Goal: Task Accomplishment & Management: Use online tool/utility

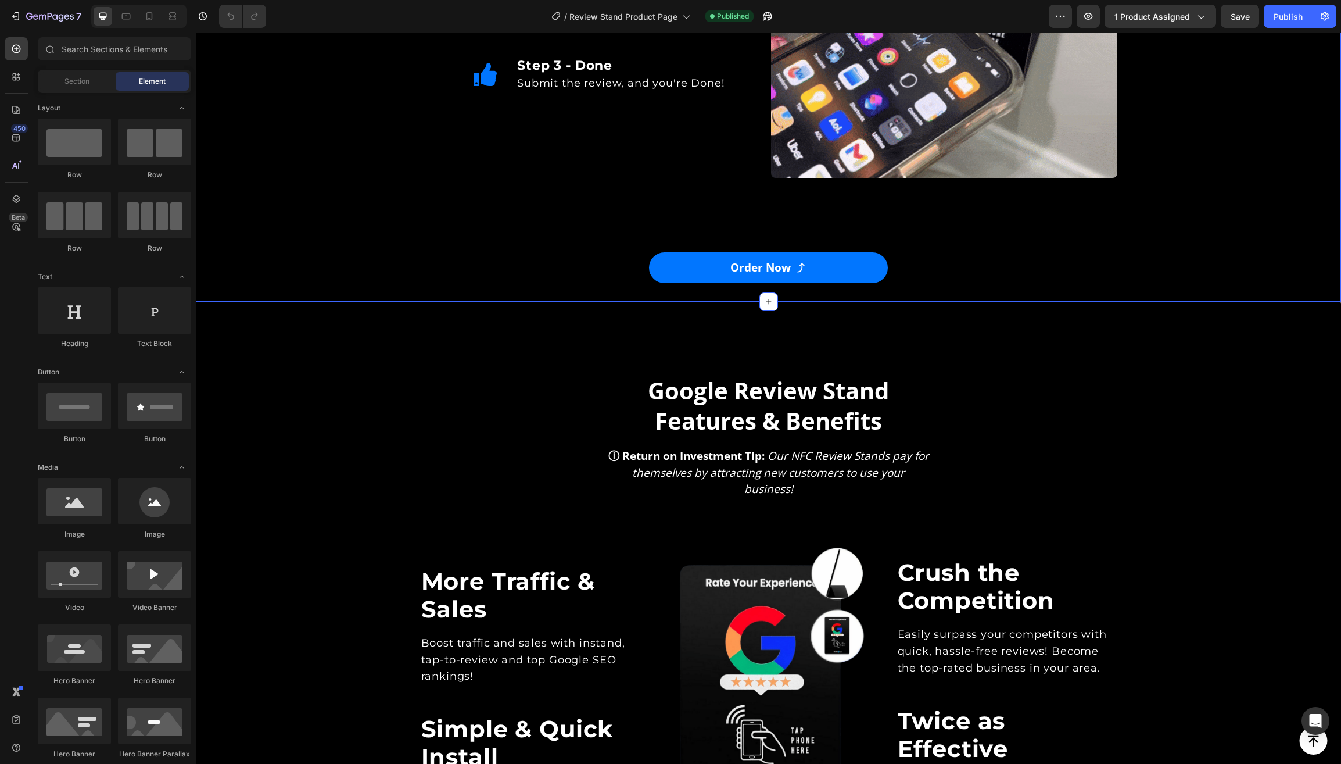
scroll to position [2496, 0]
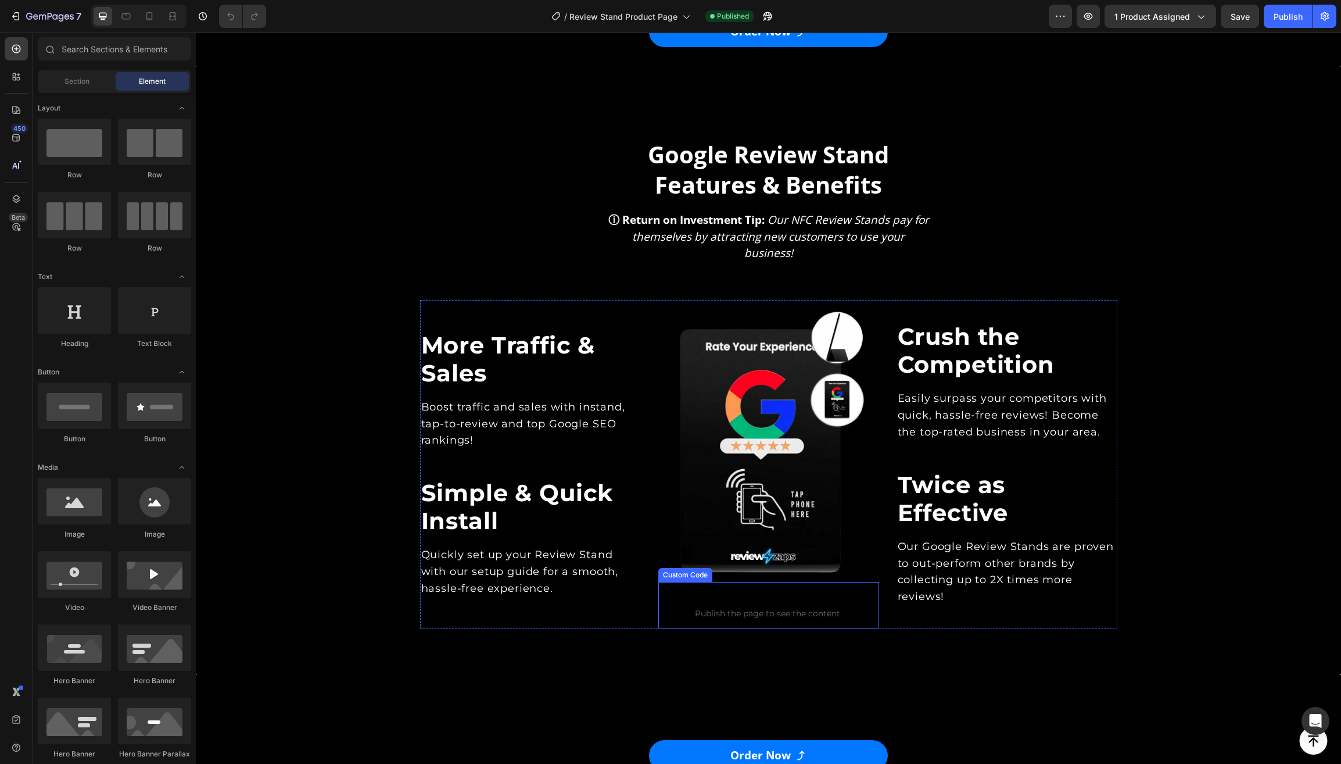
click at [760, 591] on span "Custom code" at bounding box center [768, 598] width 221 height 14
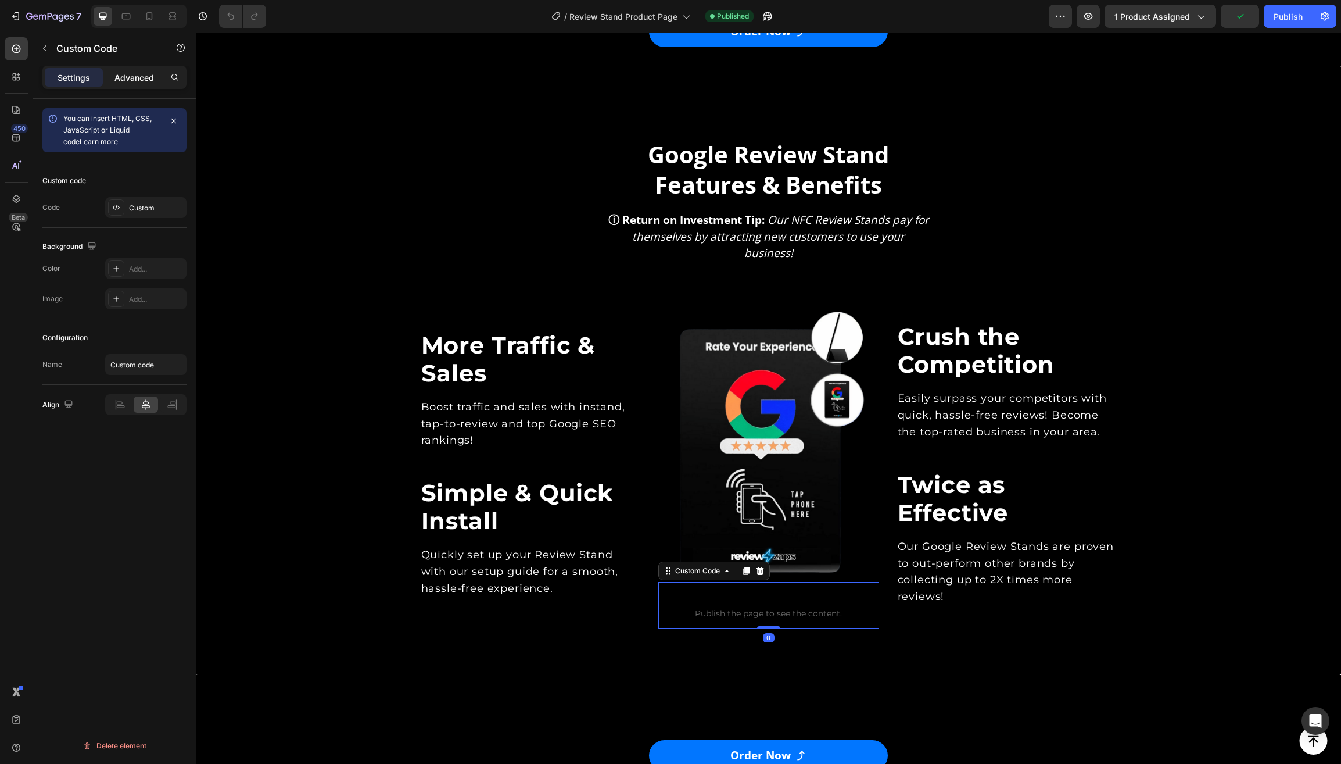
click at [138, 81] on p "Advanced" at bounding box center [134, 77] width 40 height 12
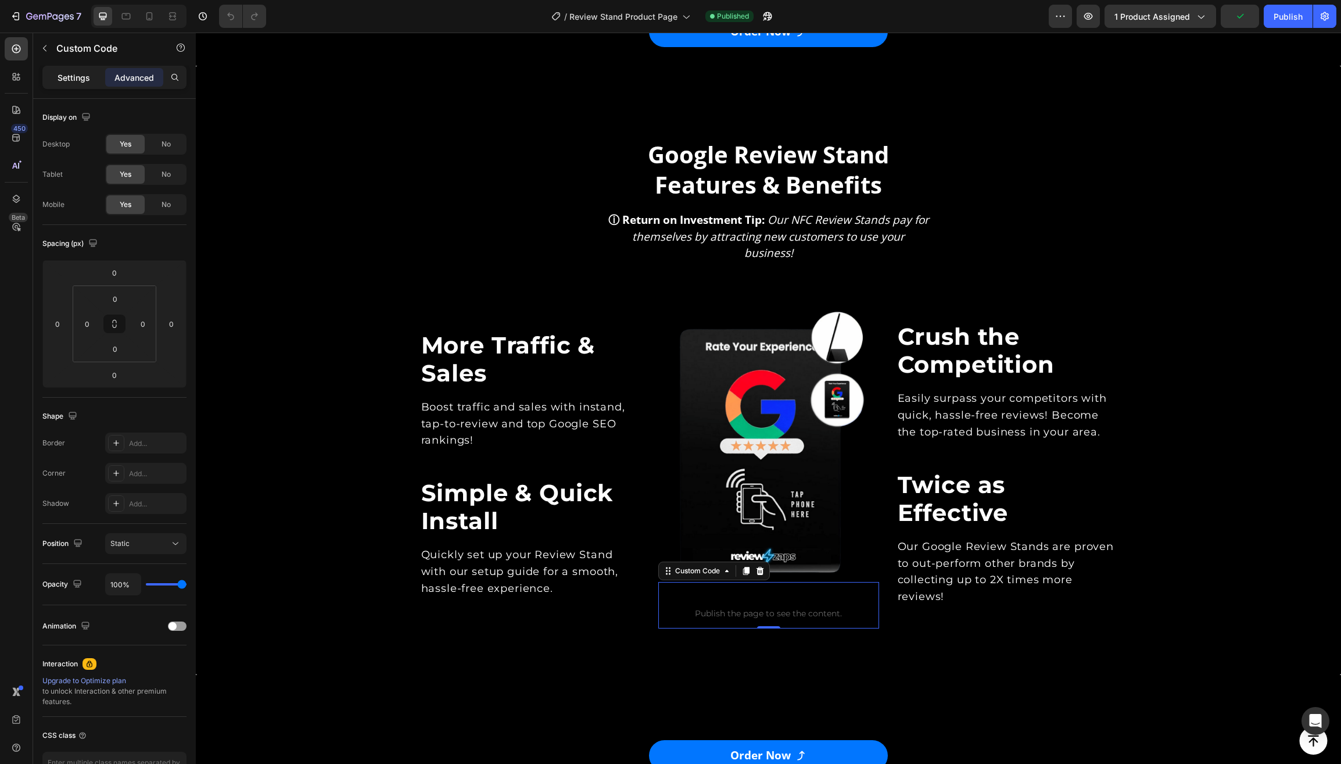
click at [89, 73] on p "Settings" at bounding box center [74, 77] width 33 height 12
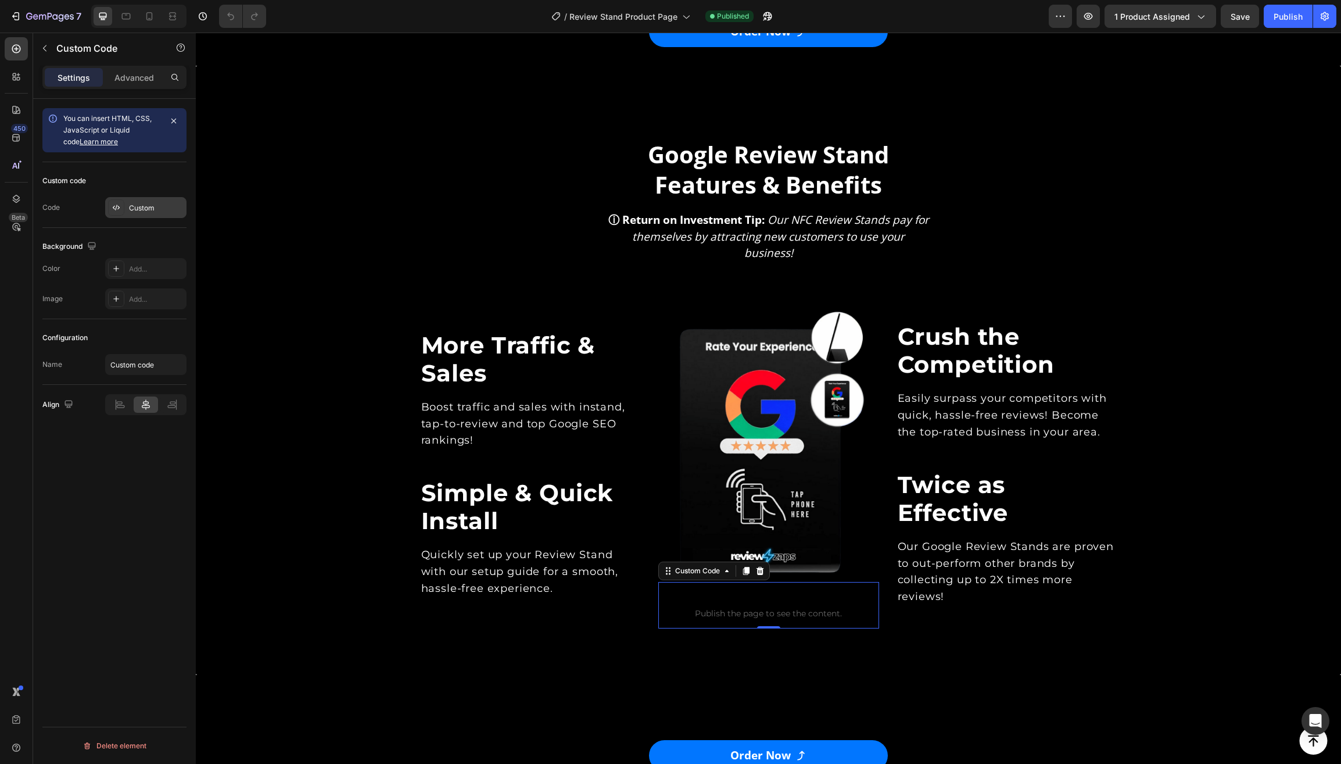
click at [159, 213] on div "Custom" at bounding box center [156, 208] width 55 height 10
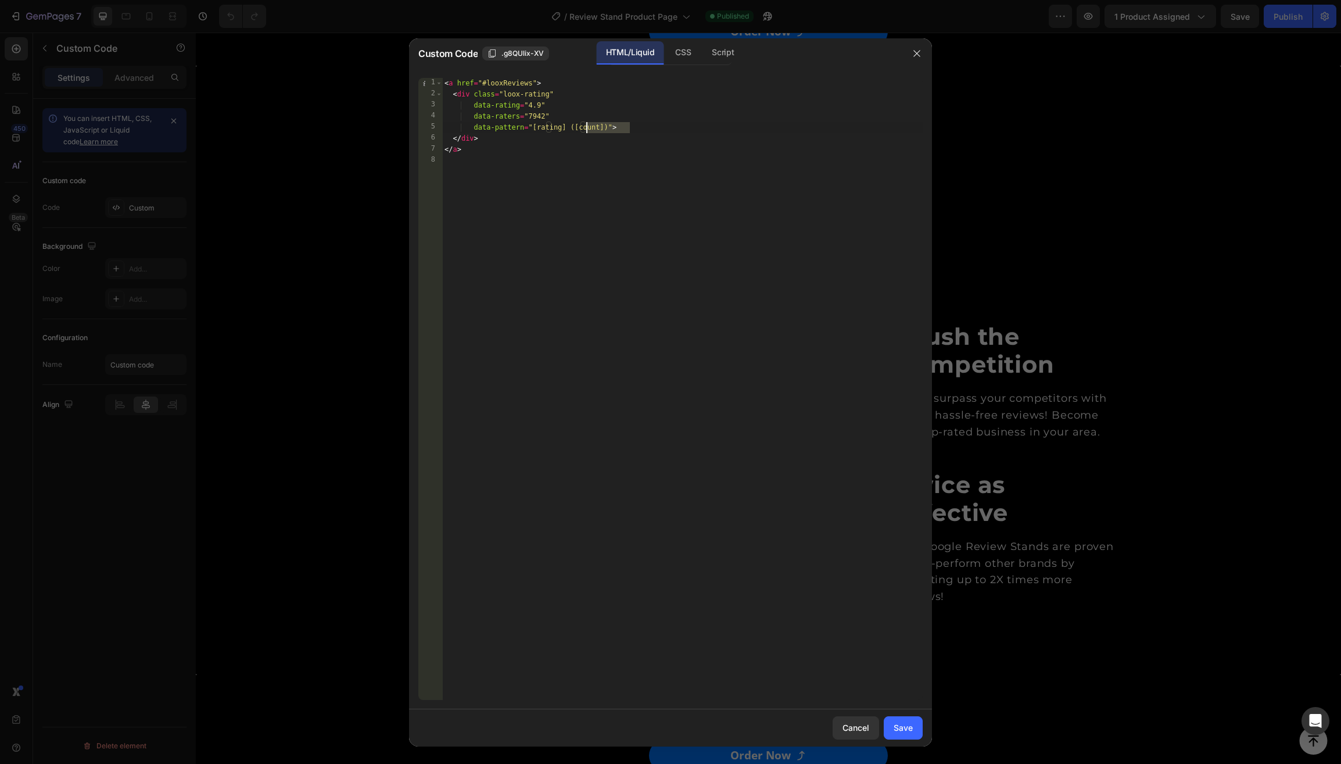
drag, startPoint x: 630, startPoint y: 128, endPoint x: 585, endPoint y: 220, distance: 102.4
click at [589, 128] on div "< a href = "#looxReviews" > < div class = "loox-rating" data-rating = "4.9" dat…" at bounding box center [682, 400] width 481 height 644
drag, startPoint x: 546, startPoint y: 118, endPoint x: 479, endPoint y: 161, distance: 80.0
click at [479, 116] on div "< a href = "#looxReviews" > < div class = "loox-rating" data-rating = "4.9" dat…" at bounding box center [682, 400] width 481 height 644
type textarea "data-raters="7942""
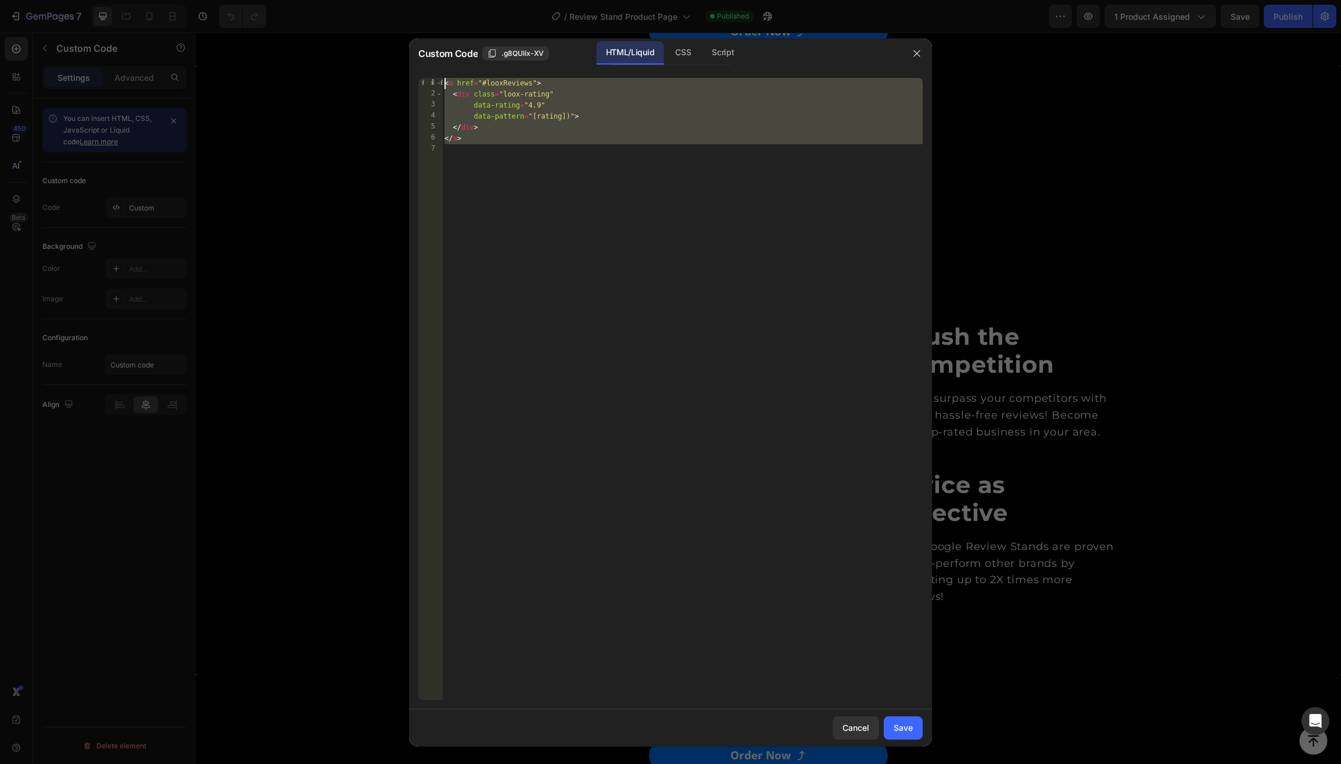
drag, startPoint x: 480, startPoint y: 152, endPoint x: 617, endPoint y: 113, distance: 142.0
click at [440, 78] on div "data-rating="4.9" 1 2 3 4 5 6 7 < a href = "#looxReviews" > < div class = "loox…" at bounding box center [670, 389] width 504 height 622
click at [905, 724] on div "Save" at bounding box center [903, 727] width 19 height 12
type textarea "</a>"
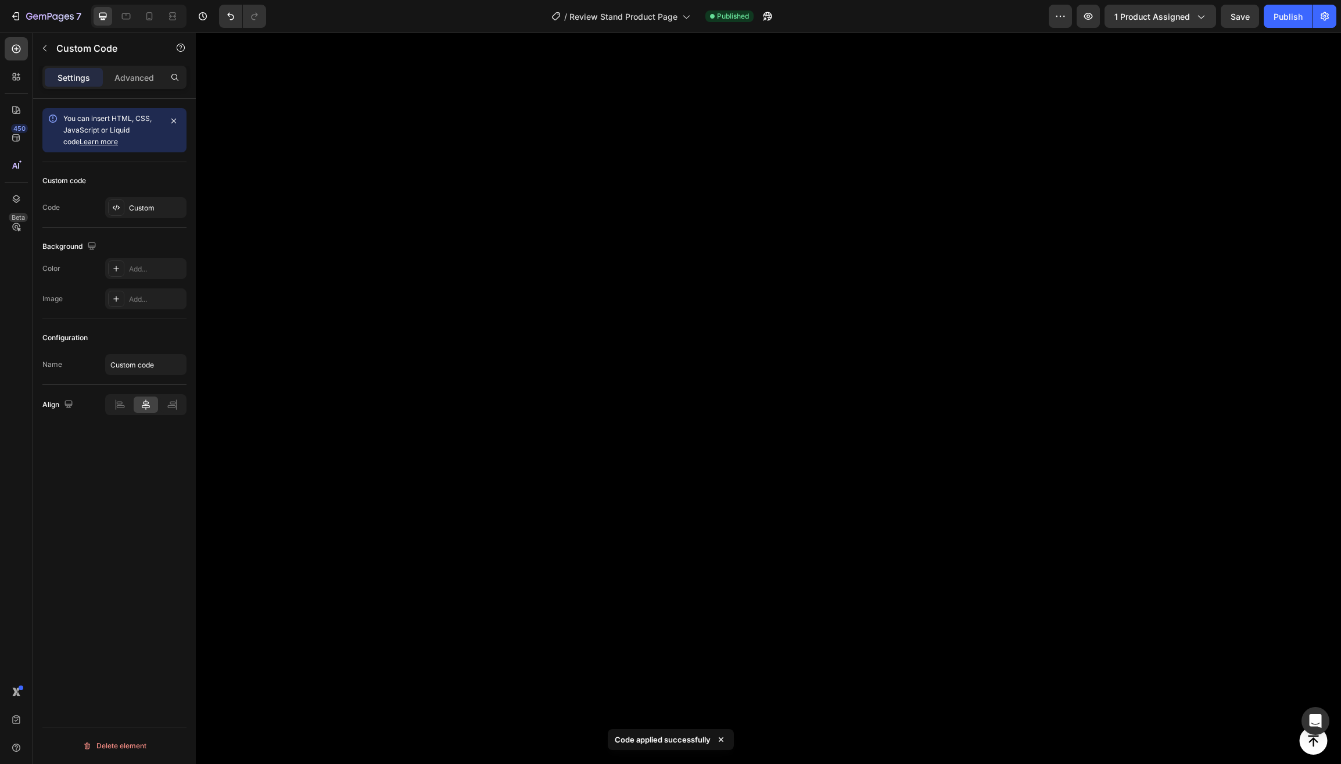
scroll to position [0, 0]
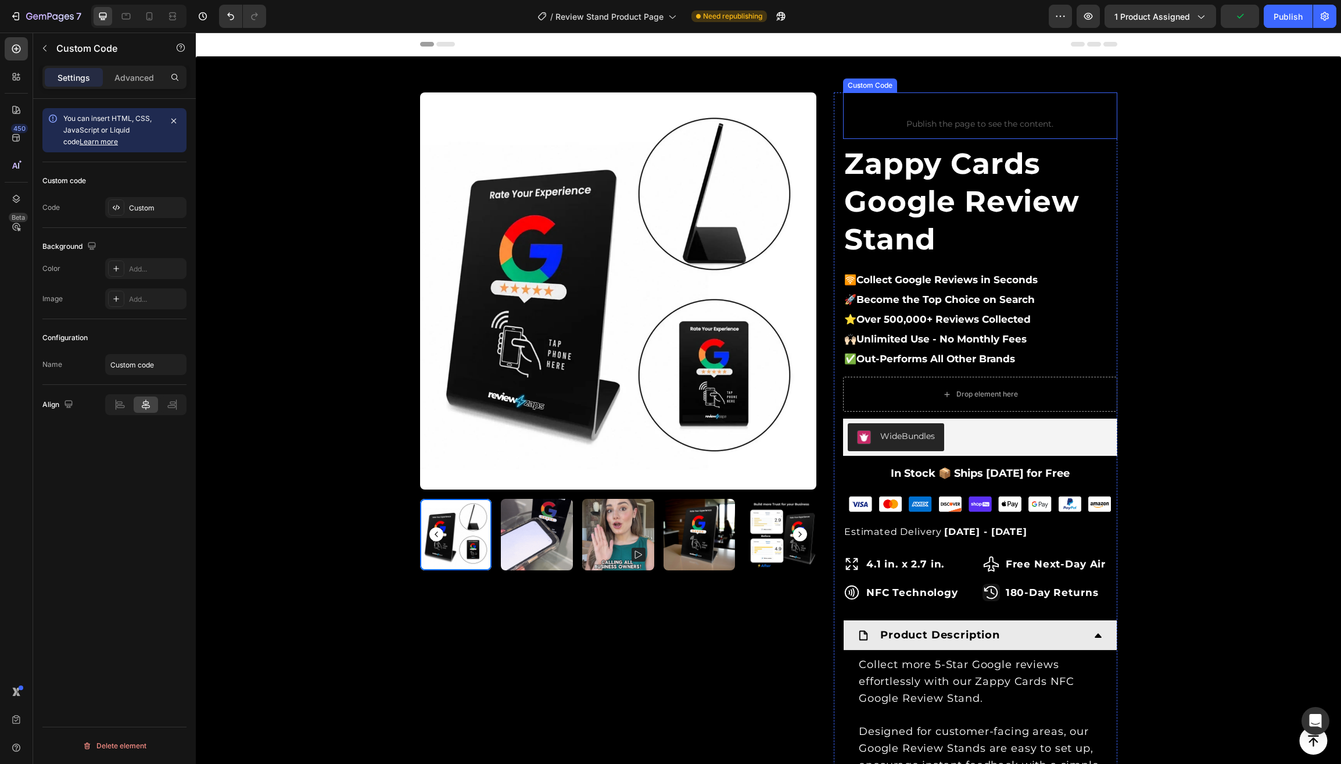
drag, startPoint x: 895, startPoint y: 121, endPoint x: 907, endPoint y: 123, distance: 12.3
click at [896, 121] on span "Publish the page to see the content." at bounding box center [980, 124] width 274 height 12
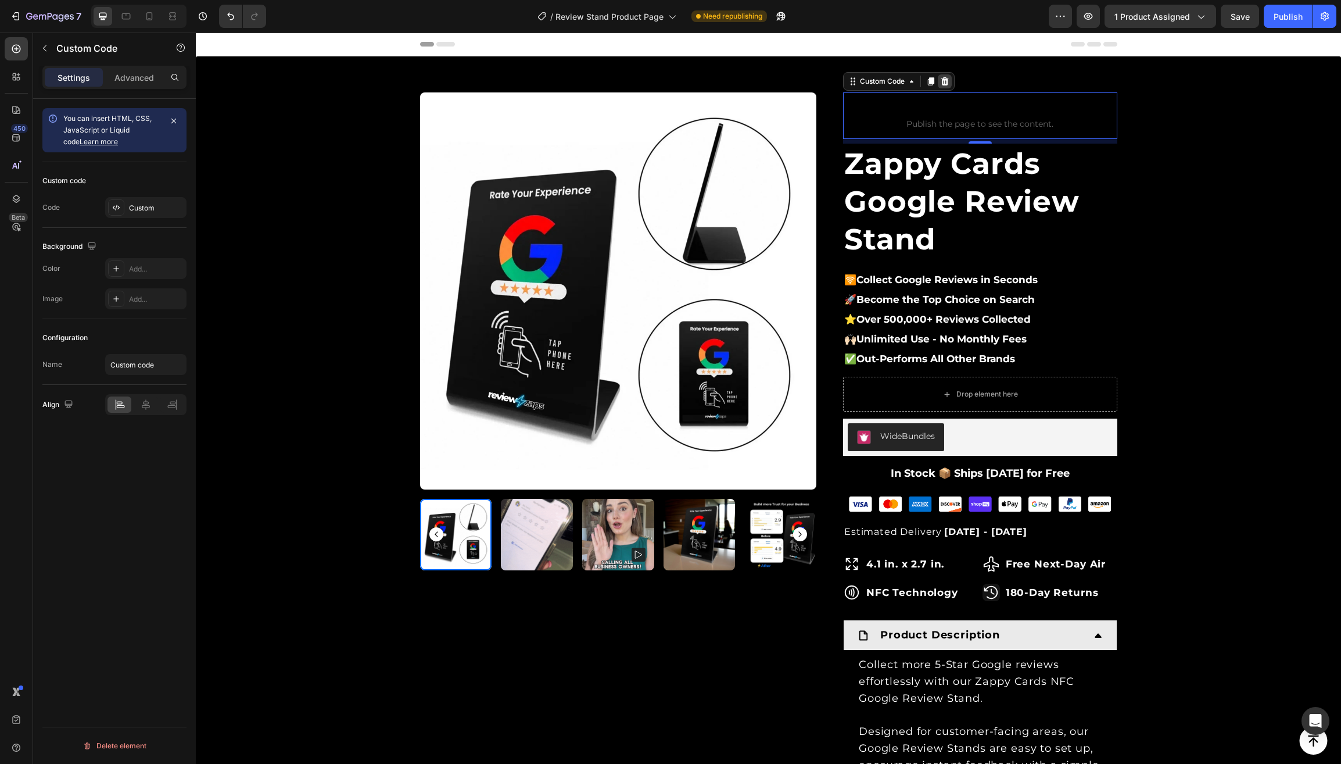
click at [949, 83] on icon at bounding box center [945, 81] width 8 height 8
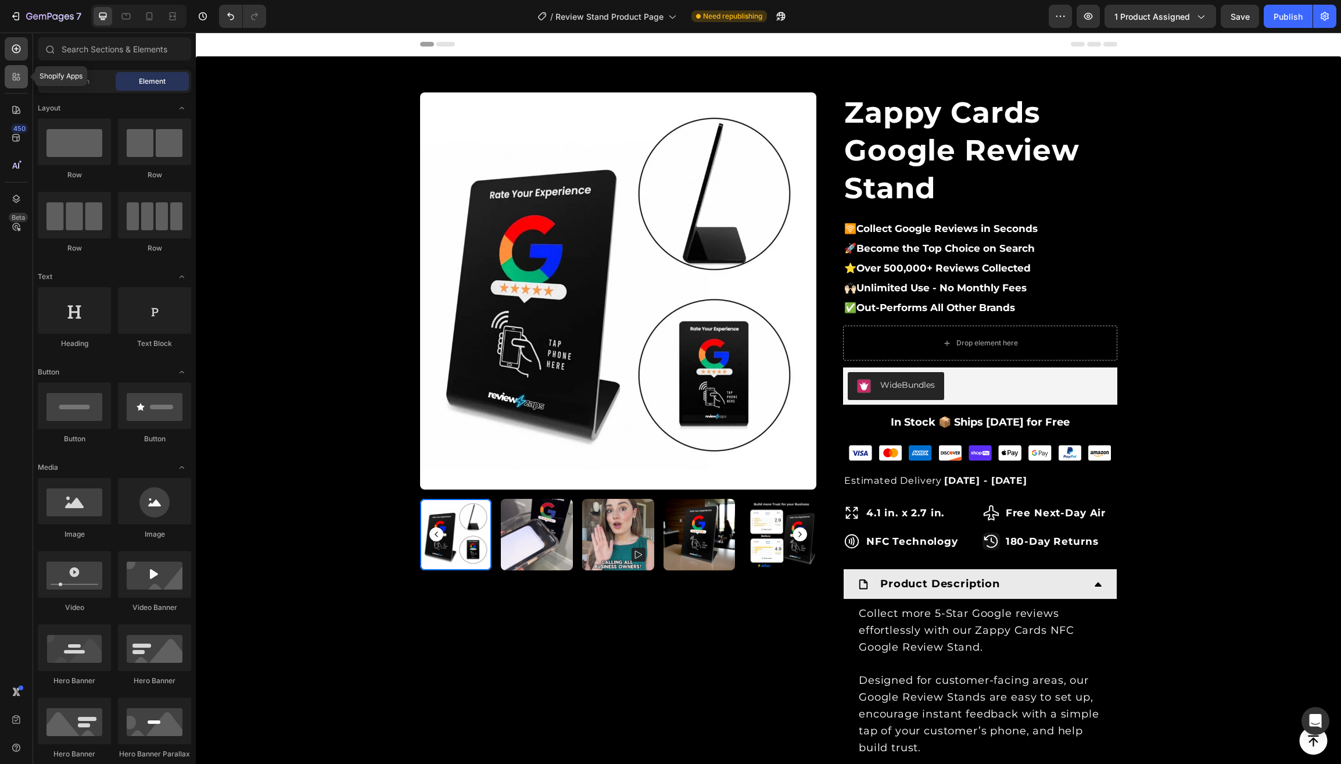
click at [16, 79] on icon at bounding box center [16, 77] width 12 height 12
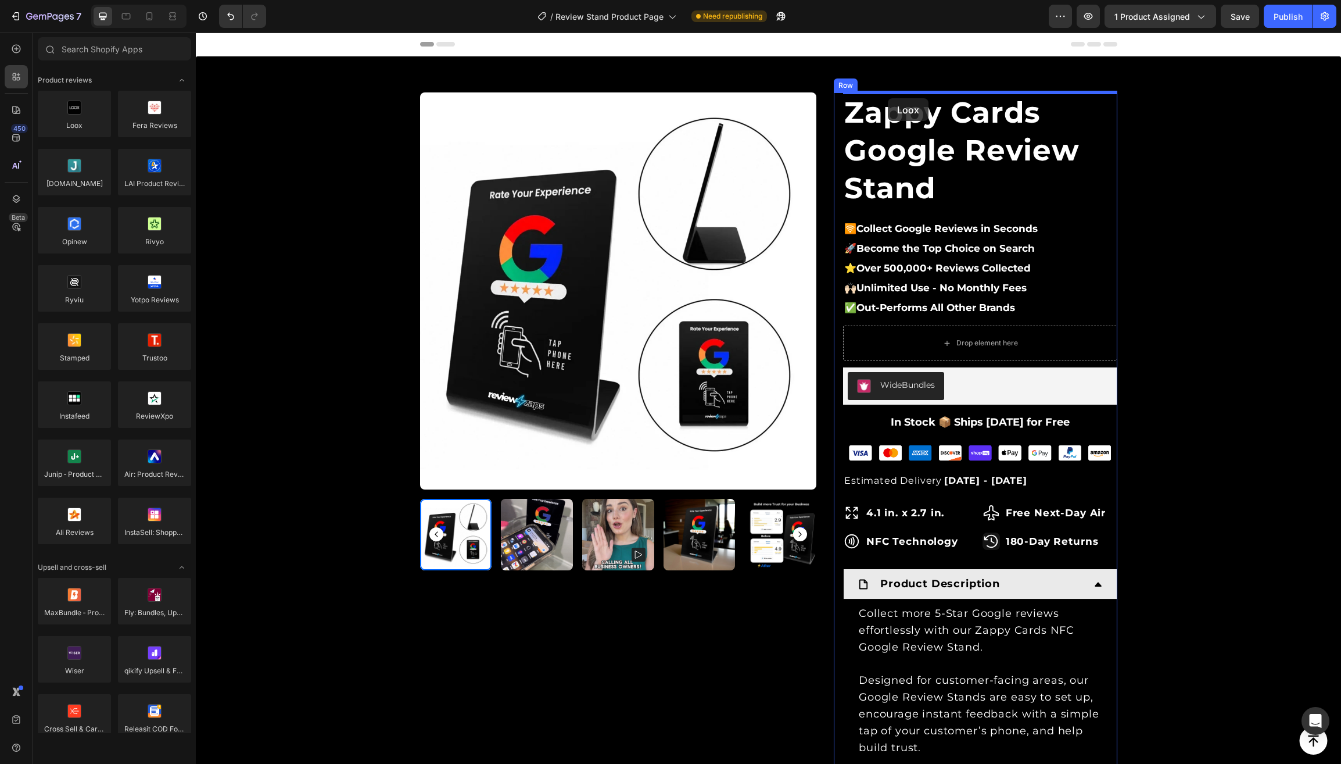
drag, startPoint x: 263, startPoint y: 148, endPoint x: 887, endPoint y: 99, distance: 626.7
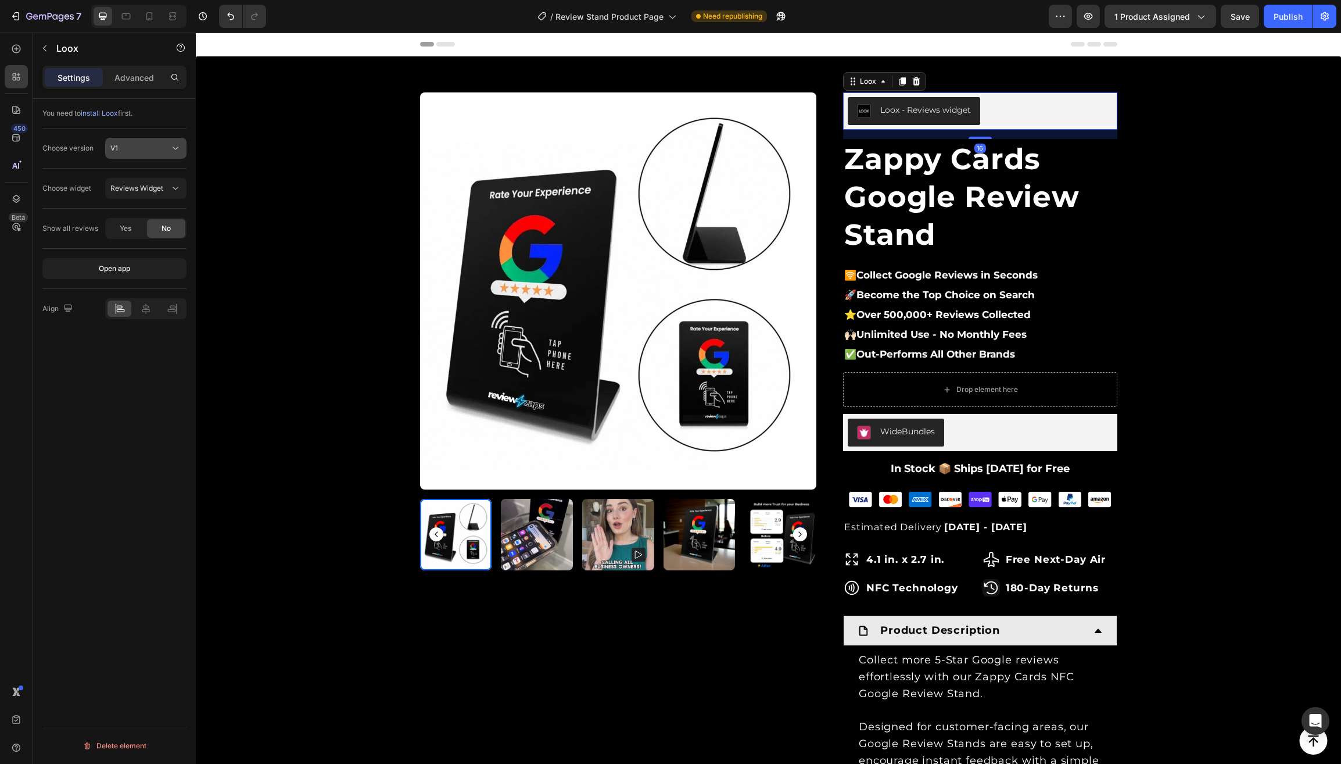
click at [148, 152] on div "V1" at bounding box center [139, 148] width 59 height 10
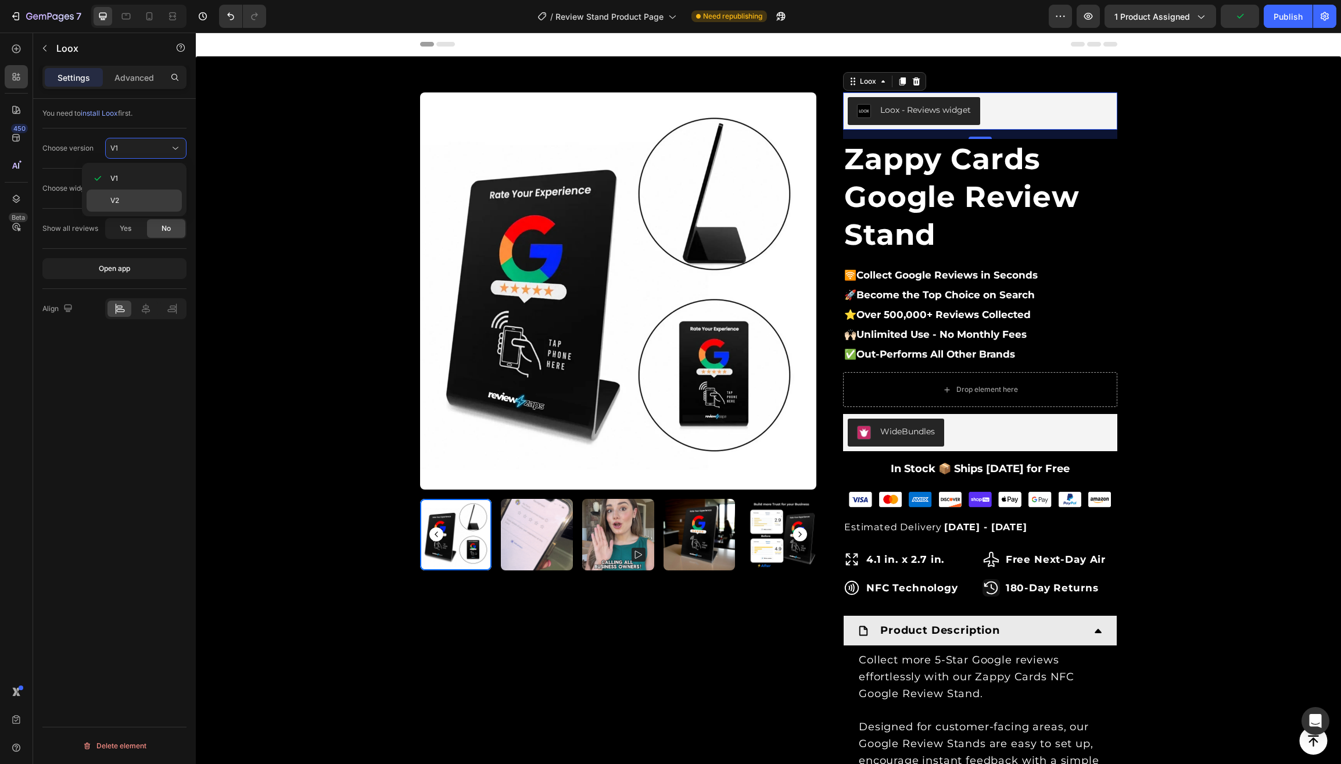
click at [113, 205] on span "V2" at bounding box center [114, 200] width 9 height 10
click at [170, 189] on icon at bounding box center [176, 188] width 12 height 12
click at [920, 80] on icon at bounding box center [917, 81] width 8 height 8
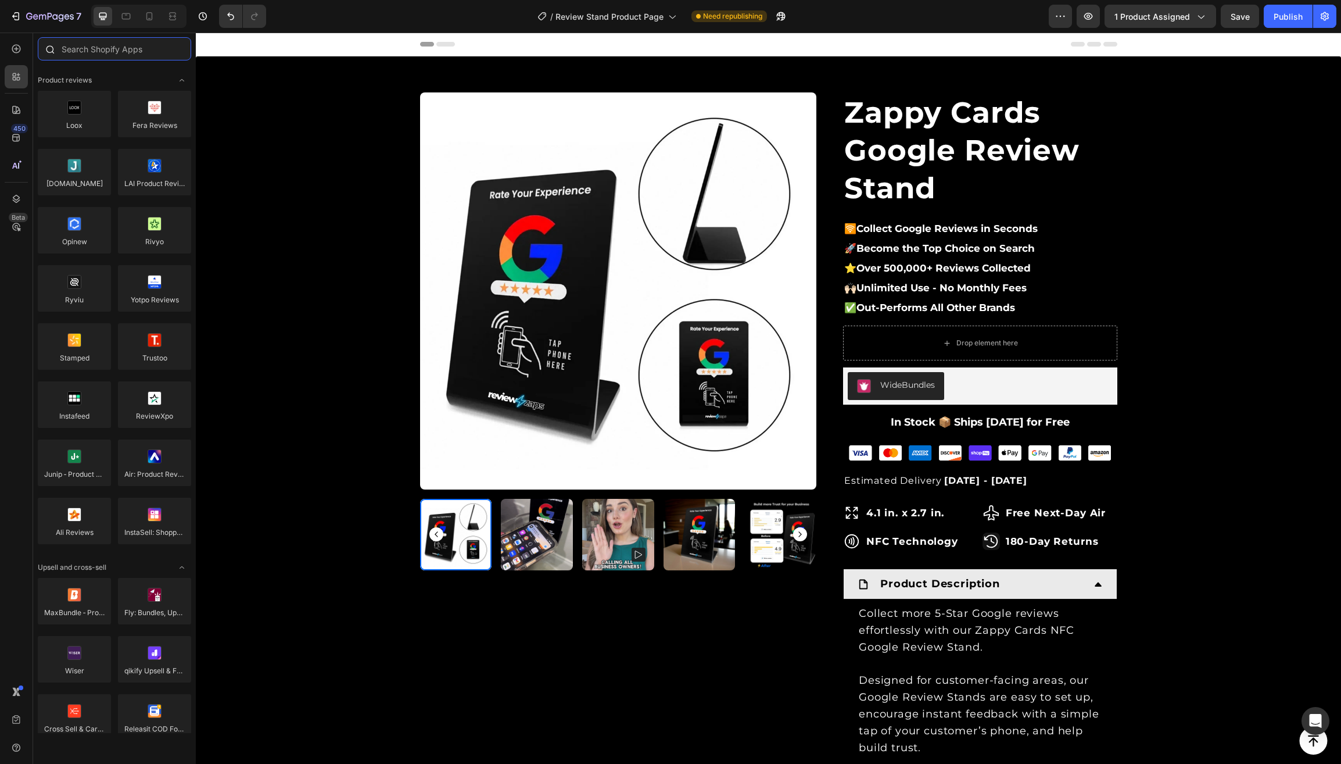
click at [97, 50] on input "text" at bounding box center [114, 48] width 153 height 23
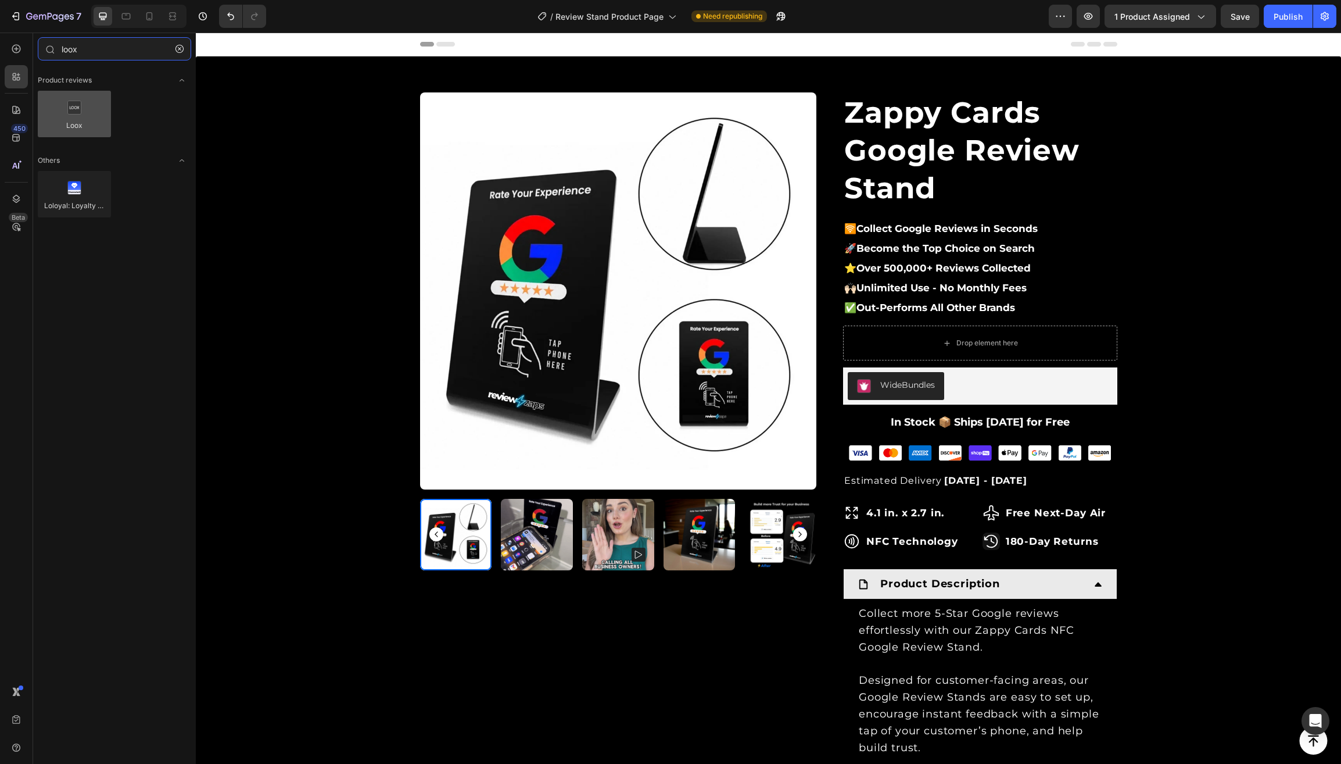
type input "loox"
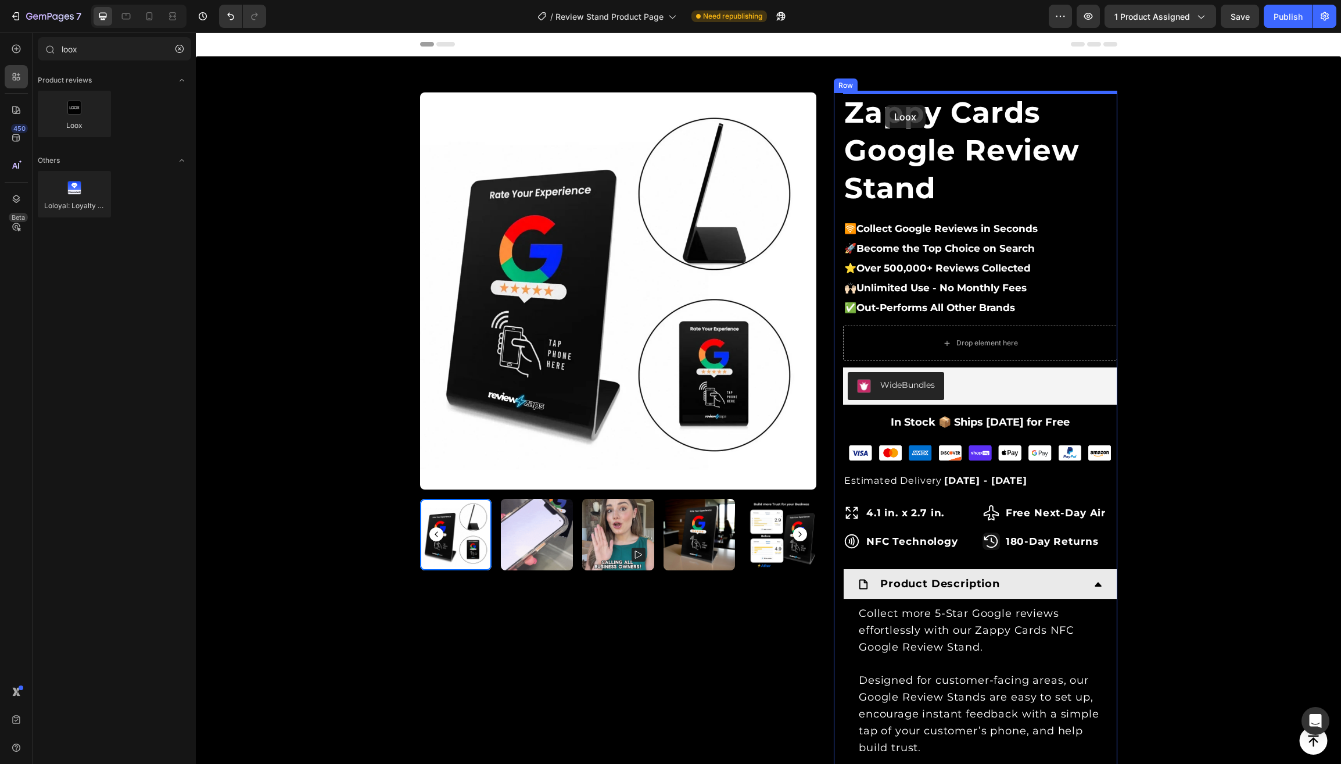
drag, startPoint x: 266, startPoint y: 149, endPoint x: 885, endPoint y: 105, distance: 620.5
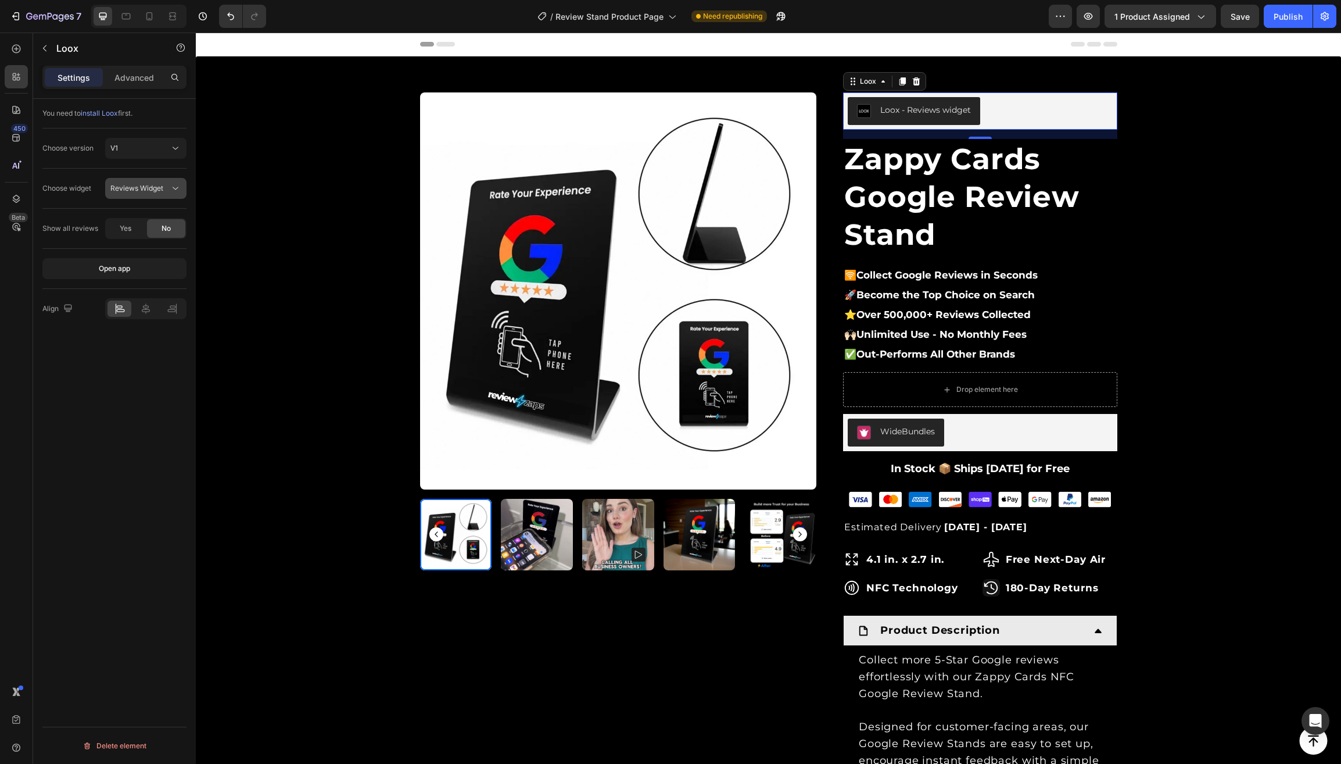
click at [156, 192] on span "Reviews Widget" at bounding box center [136, 188] width 53 height 9
click at [135, 243] on span "Rating Widget" at bounding box center [133, 240] width 46 height 10
click at [126, 221] on div "Yes" at bounding box center [125, 228] width 38 height 19
click at [171, 148] on icon at bounding box center [176, 148] width 12 height 12
click at [130, 193] on div "V2" at bounding box center [134, 200] width 95 height 22
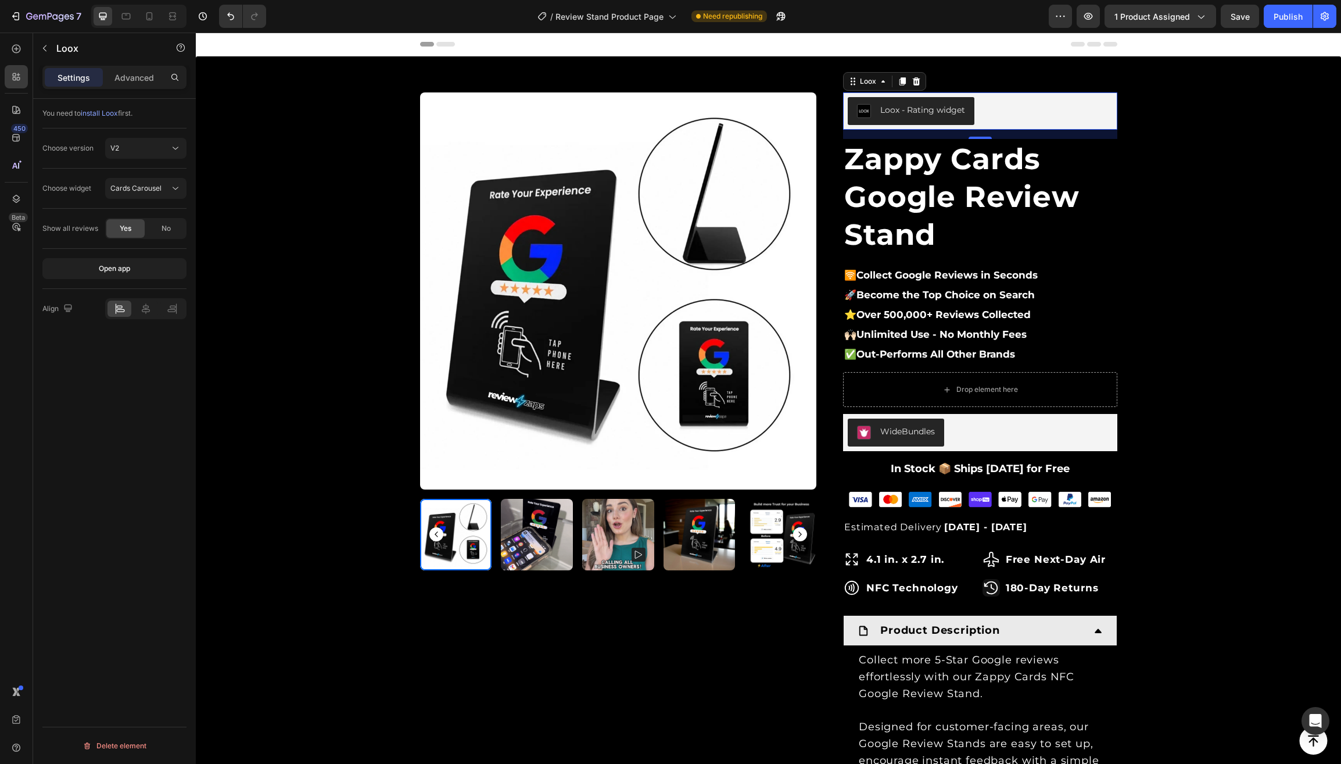
click at [65, 174] on div "Choose widget Cards Carousel" at bounding box center [114, 189] width 144 height 40
click at [1248, 18] on span "Save" at bounding box center [1240, 17] width 19 height 10
click at [1278, 16] on div "Publish" at bounding box center [1288, 16] width 29 height 12
click at [125, 153] on div "V2" at bounding box center [139, 148] width 59 height 10
drag, startPoint x: 115, startPoint y: 177, endPoint x: 121, endPoint y: 173, distance: 7.1
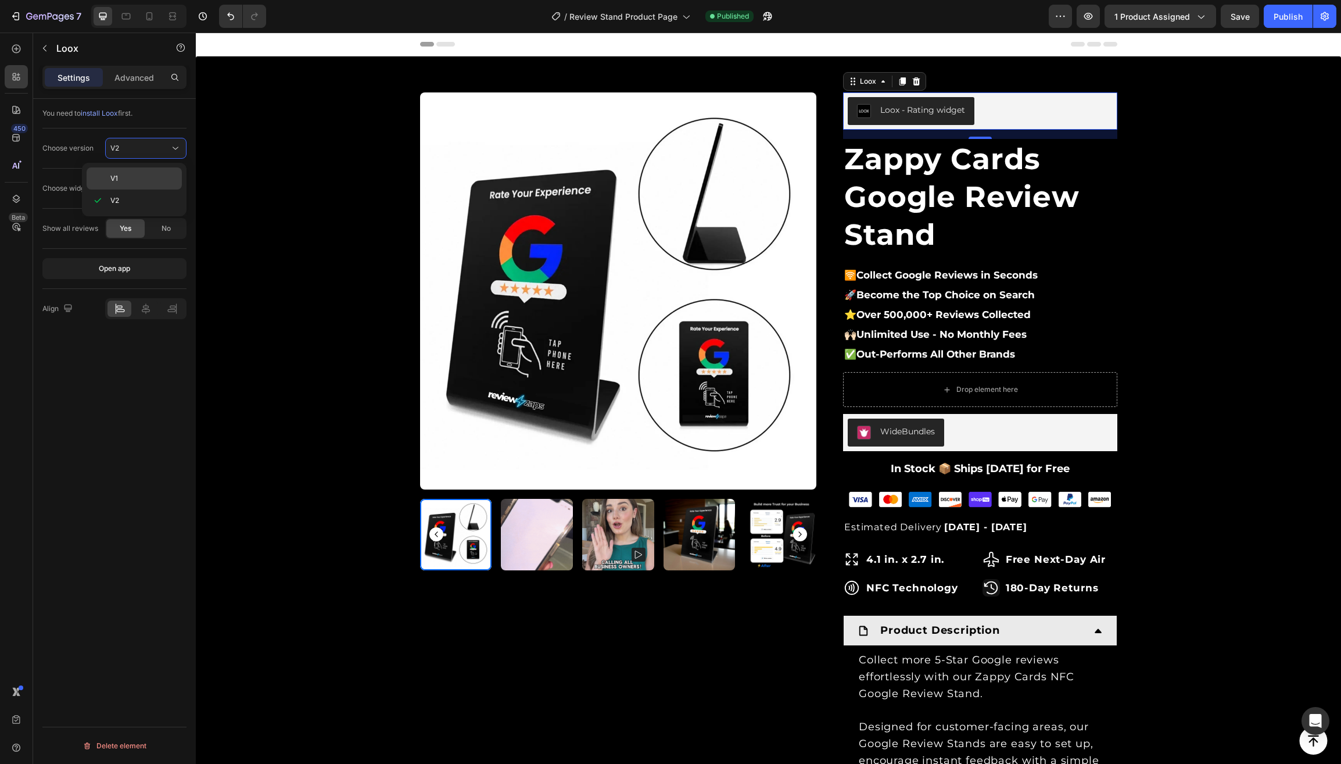
click at [115, 177] on span "V1" at bounding box center [114, 178] width 8 height 10
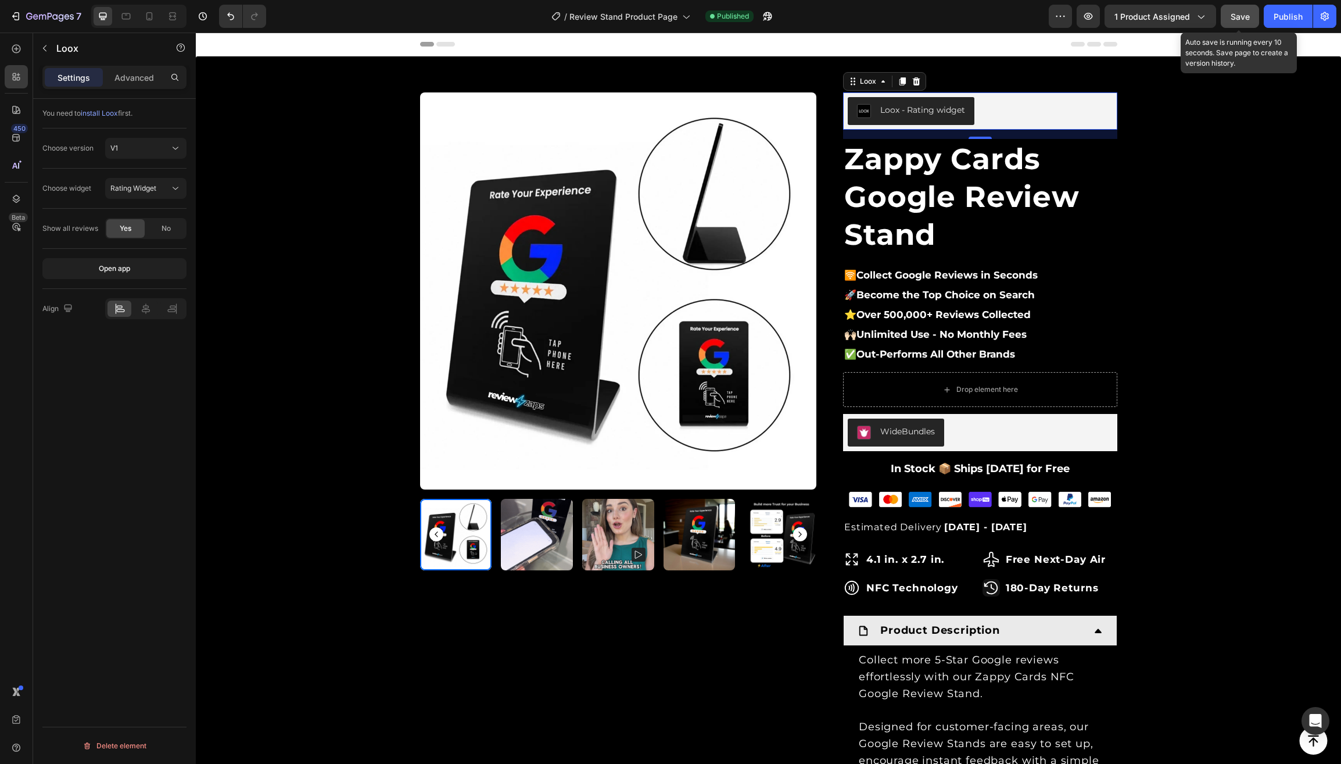
click at [1240, 10] on div "Save" at bounding box center [1240, 16] width 19 height 12
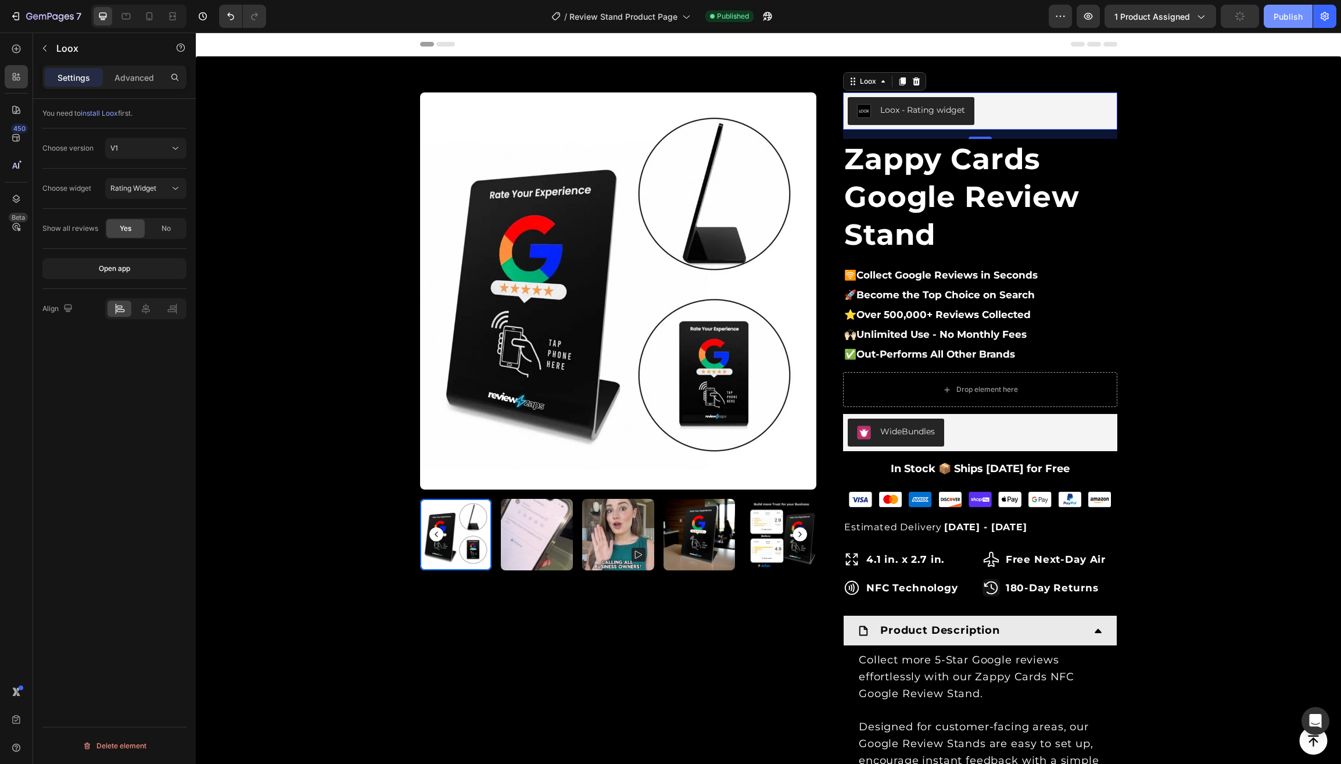
click at [1270, 11] on button "Publish" at bounding box center [1288, 16] width 49 height 23
click at [49, 22] on icon "button" at bounding box center [50, 17] width 48 height 10
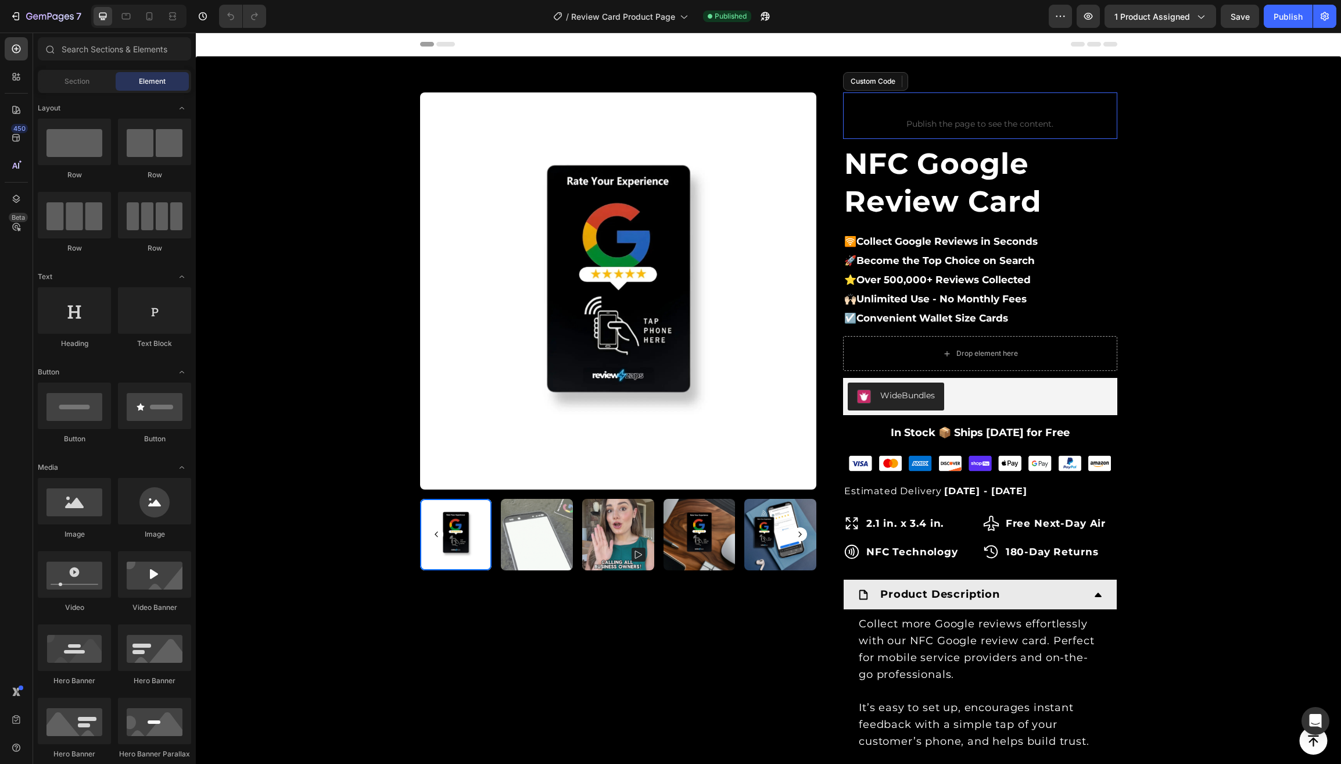
click at [938, 119] on span "Publish the page to see the content." at bounding box center [980, 124] width 274 height 12
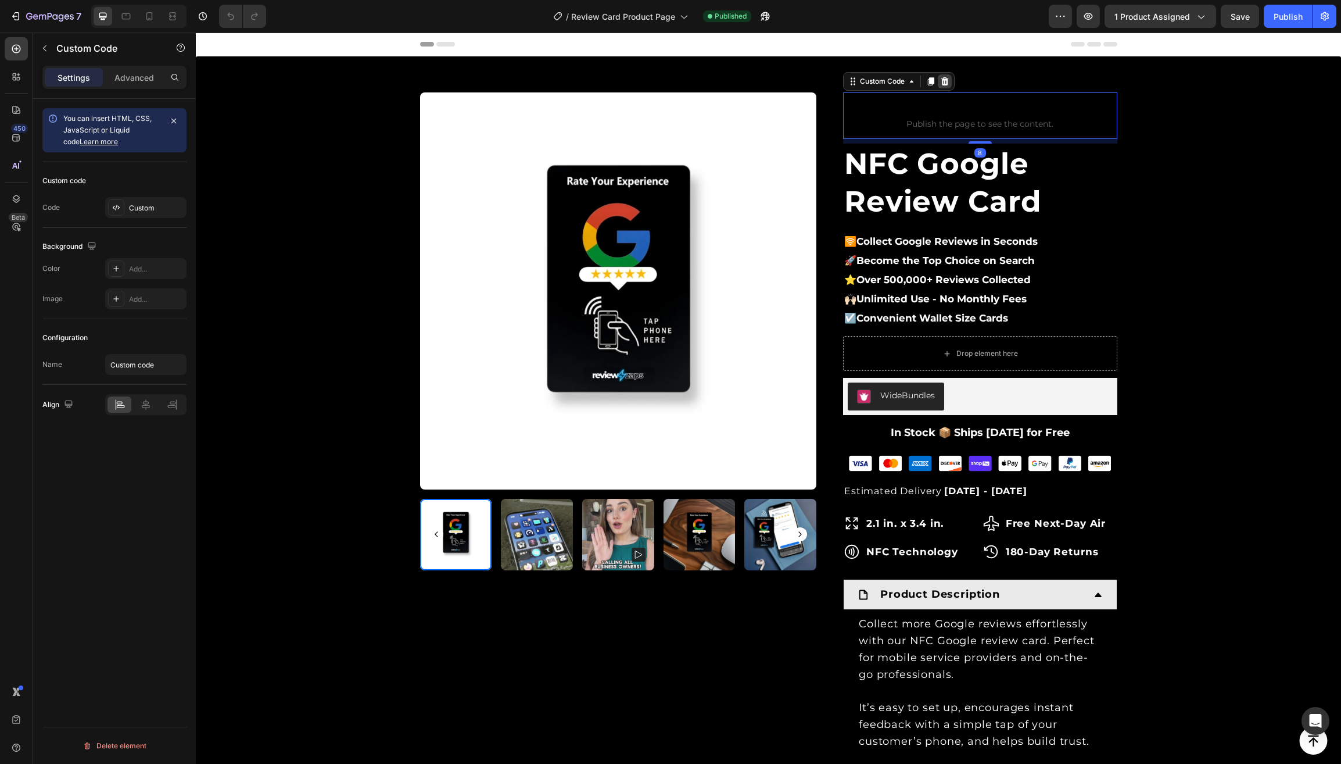
click at [949, 79] on icon at bounding box center [945, 81] width 8 height 8
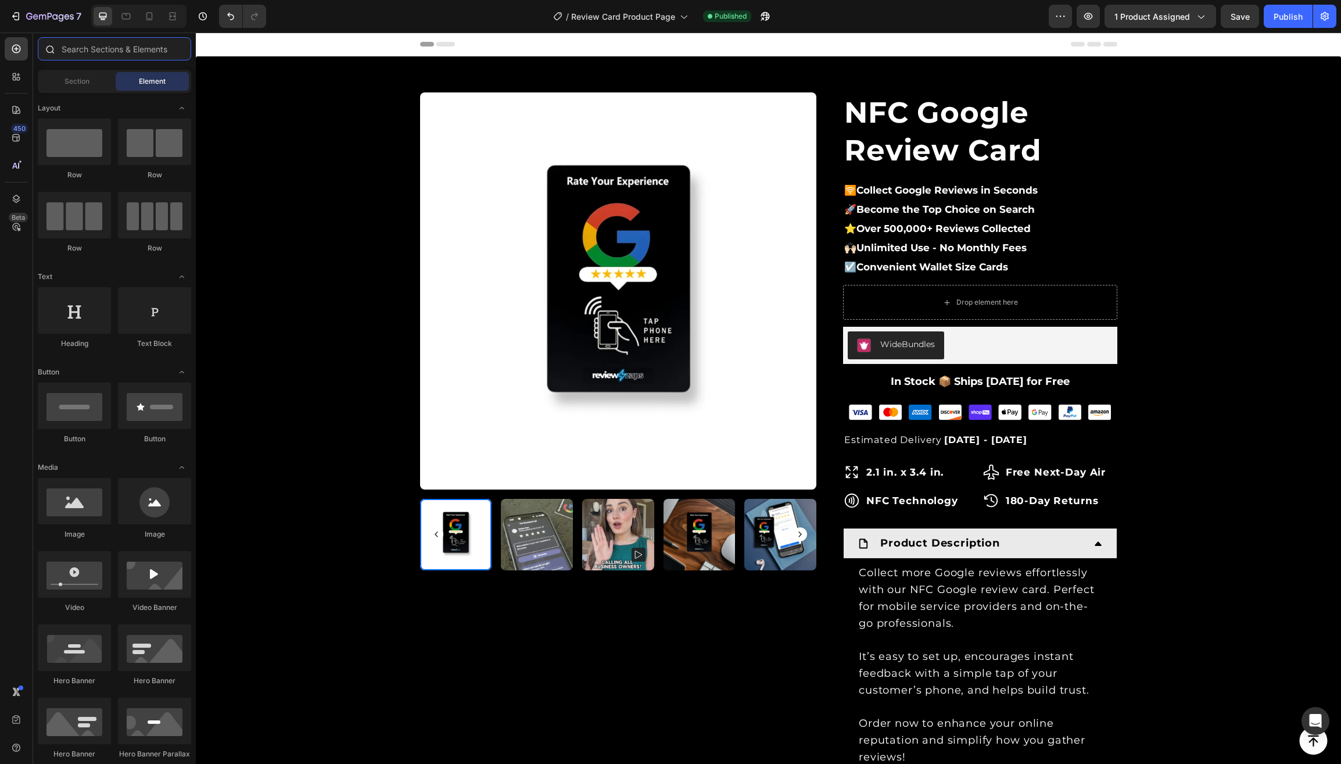
click at [89, 54] on input "text" at bounding box center [114, 48] width 153 height 23
click at [21, 80] on icon at bounding box center [16, 77] width 12 height 12
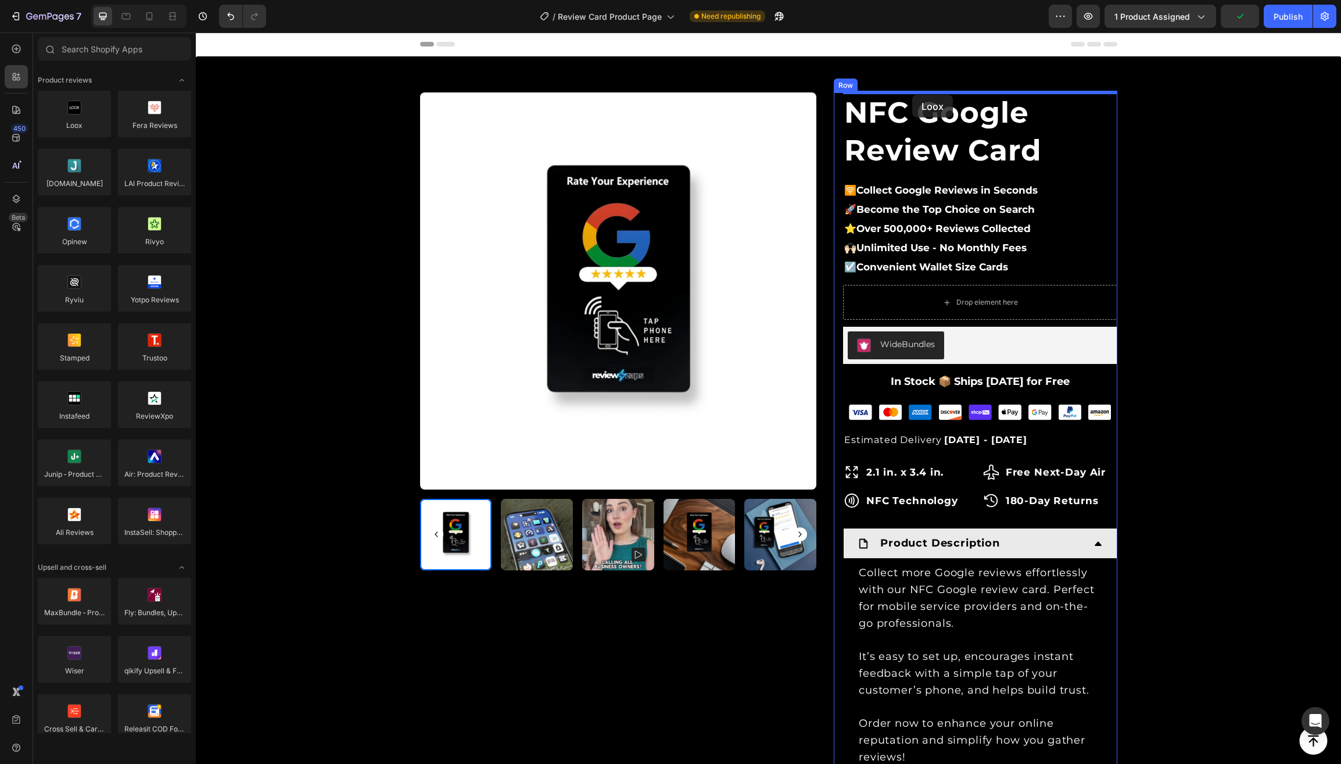
drag, startPoint x: 274, startPoint y: 83, endPoint x: 912, endPoint y: 95, distance: 638.2
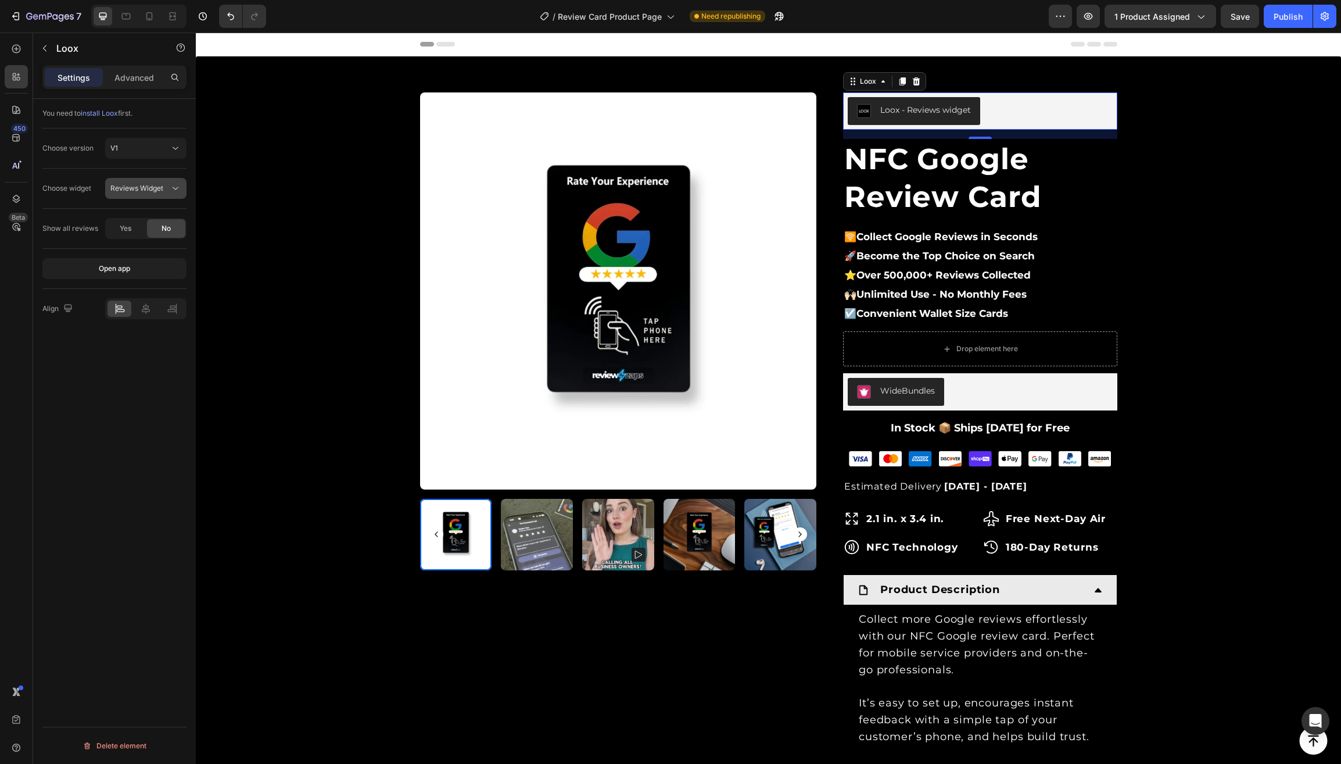
click at [144, 192] on span "Reviews Widget" at bounding box center [136, 188] width 53 height 9
click at [122, 240] on span "Rating Widget" at bounding box center [133, 240] width 46 height 10
click at [125, 231] on span "Yes" at bounding box center [126, 228] width 12 height 10
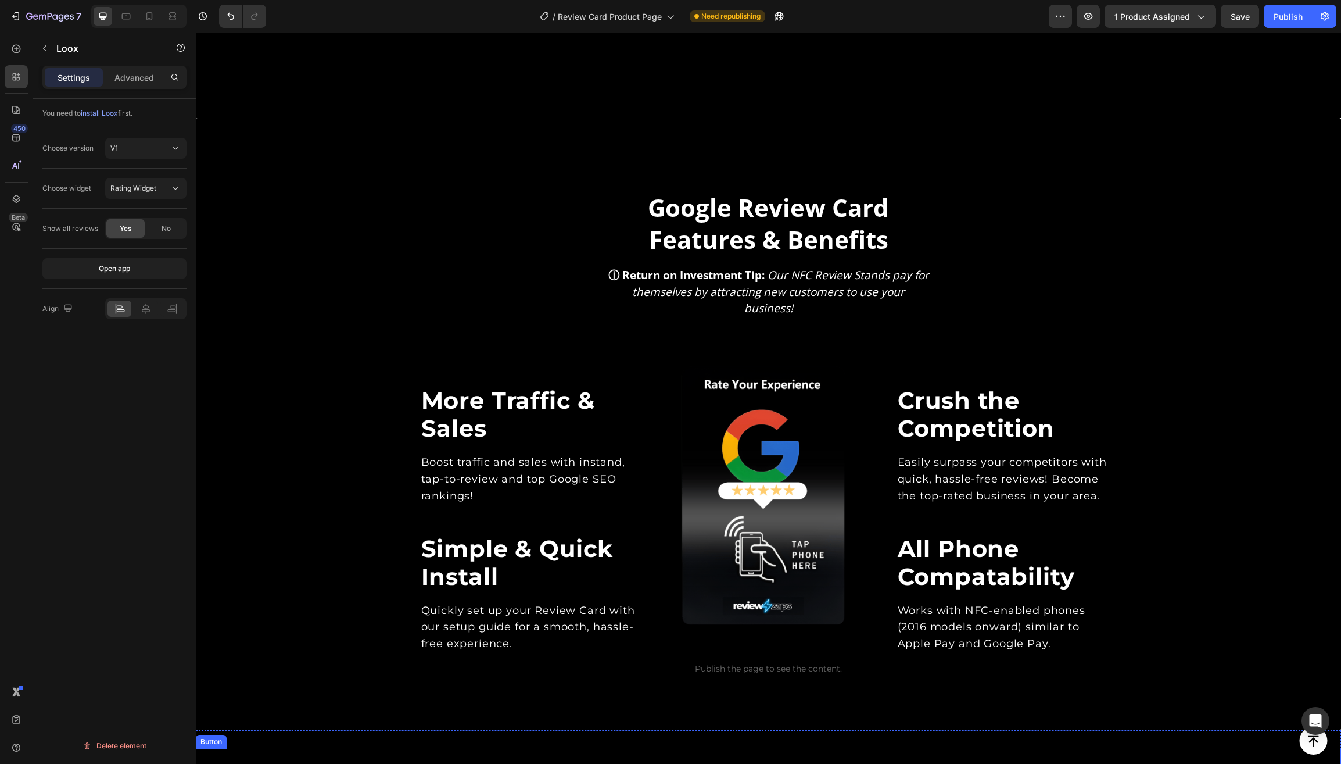
scroll to position [2057, 0]
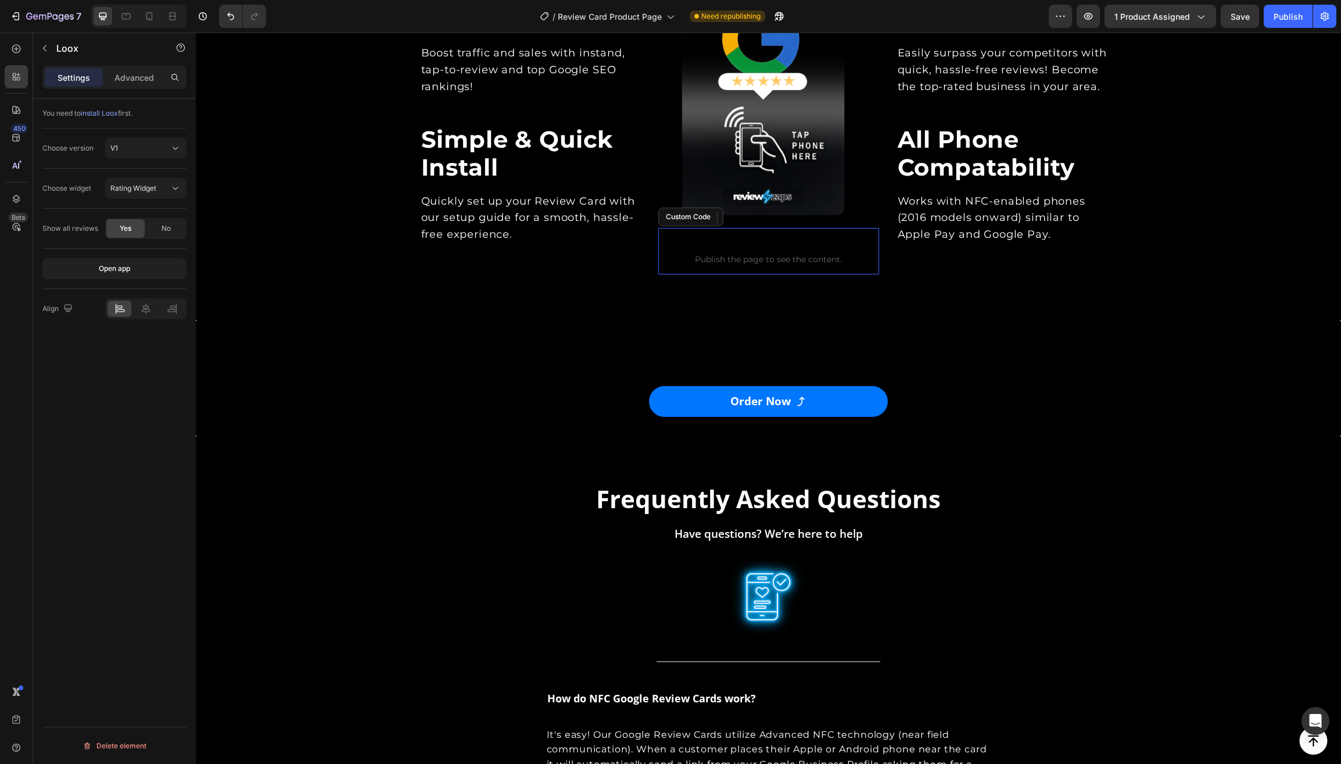
click at [737, 253] on span "Publish the page to see the content." at bounding box center [768, 259] width 221 height 12
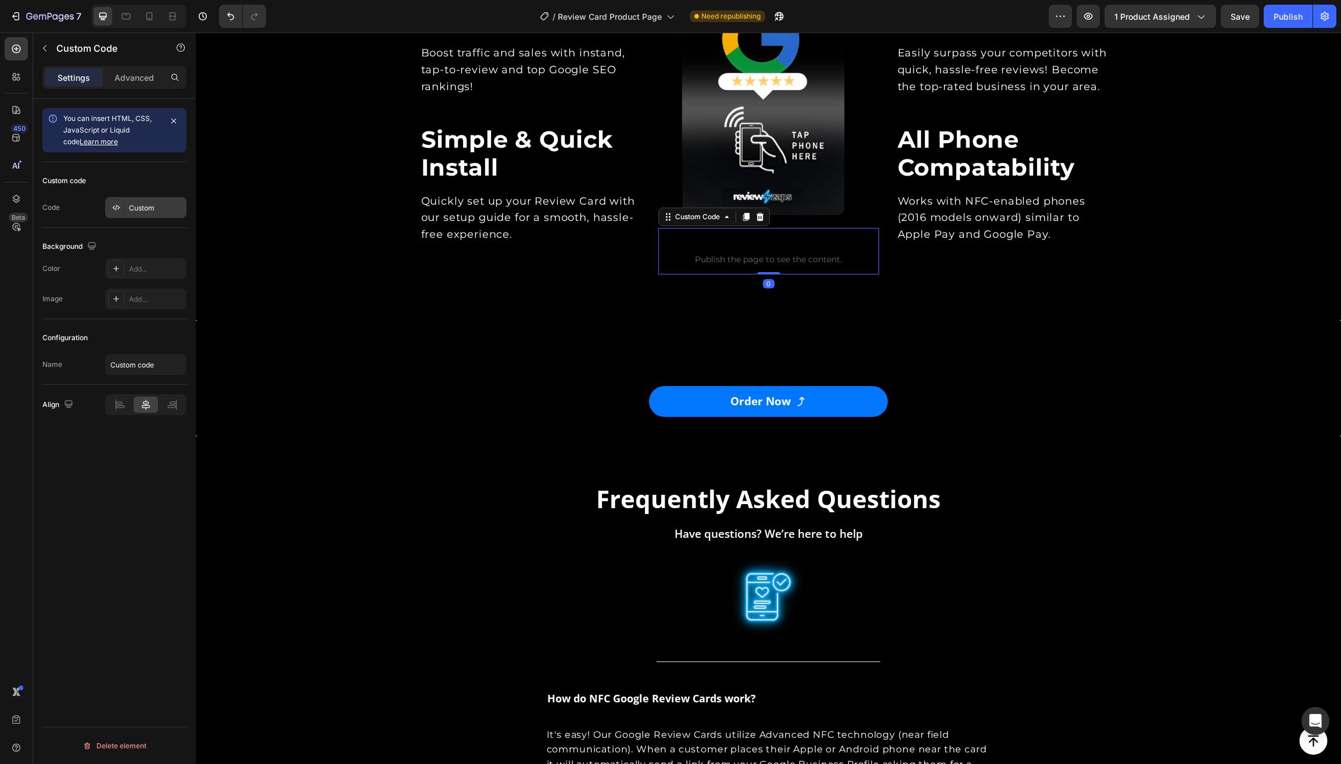
click at [147, 213] on div "Custom" at bounding box center [156, 208] width 55 height 10
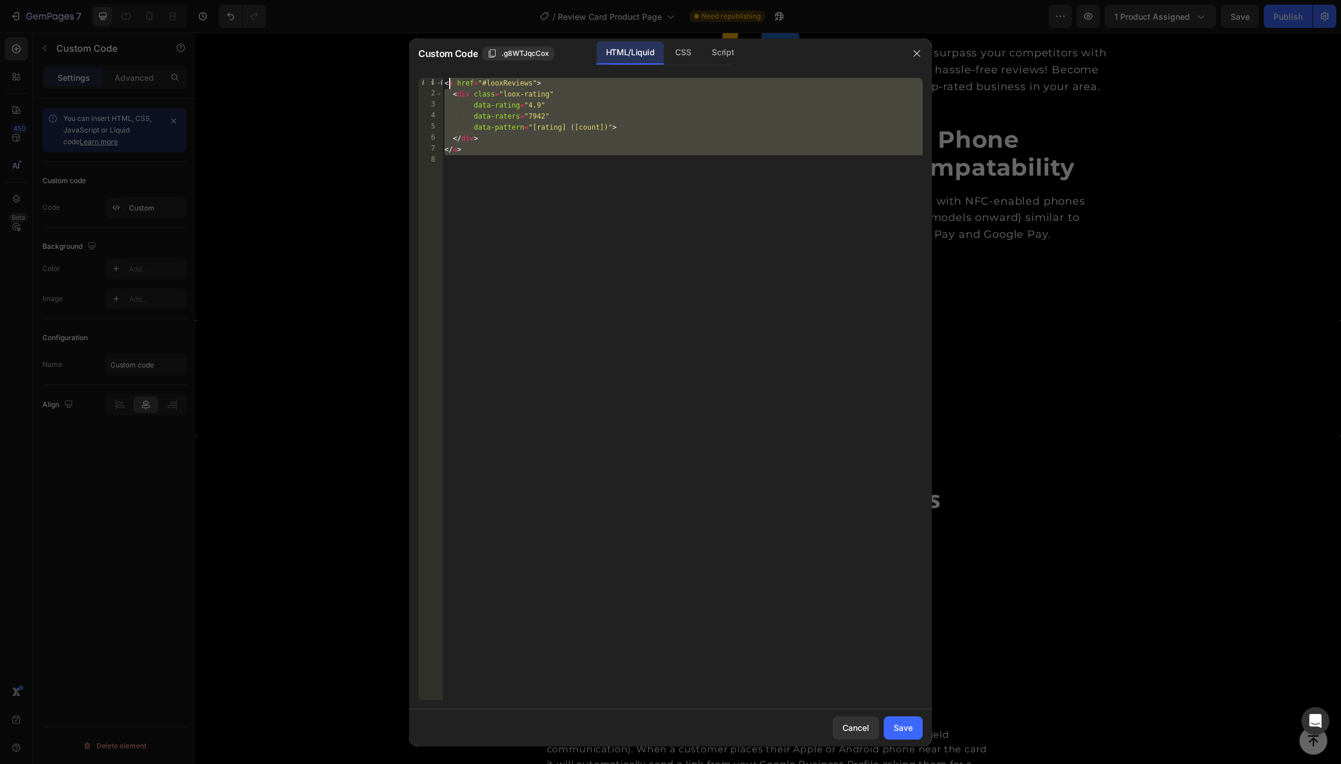
drag, startPoint x: 497, startPoint y: 205, endPoint x: 448, endPoint y: 87, distance: 127.7
click at [448, 87] on div "< a href = "#looxReviews" > < div class = "loox-rating" data-rating = "4.9" dat…" at bounding box center [682, 400] width 481 height 644
type textarea "<"
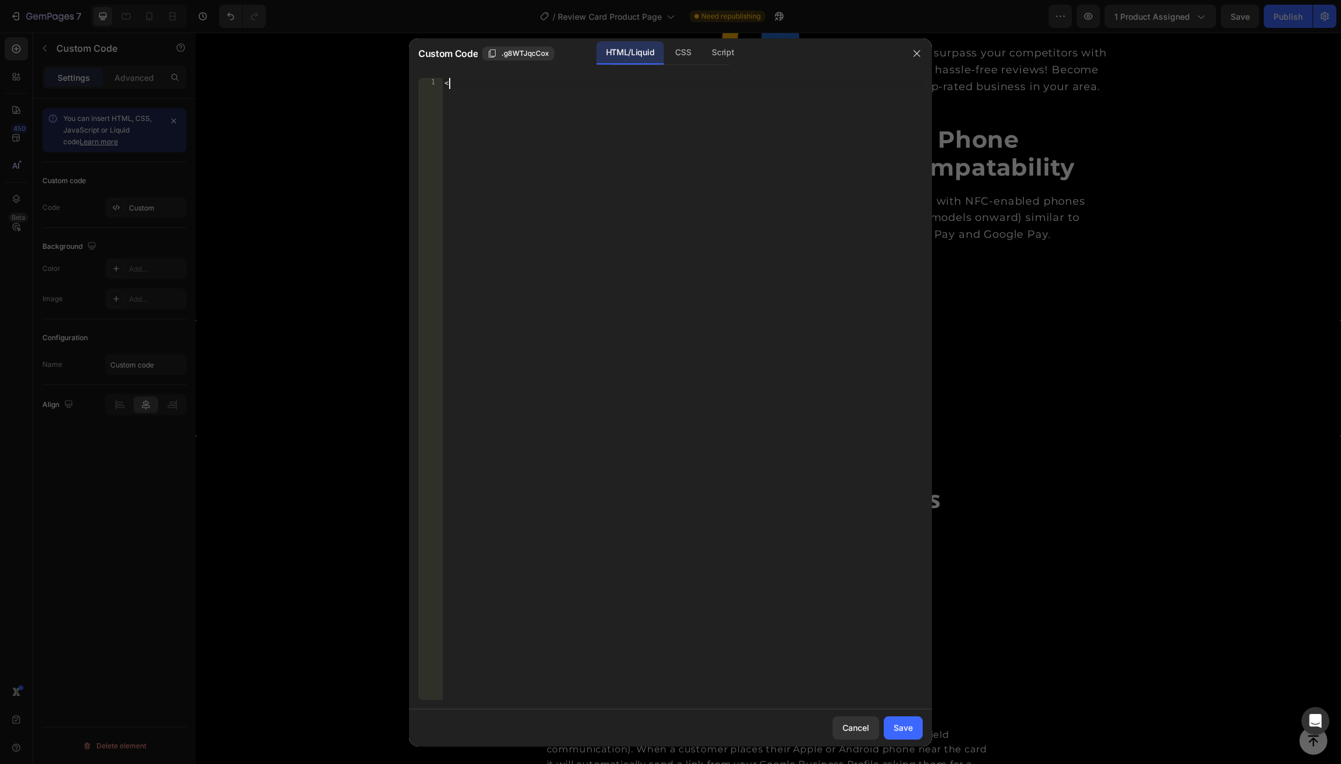
paste textarea
click at [903, 728] on div "Save" at bounding box center [903, 727] width 19 height 12
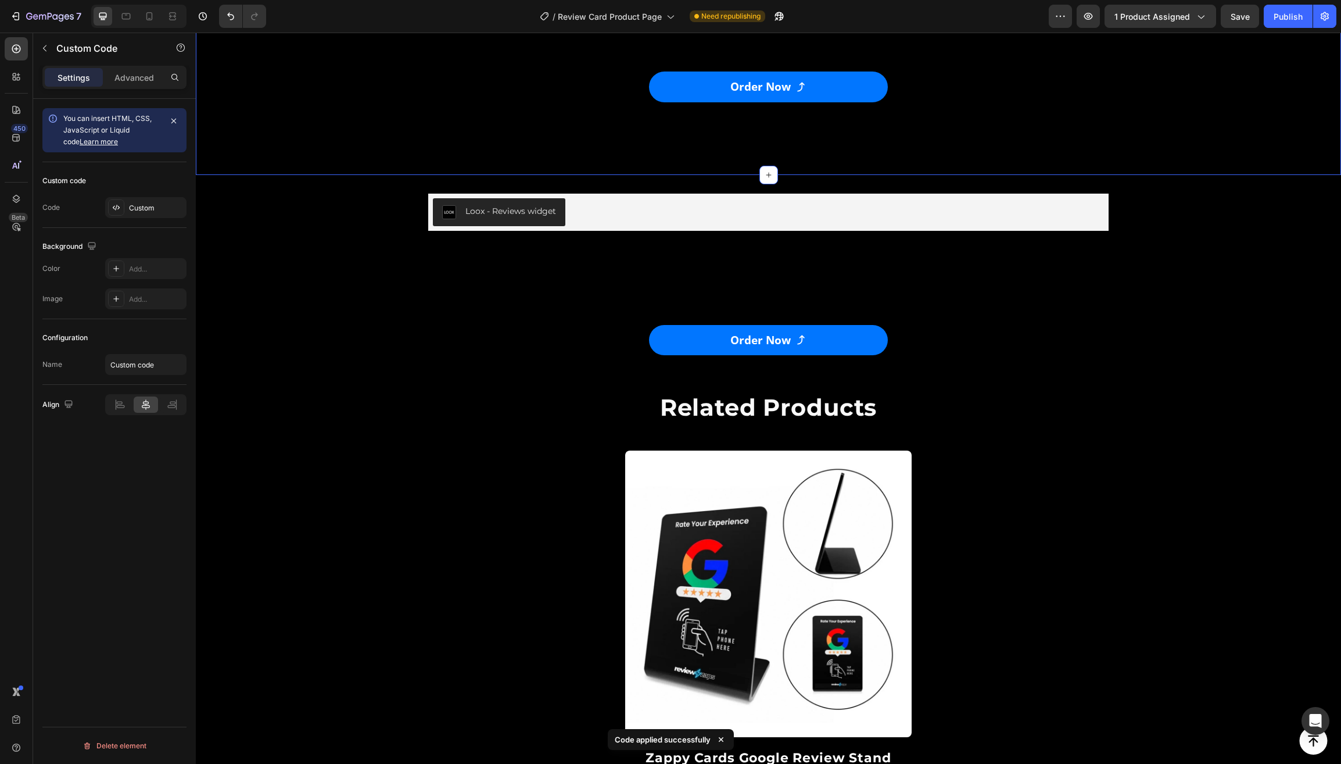
scroll to position [3331, 0]
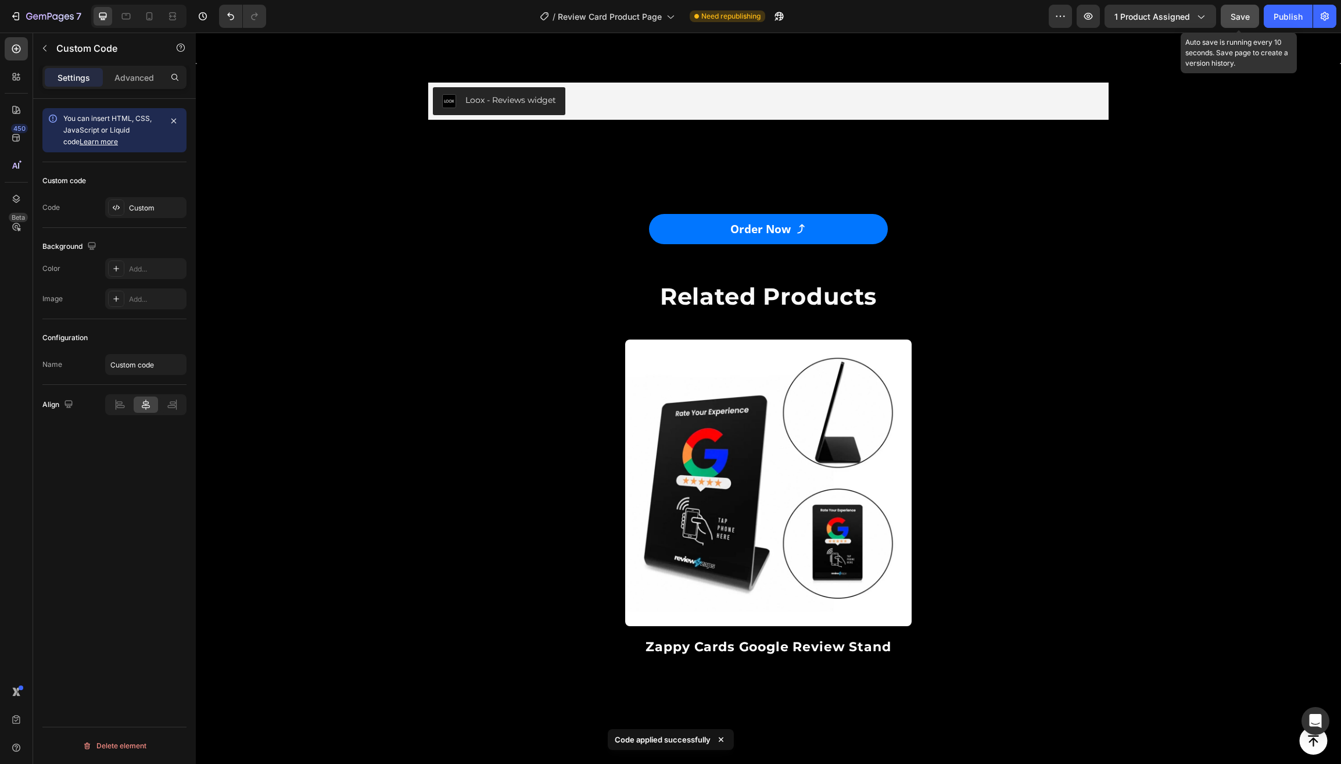
click at [1237, 17] on span "Save" at bounding box center [1240, 17] width 19 height 10
drag, startPoint x: 1278, startPoint y: 22, endPoint x: 1054, endPoint y: 35, distance: 224.8
click at [1278, 22] on div "Publish" at bounding box center [1288, 16] width 29 height 12
drag, startPoint x: 38, startPoint y: 17, endPoint x: 17, endPoint y: 90, distance: 76.3
click at [38, 17] on icon "button" at bounding box center [50, 17] width 48 height 10
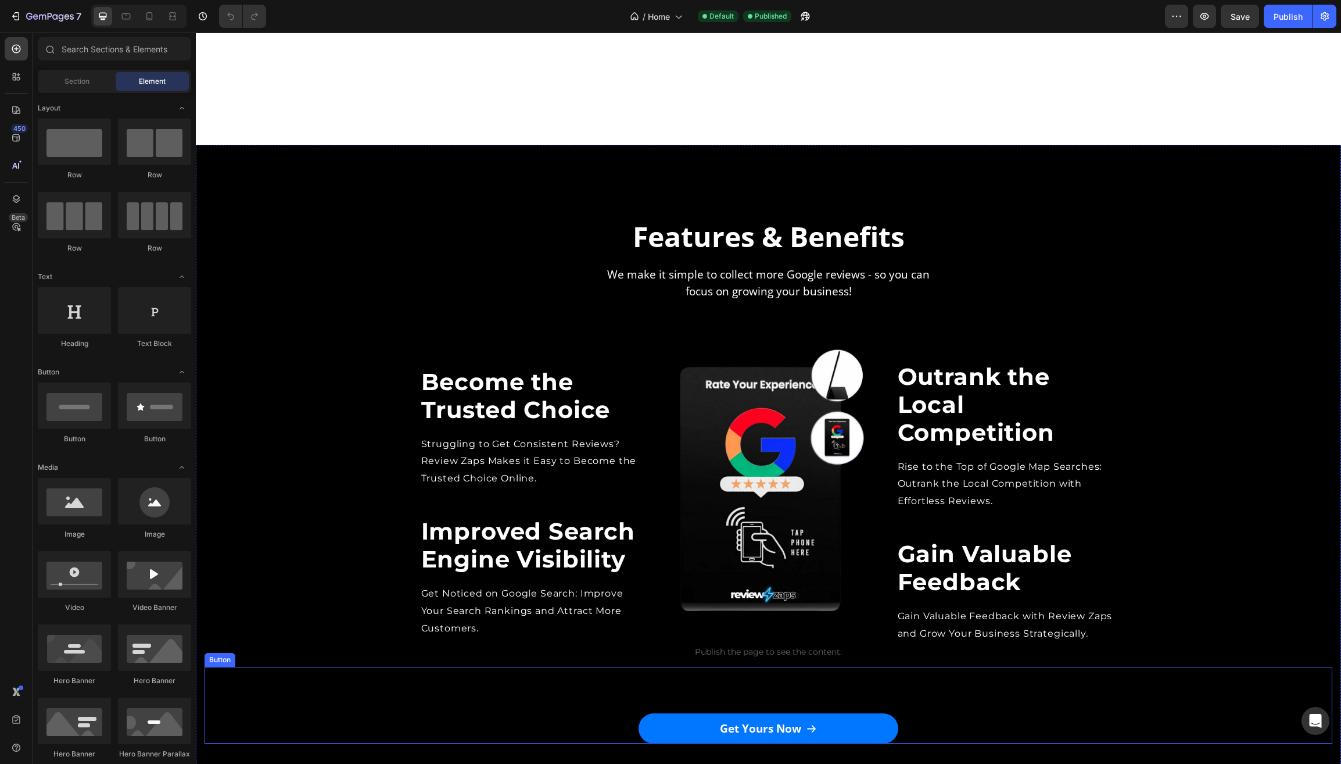
scroll to position [783, 0]
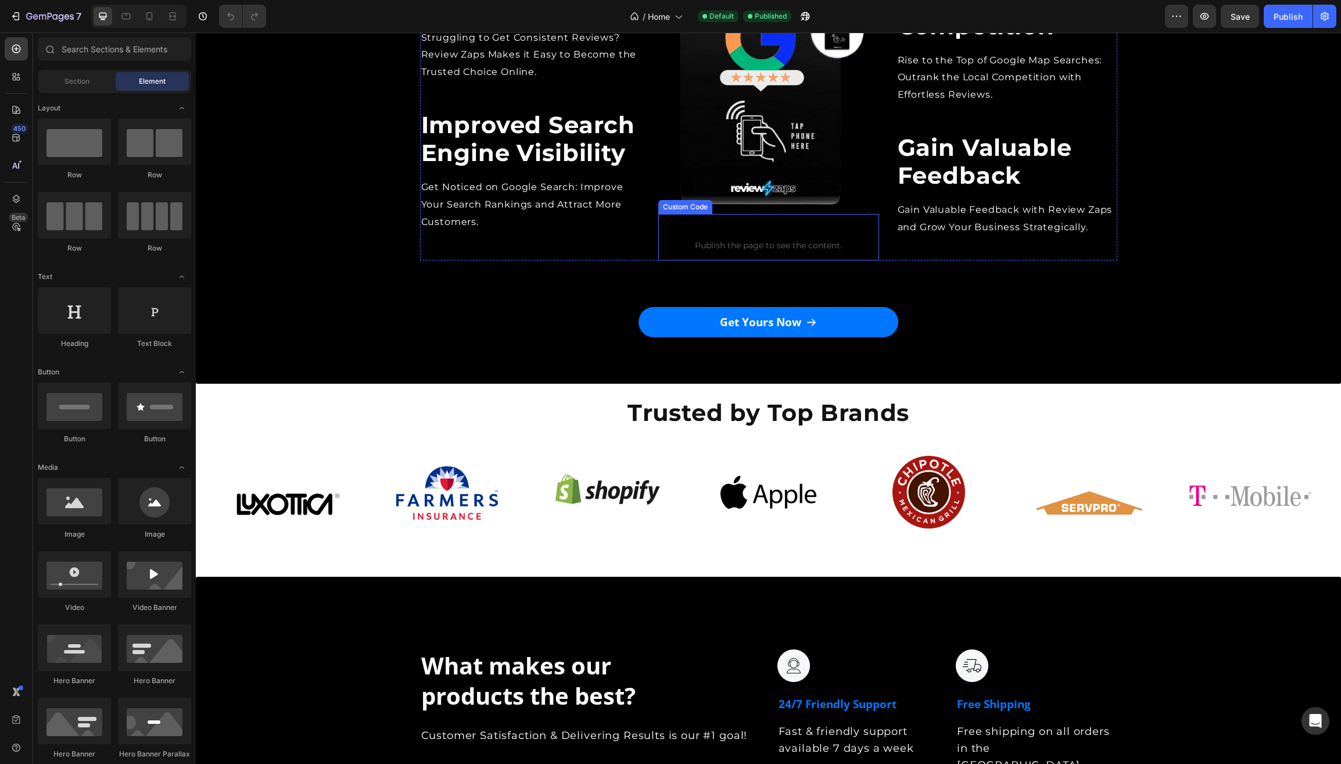
click at [770, 252] on p "Custom code Publish the page to see the content." at bounding box center [768, 237] width 221 height 46
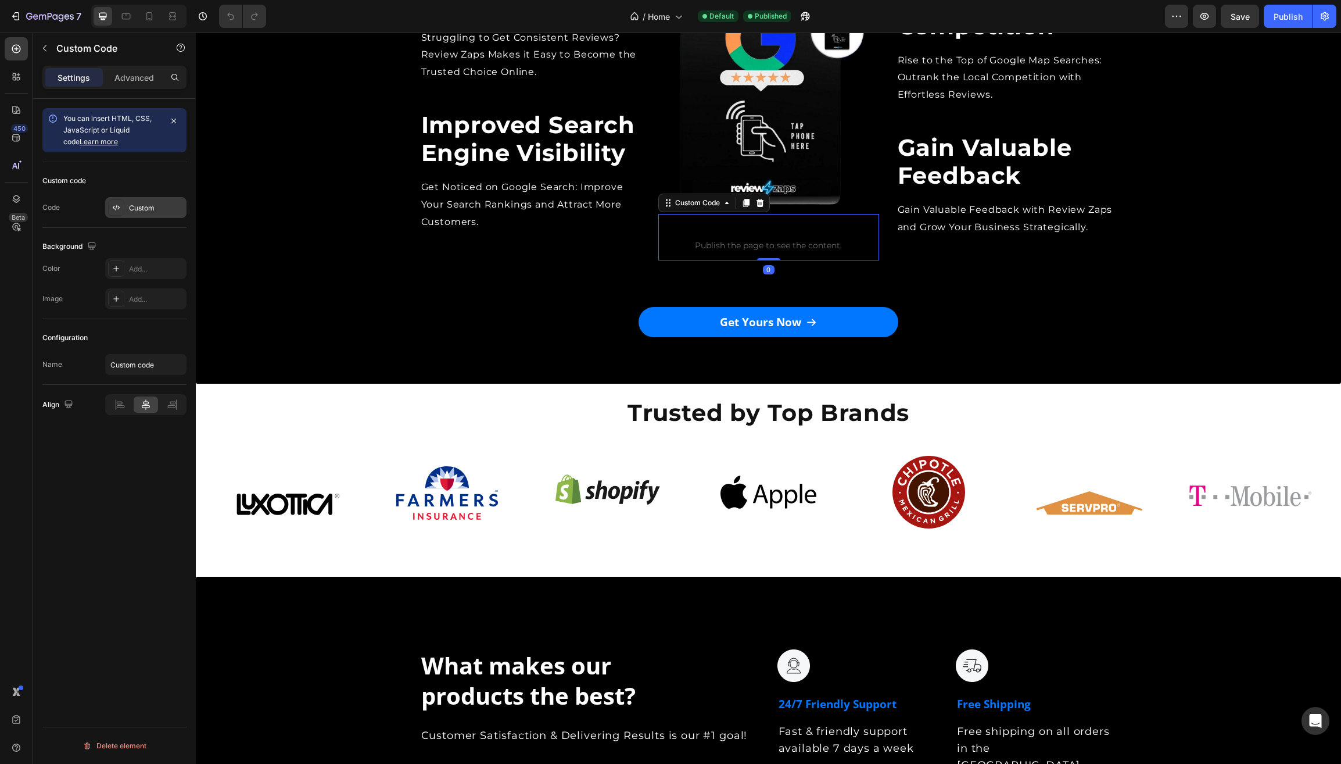
click at [147, 212] on div "Custom" at bounding box center [156, 208] width 55 height 10
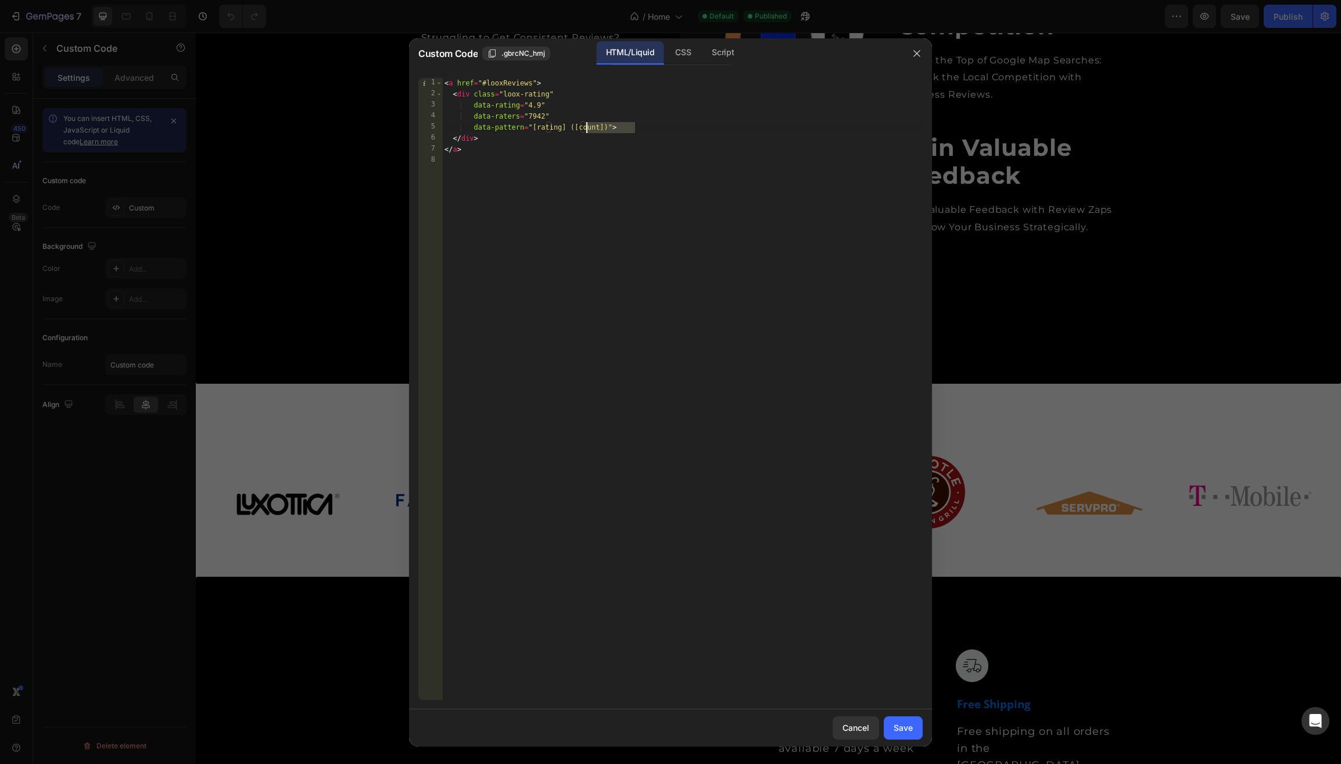
drag, startPoint x: 635, startPoint y: 125, endPoint x: 587, endPoint y: 130, distance: 48.5
click at [587, 130] on div "< a href = "#looxReviews" > < div class = "loox-rating" data-rating = "4.9" dat…" at bounding box center [682, 400] width 481 height 644
drag, startPoint x: 557, startPoint y: 115, endPoint x: 500, endPoint y: 195, distance: 98.4
click at [450, 117] on div "< a href = "#looxReviews" > < div class = "loox-rating" data-rating = "4.9" dat…" at bounding box center [682, 400] width 481 height 644
type textarea "data-raters="7942""
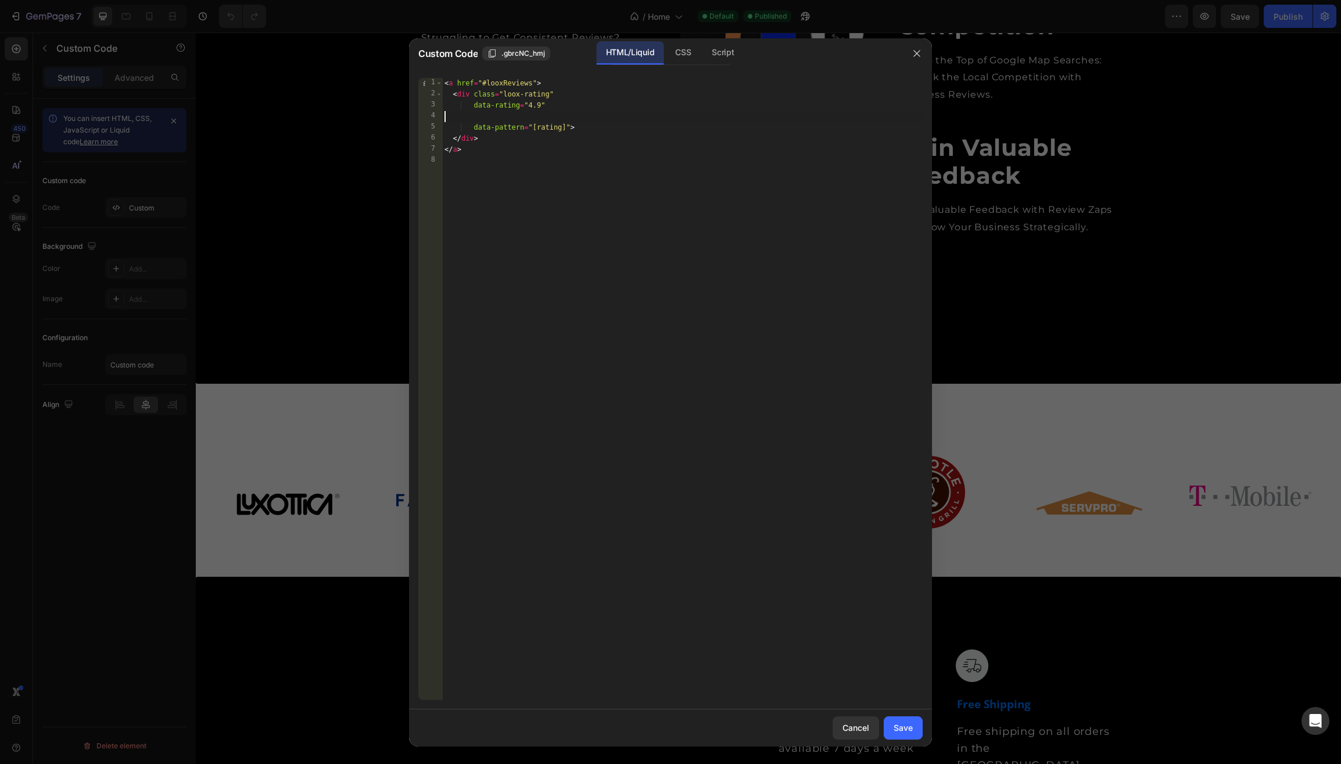
type textarea "data-rating="4.9""
click at [901, 731] on div "Save" at bounding box center [903, 727] width 19 height 12
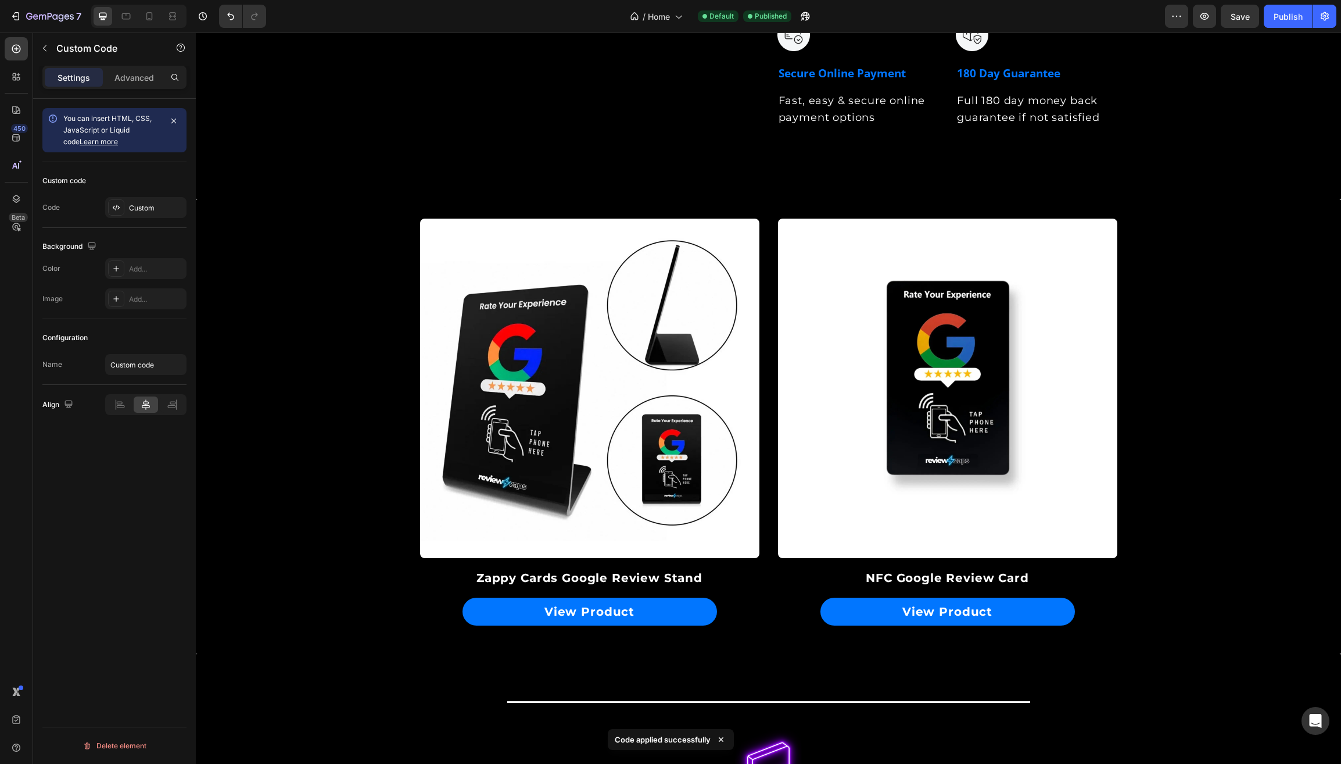
scroll to position [1570, 0]
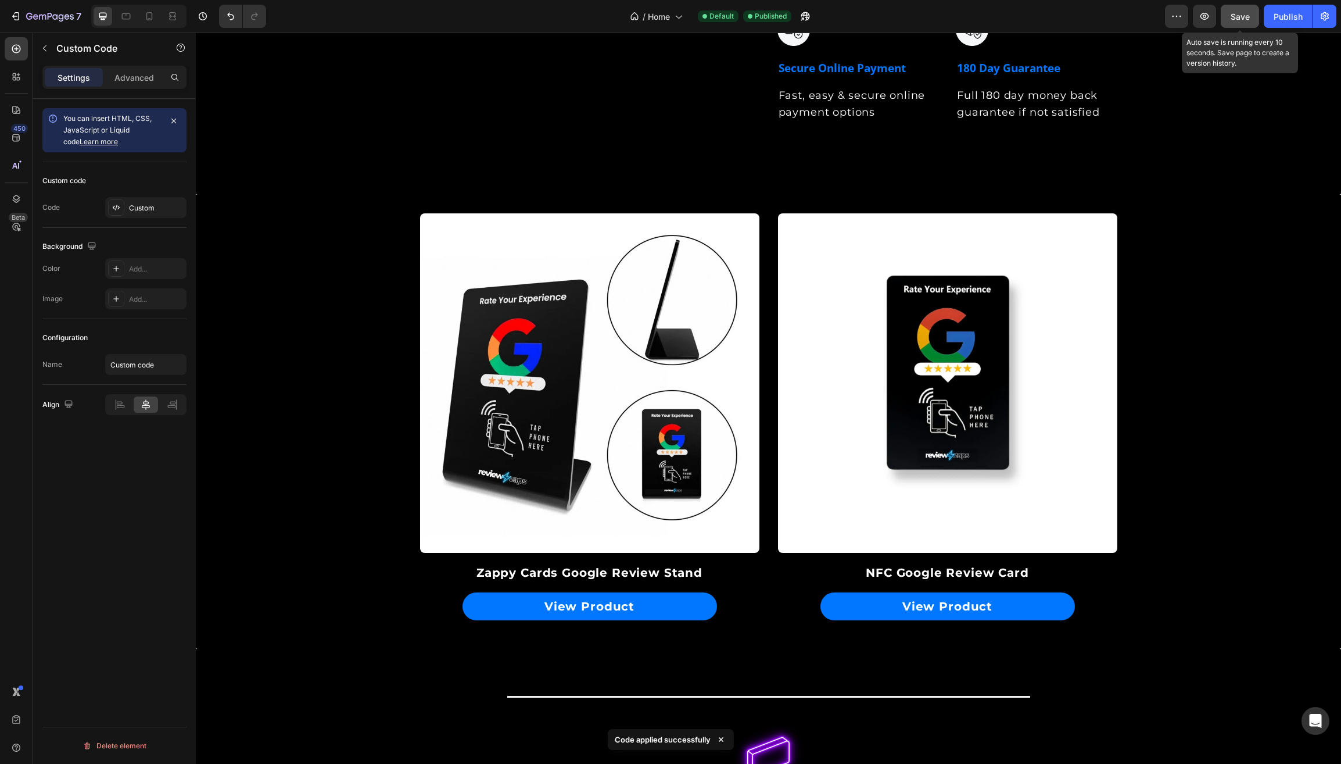
click at [1240, 14] on span "Save" at bounding box center [1240, 17] width 19 height 10
click at [1280, 16] on div "Publish" at bounding box center [1288, 16] width 29 height 12
drag, startPoint x: 56, startPoint y: 17, endPoint x: 126, endPoint y: 4, distance: 71.6
click at [56, 17] on icon "button" at bounding box center [50, 17] width 48 height 10
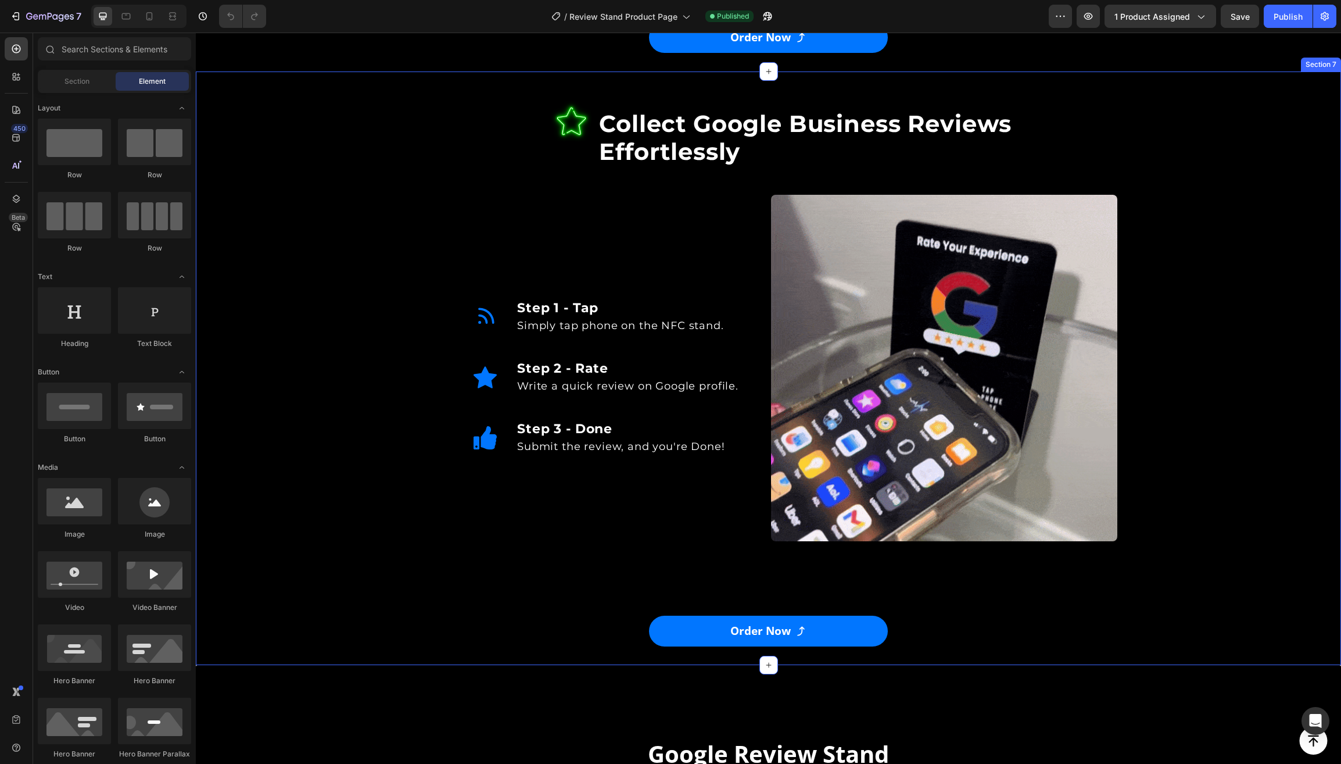
scroll to position [2121, 0]
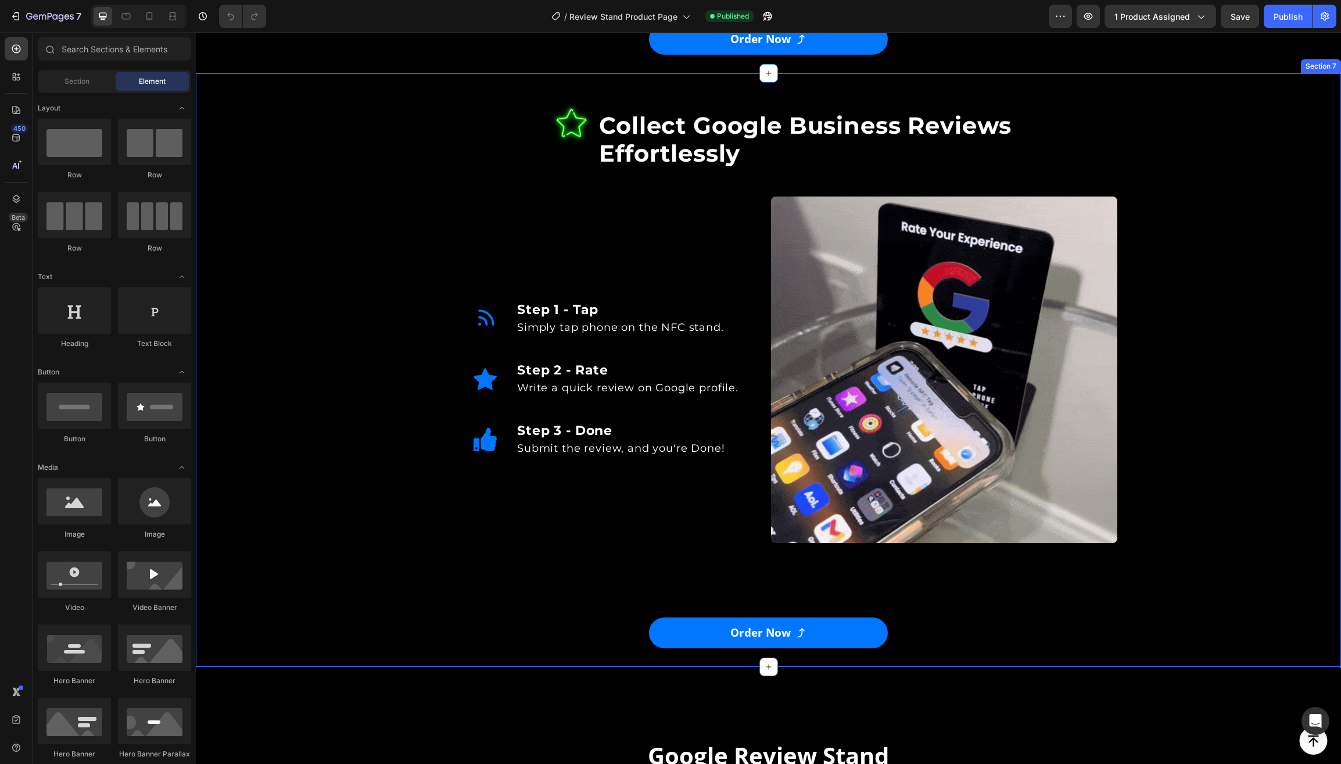
click at [349, 468] on div "Image Collect Google Business Reviews Effortlessly Heading Row Step 1 - Tap Sim…" at bounding box center [768, 374] width 1145 height 547
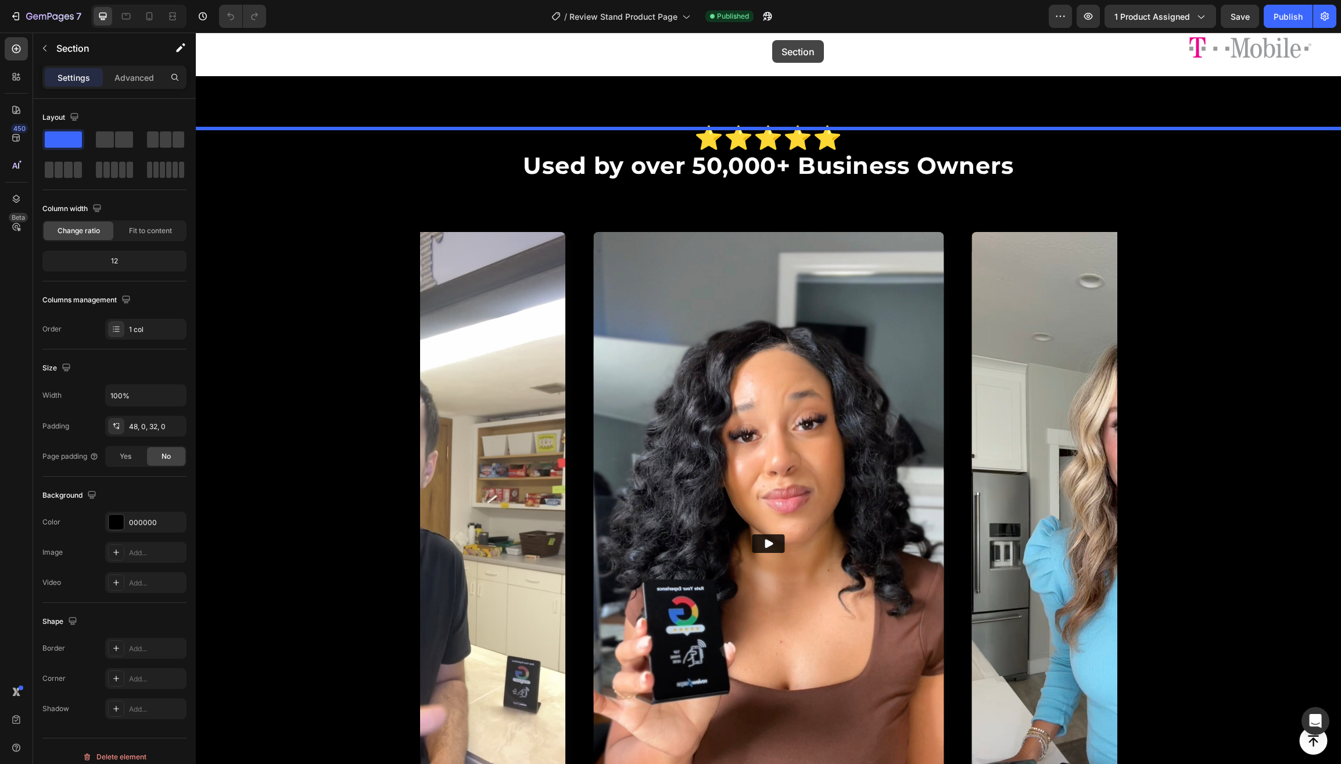
scroll to position [1055, 0]
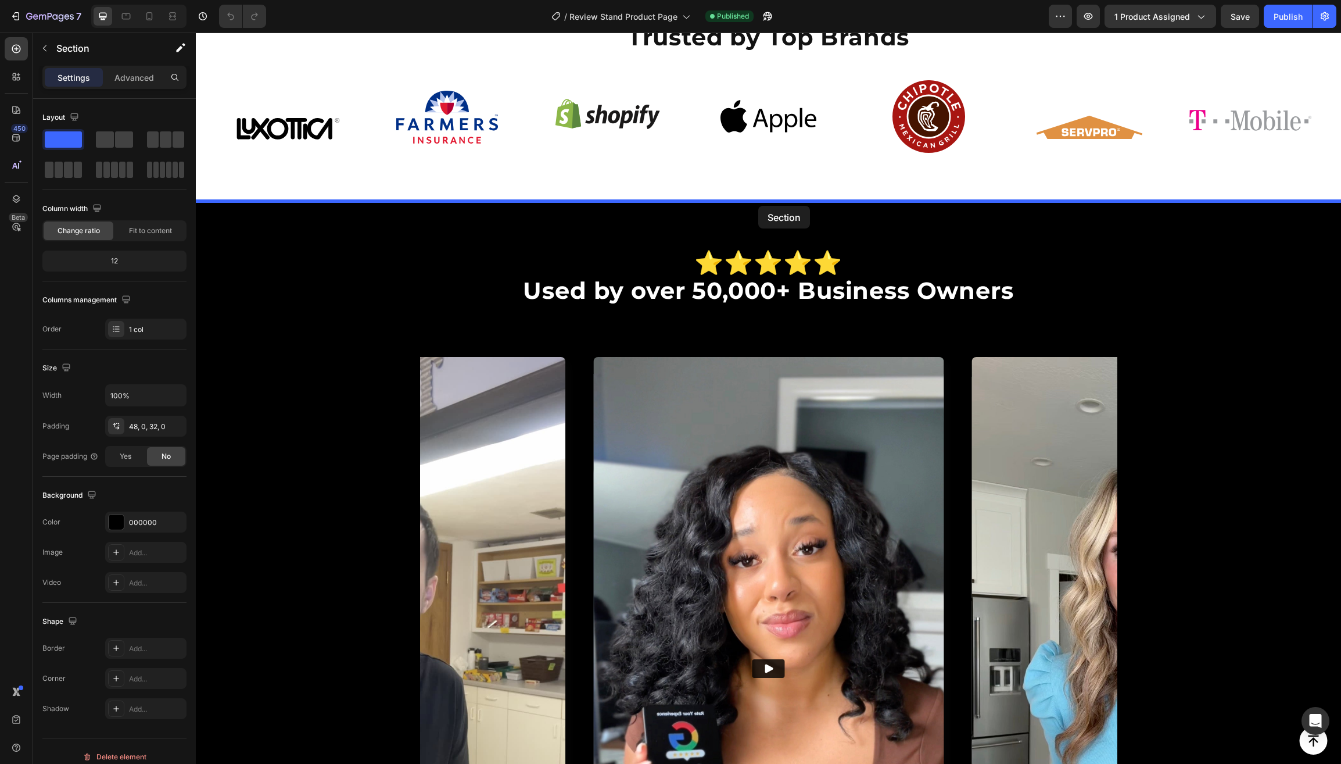
drag, startPoint x: 1087, startPoint y: 544, endPoint x: 758, endPoint y: 206, distance: 471.4
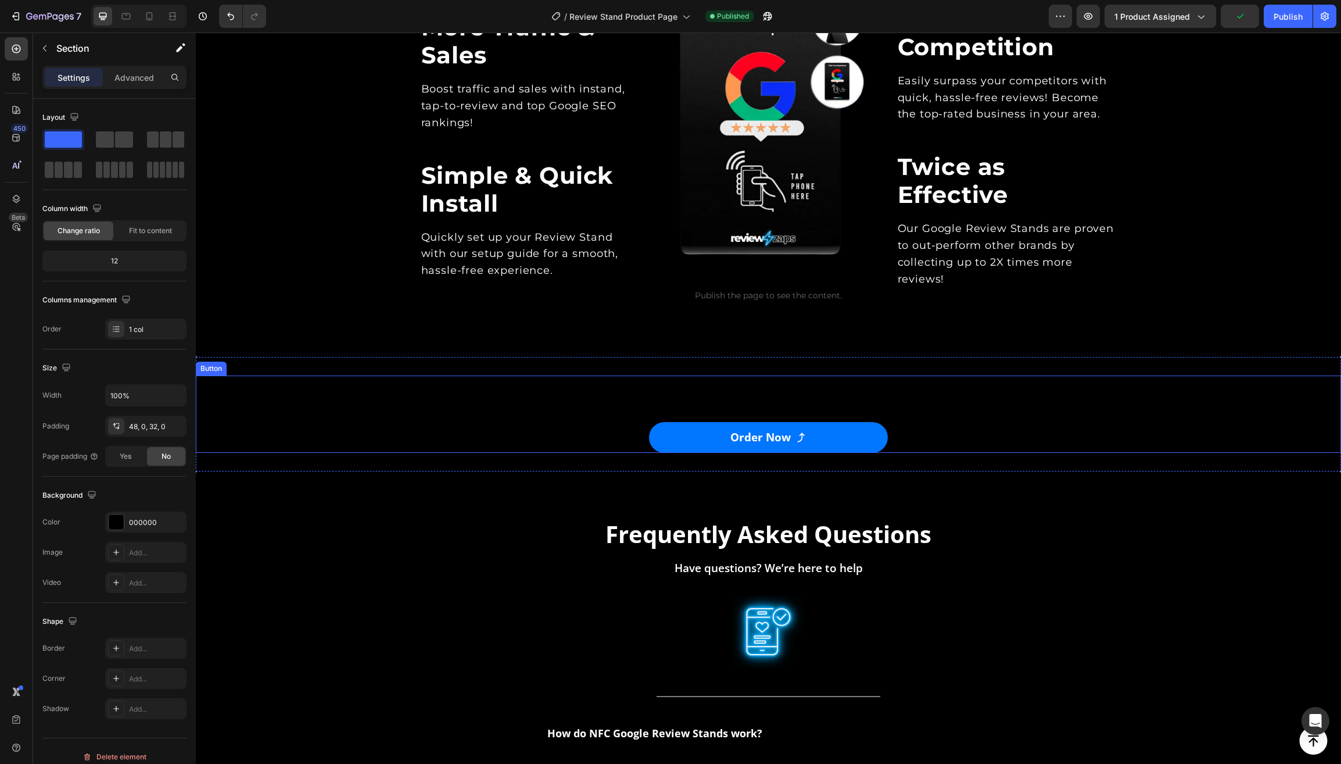
scroll to position [3042, 0]
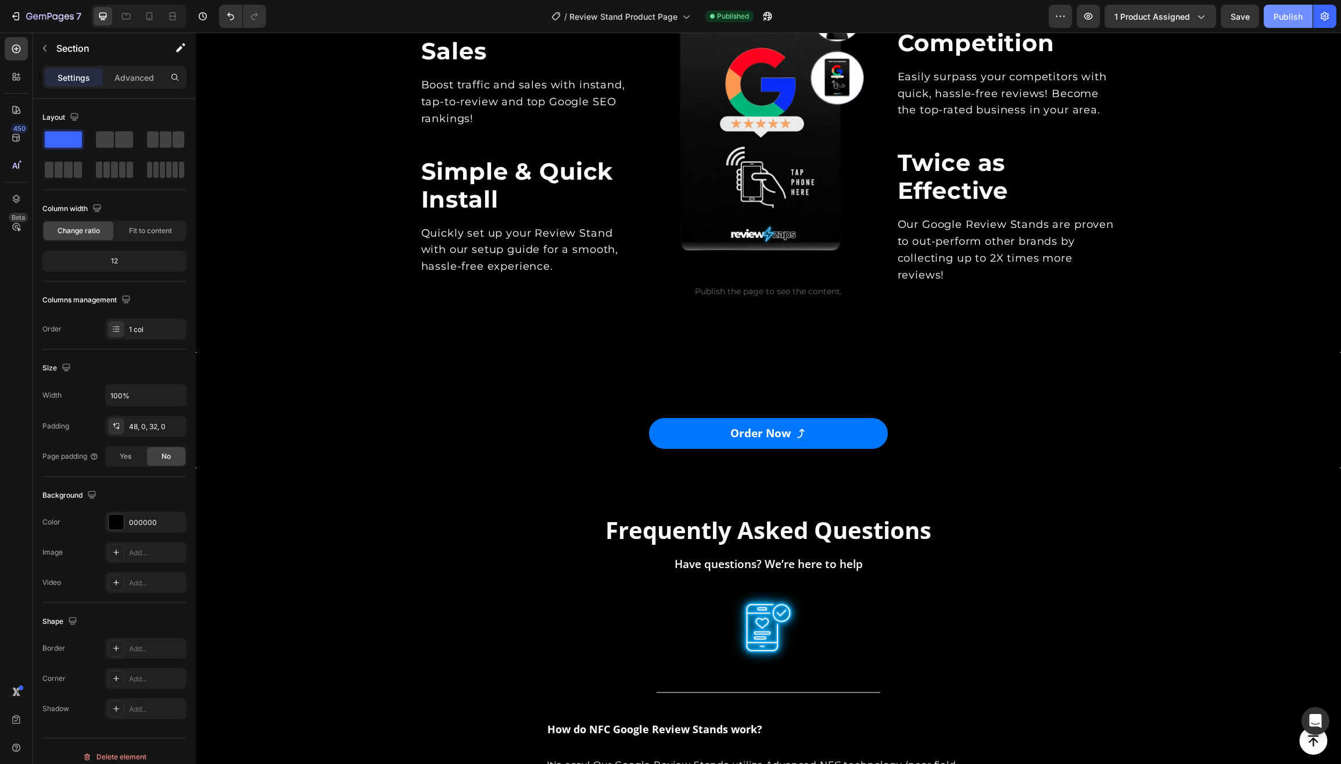
click at [1286, 23] on button "Publish" at bounding box center [1288, 16] width 49 height 23
click at [38, 15] on icon "button" at bounding box center [50, 17] width 48 height 10
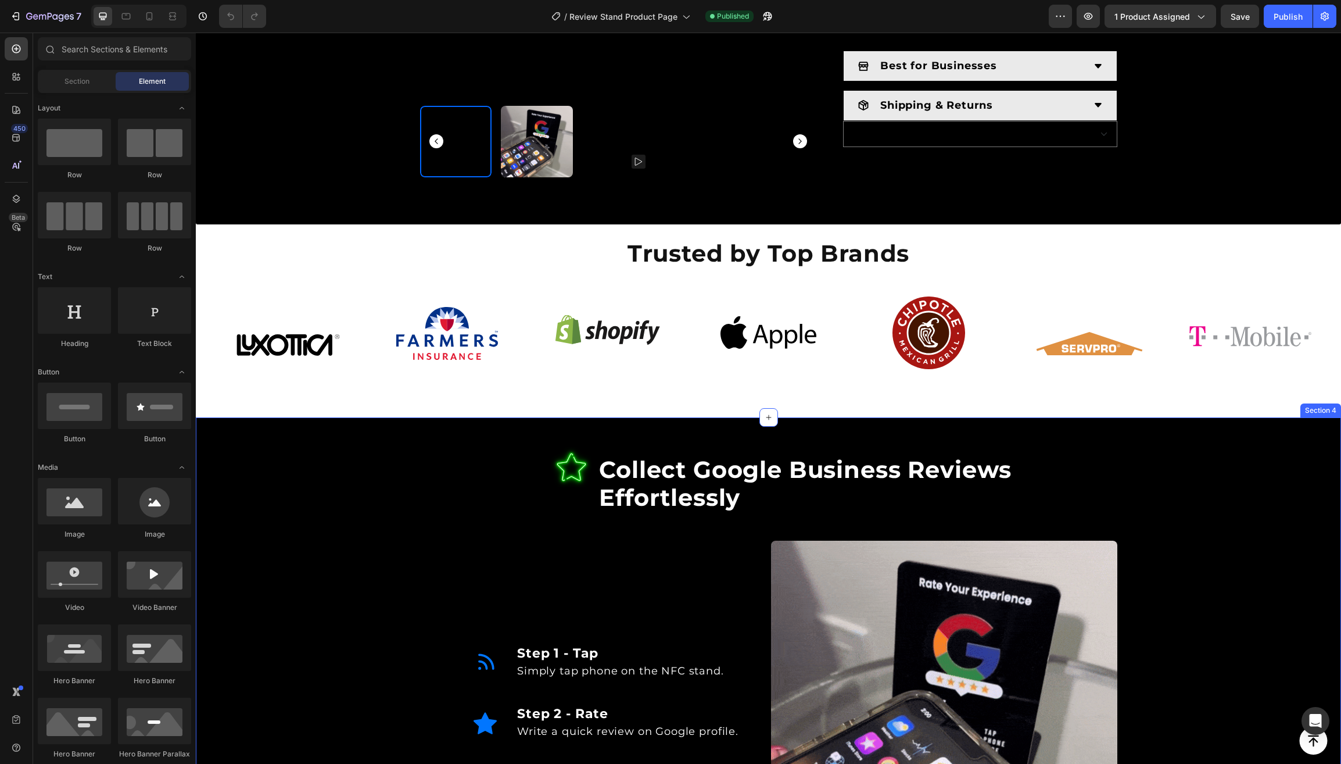
scroll to position [826, 0]
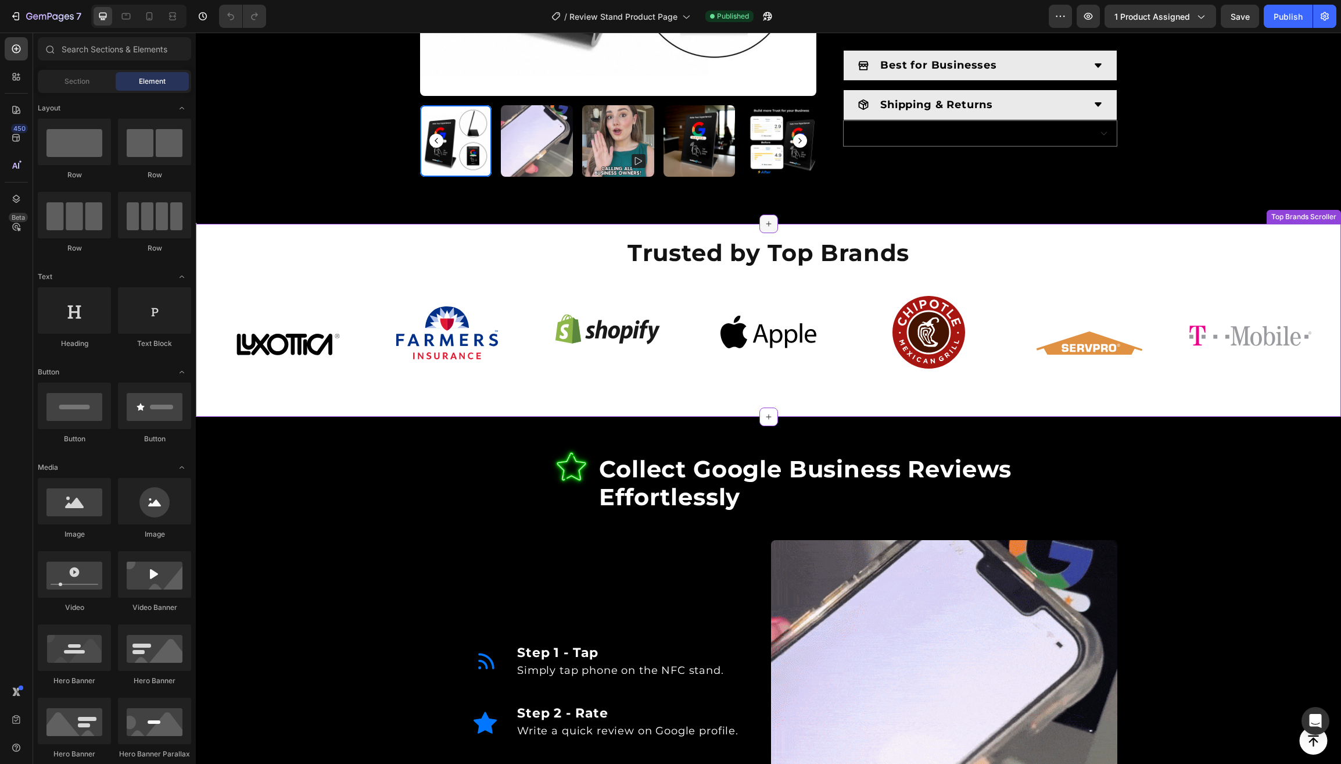
click at [764, 228] on icon at bounding box center [768, 223] width 9 height 9
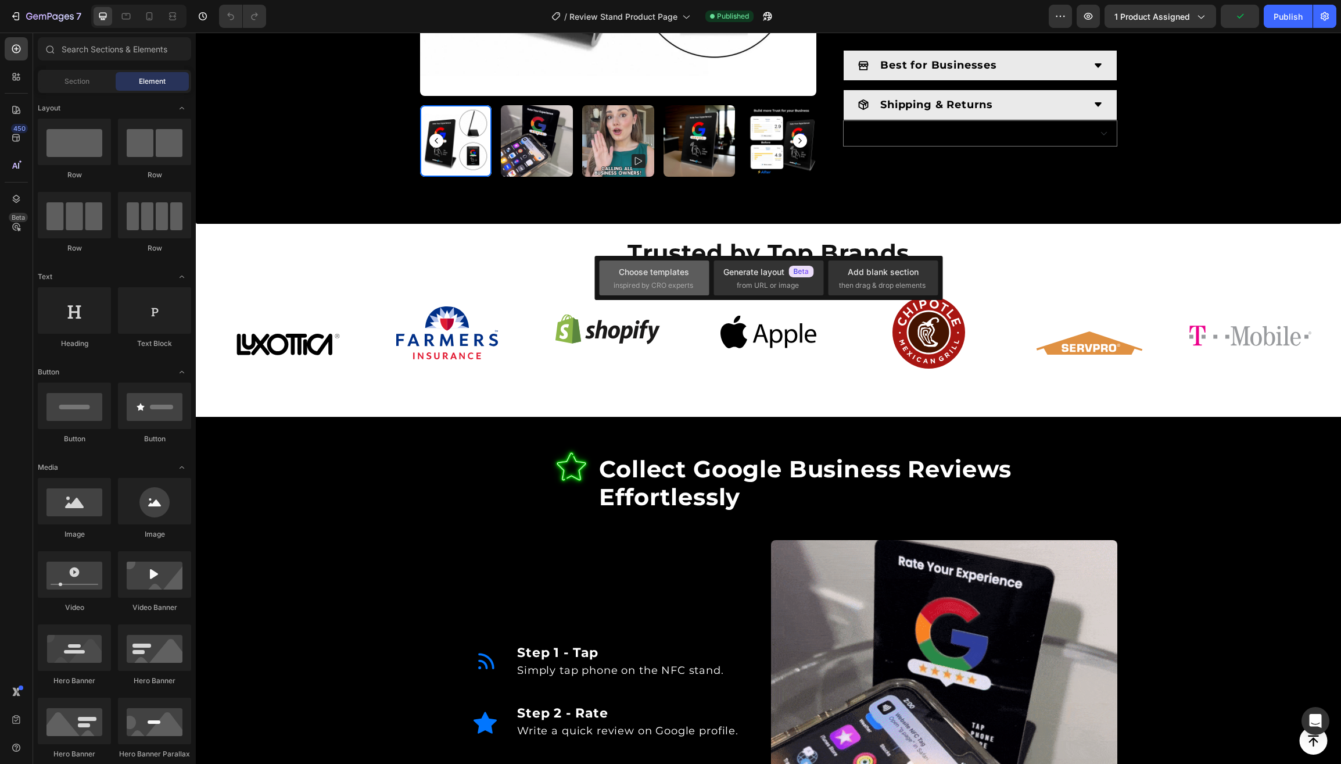
click at [668, 281] on span "inspired by CRO experts" at bounding box center [654, 285] width 80 height 10
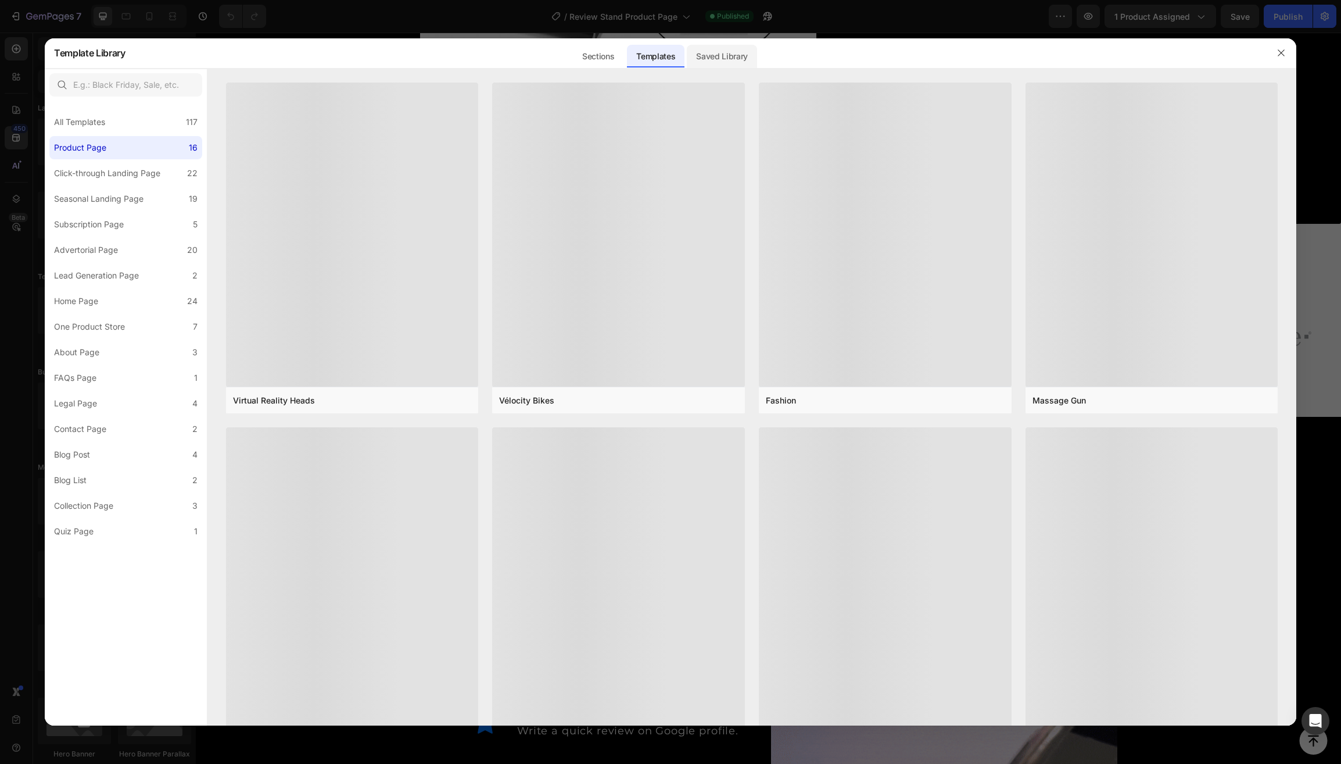
click at [726, 56] on div "Saved Library" at bounding box center [722, 56] width 70 height 23
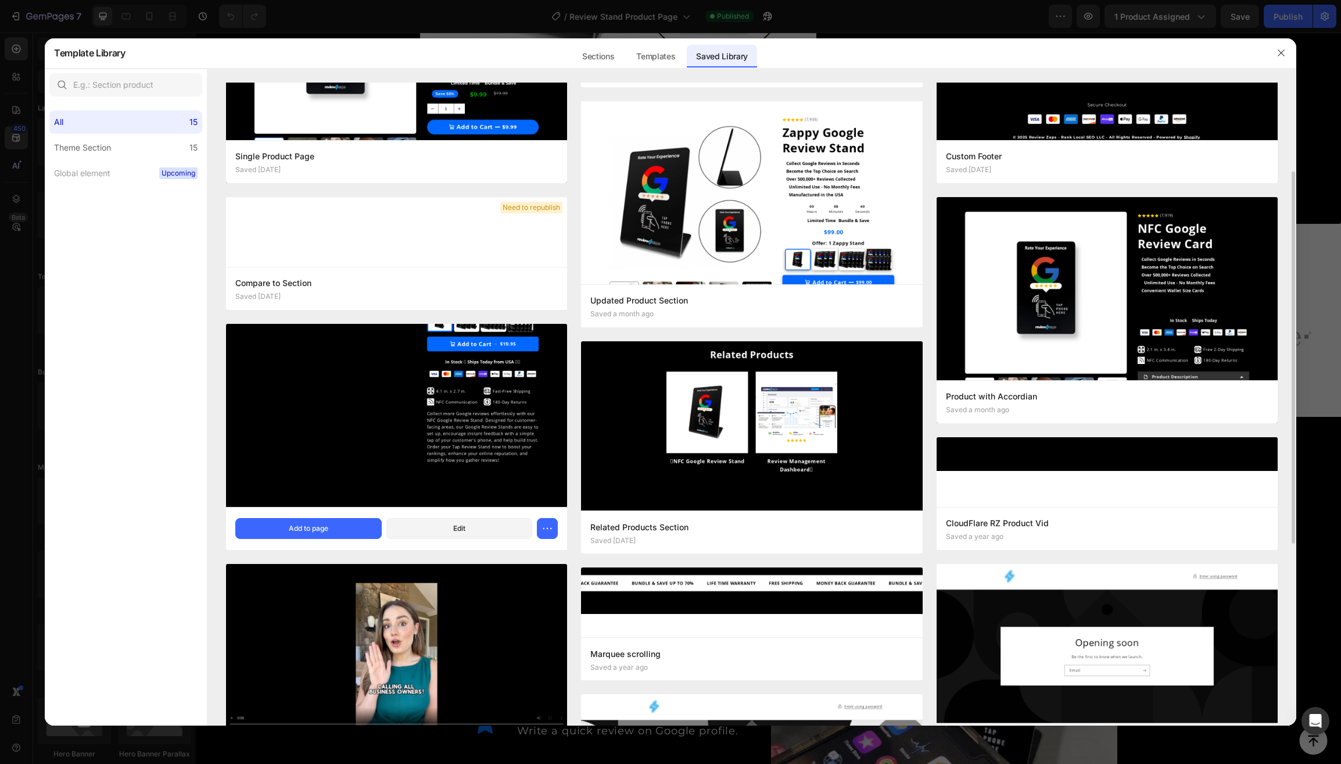
scroll to position [153, 0]
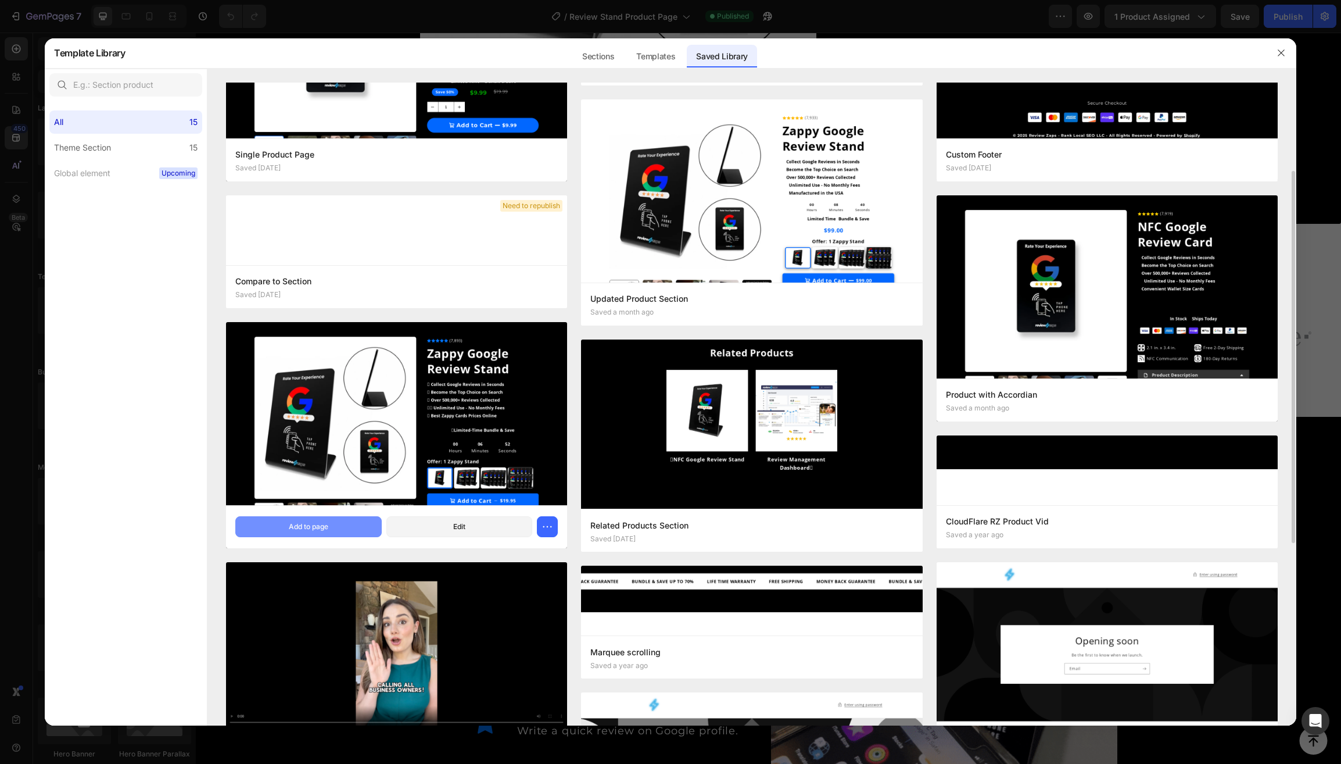
click at [336, 525] on button "Add to page" at bounding box center [308, 526] width 146 height 21
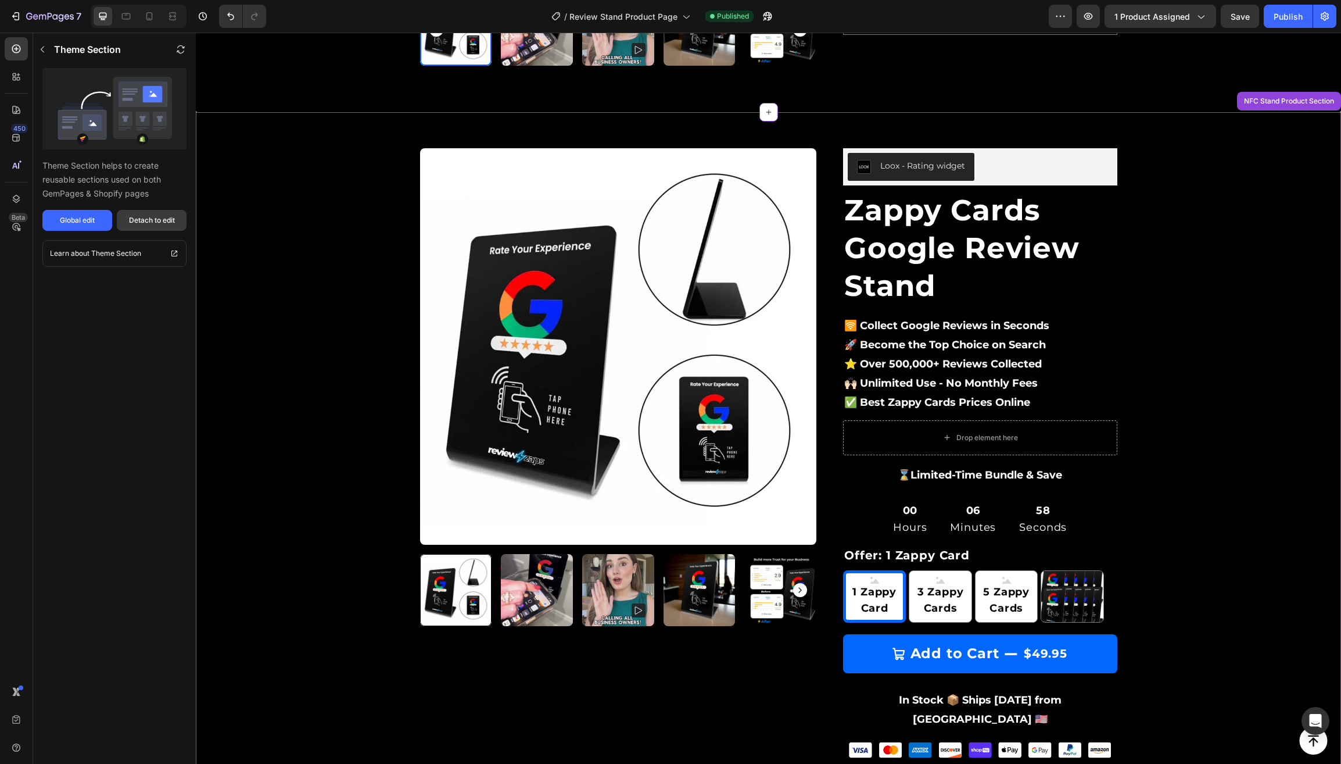
scroll to position [949, 0]
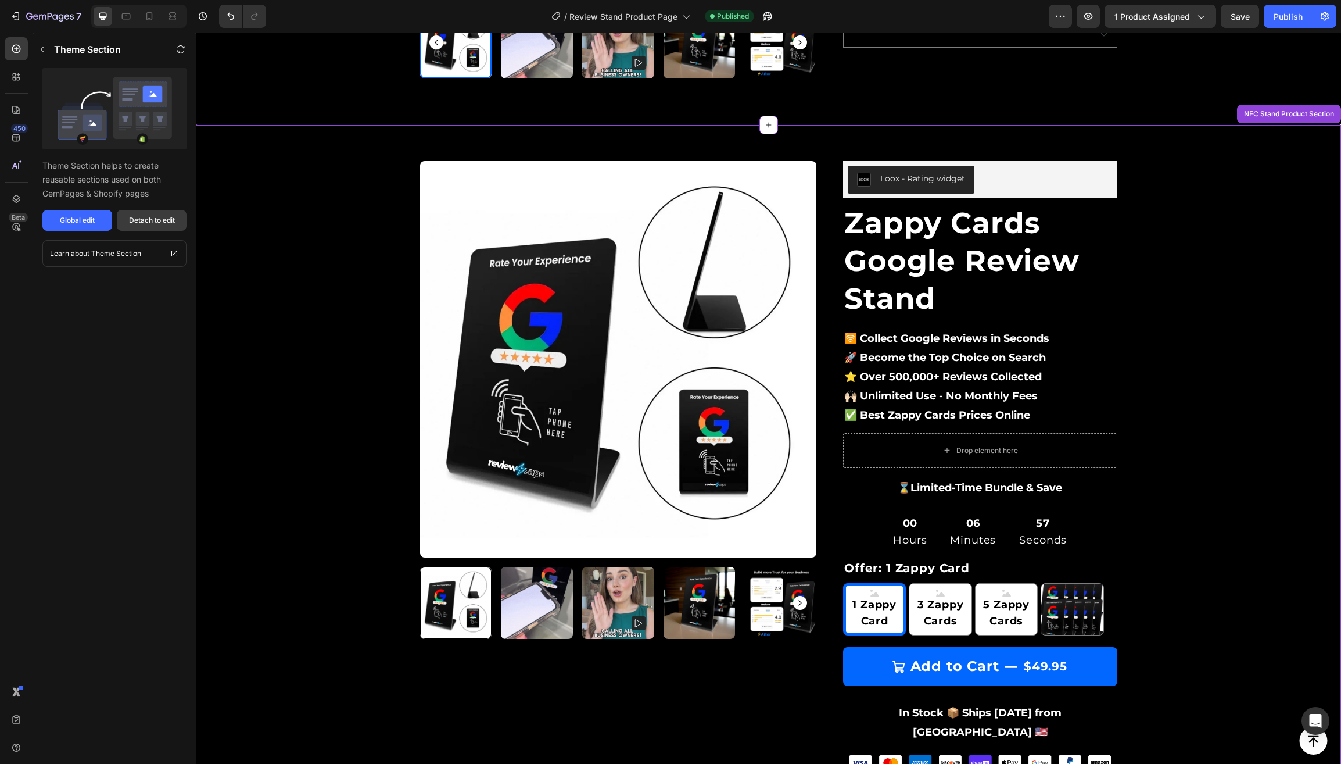
click at [153, 222] on div "Detach to edit" at bounding box center [152, 220] width 46 height 10
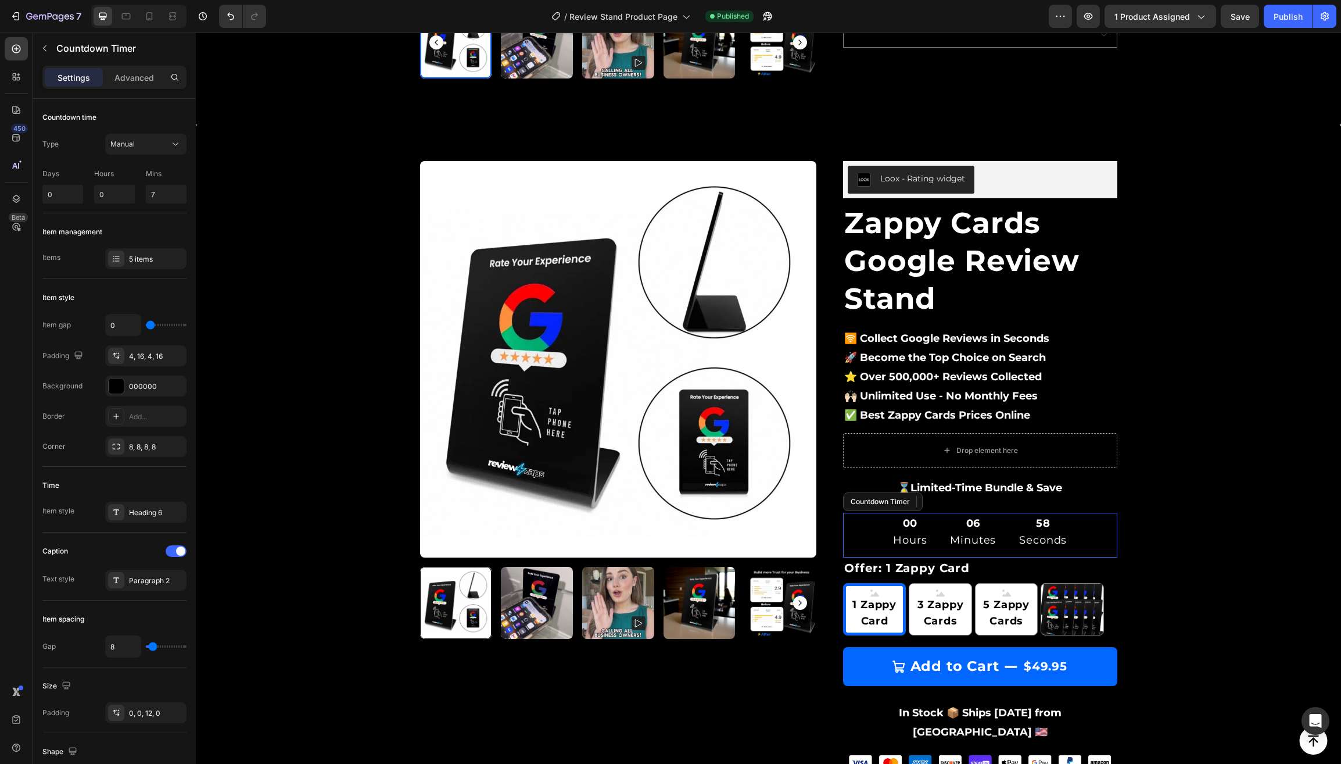
click at [885, 520] on div "00 Hours" at bounding box center [910, 532] width 52 height 38
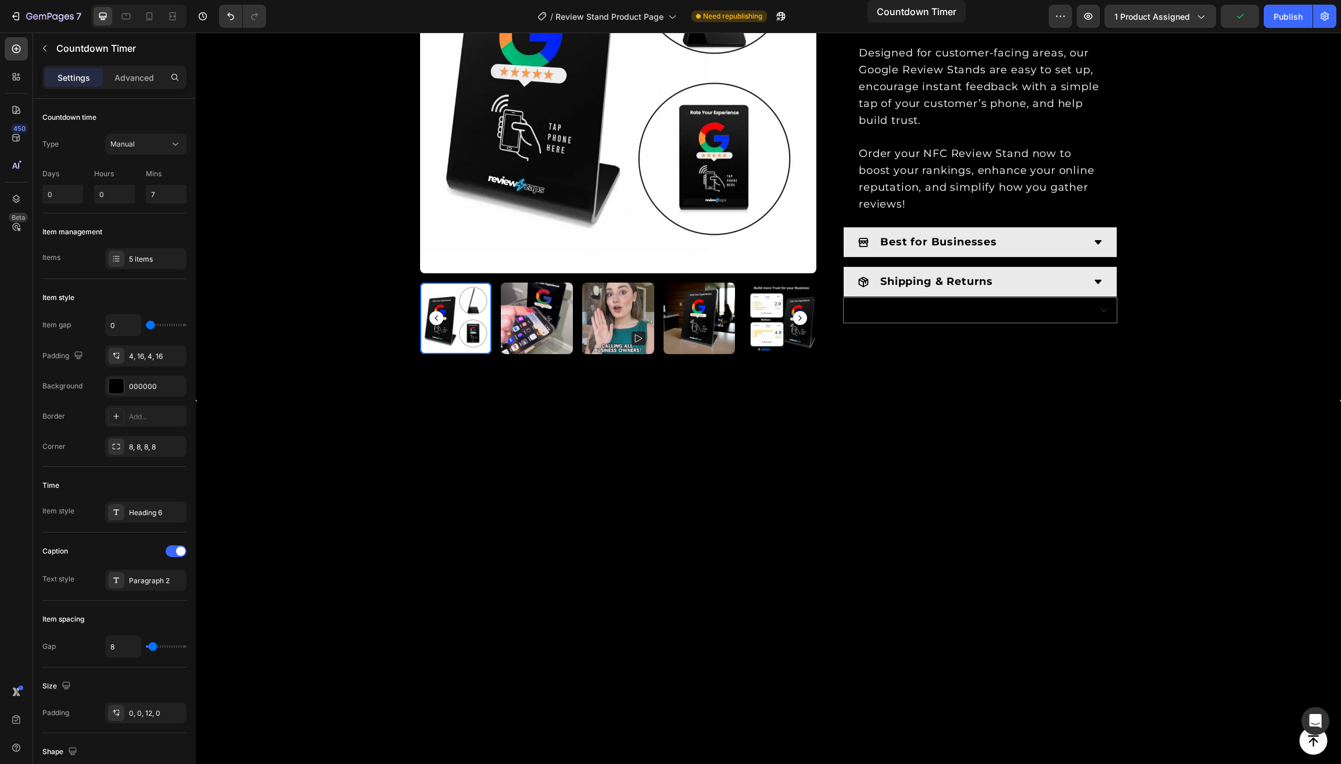
scroll to position [0, 0]
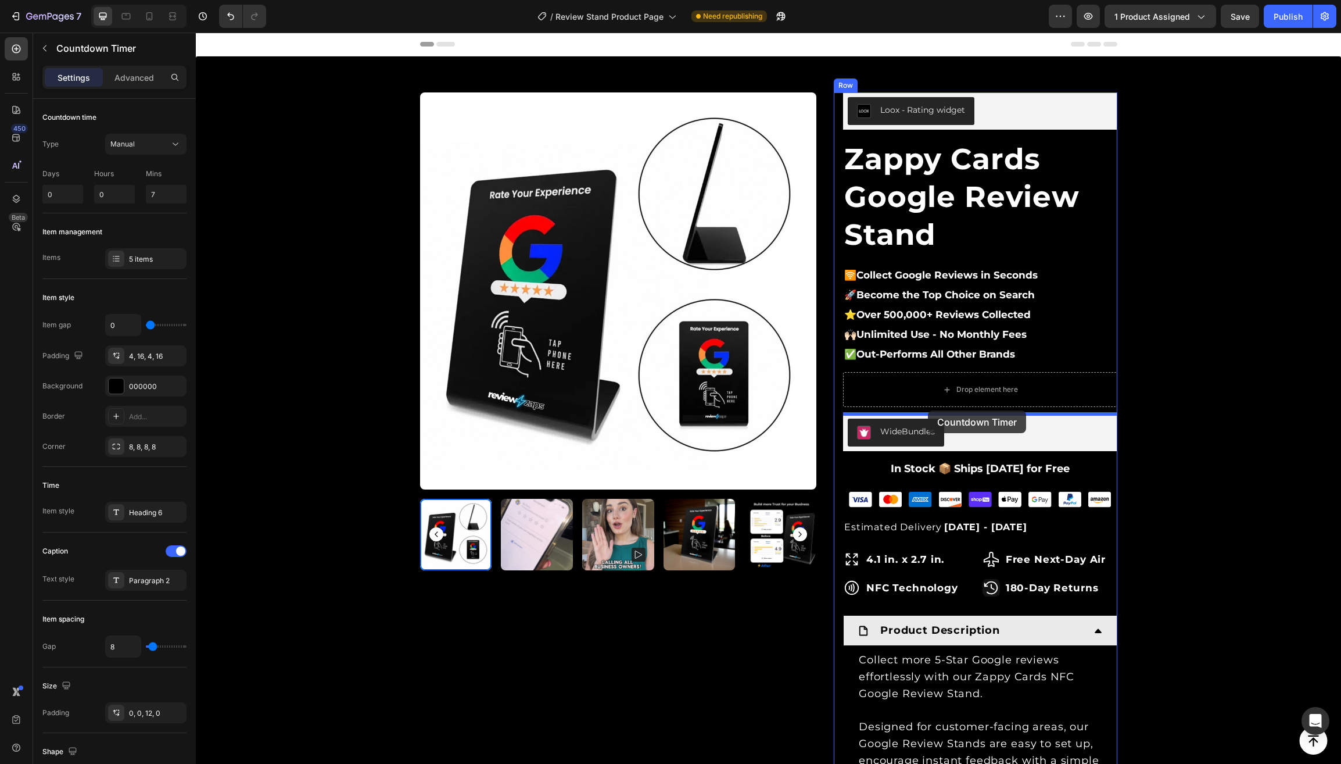
drag, startPoint x: 852, startPoint y: 489, endPoint x: 928, endPoint y: 410, distance: 109.3
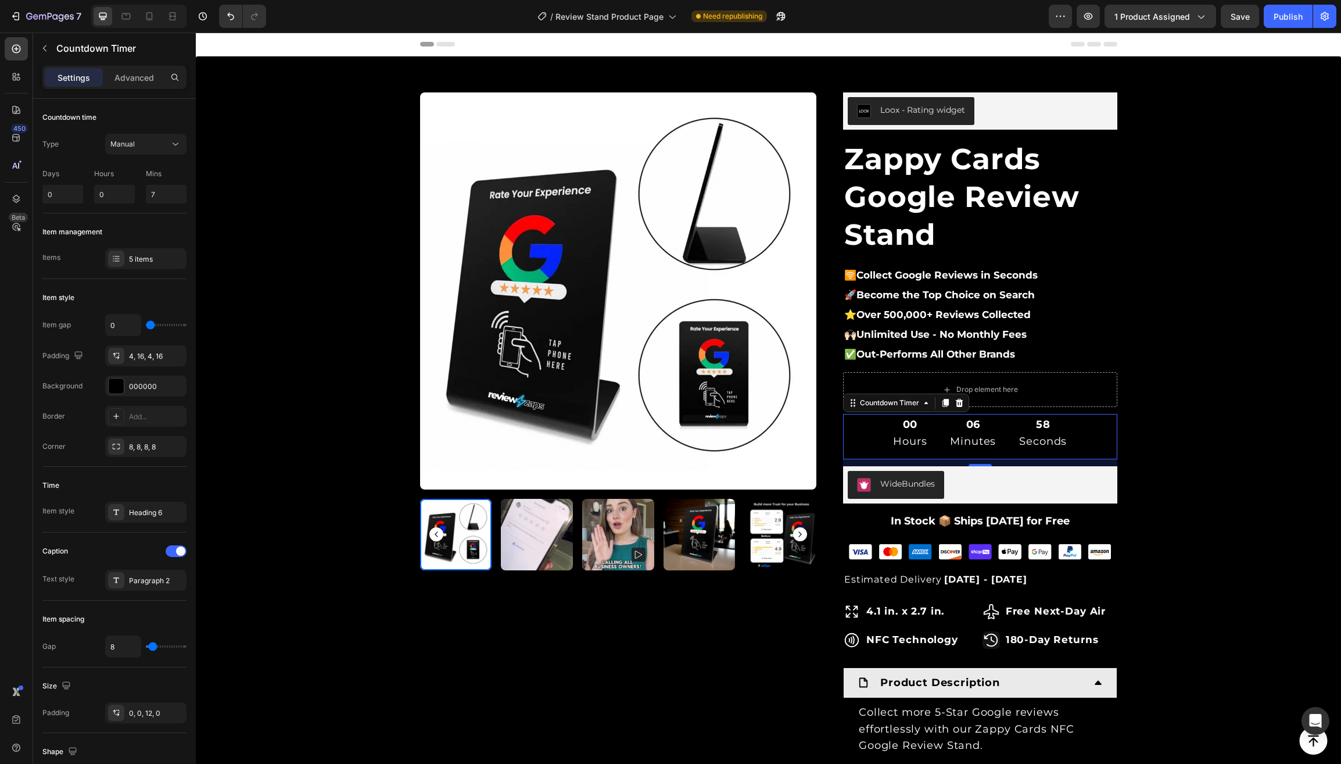
click at [872, 434] on div "00 Hours 06 Minutes 58 Seconds" at bounding box center [980, 433] width 274 height 38
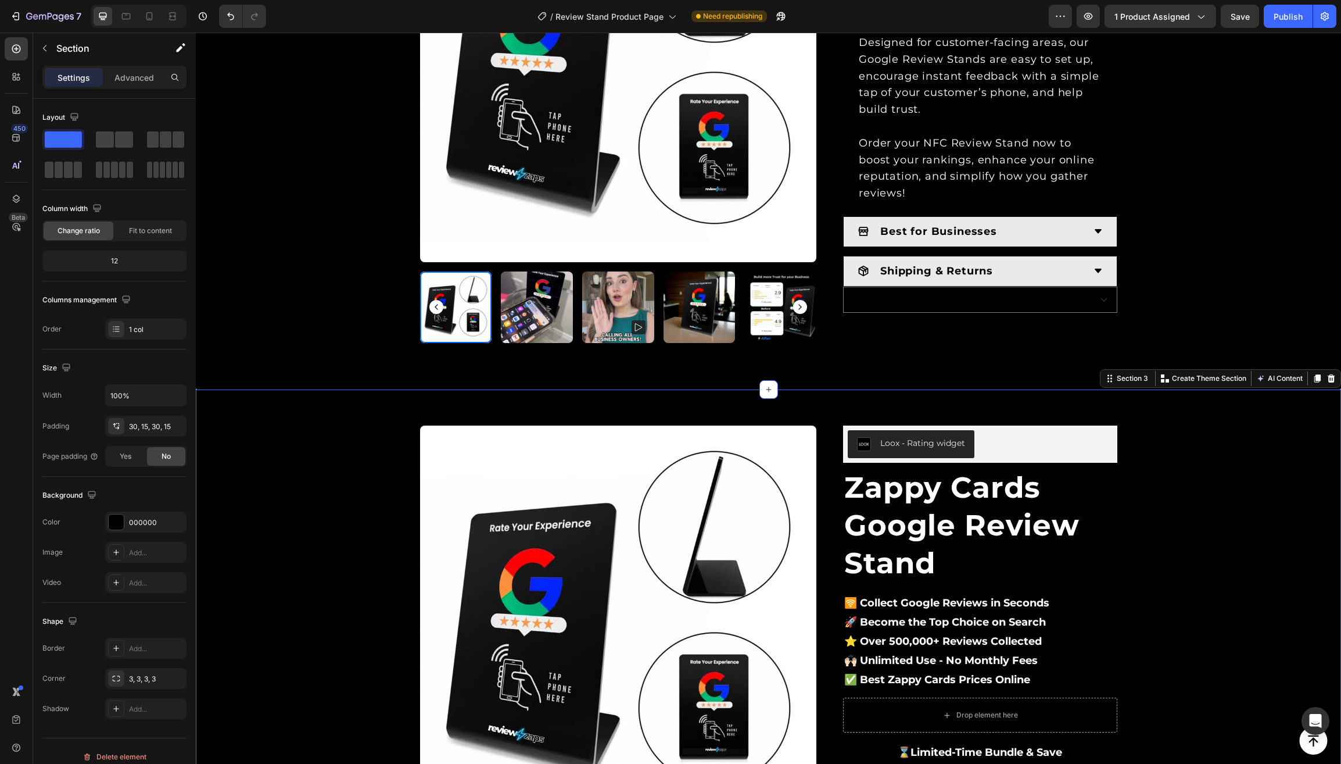
scroll to position [738, 0]
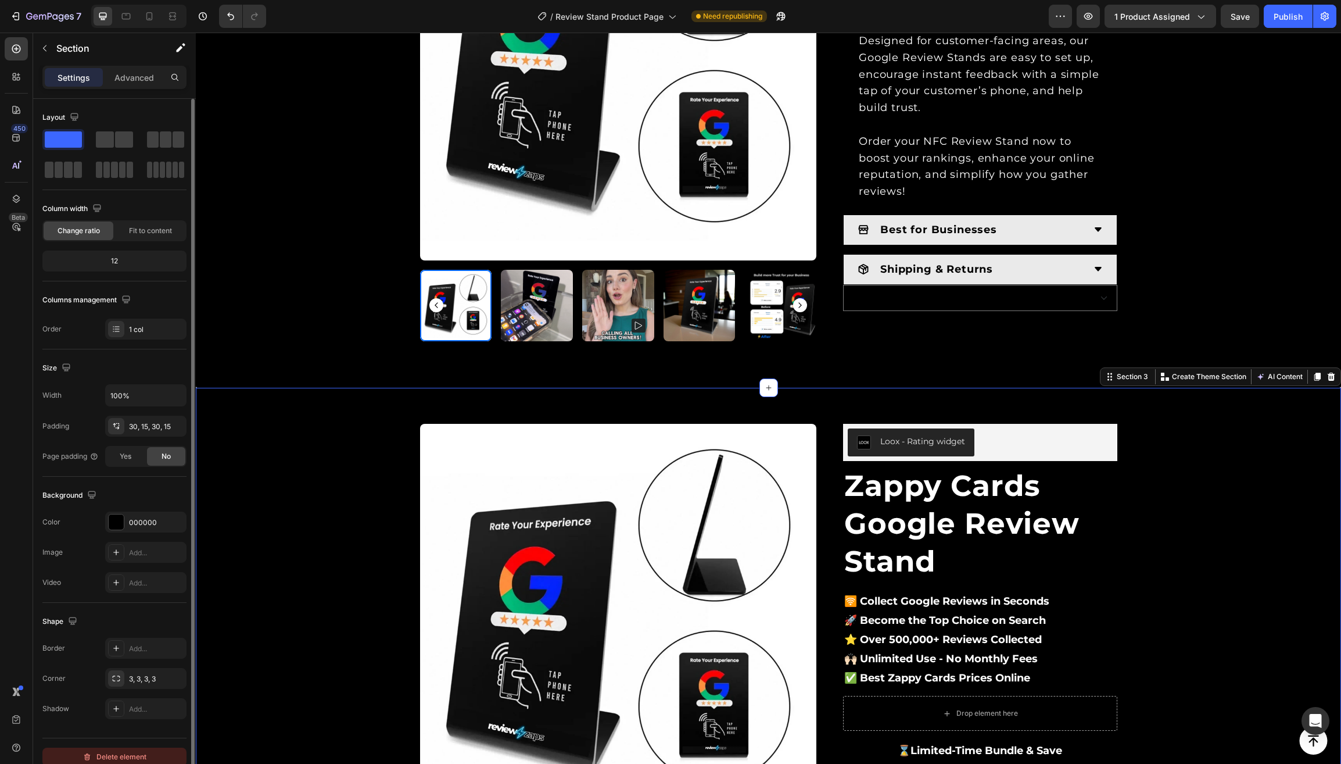
click at [131, 757] on div "Delete element" at bounding box center [115, 757] width 64 height 14
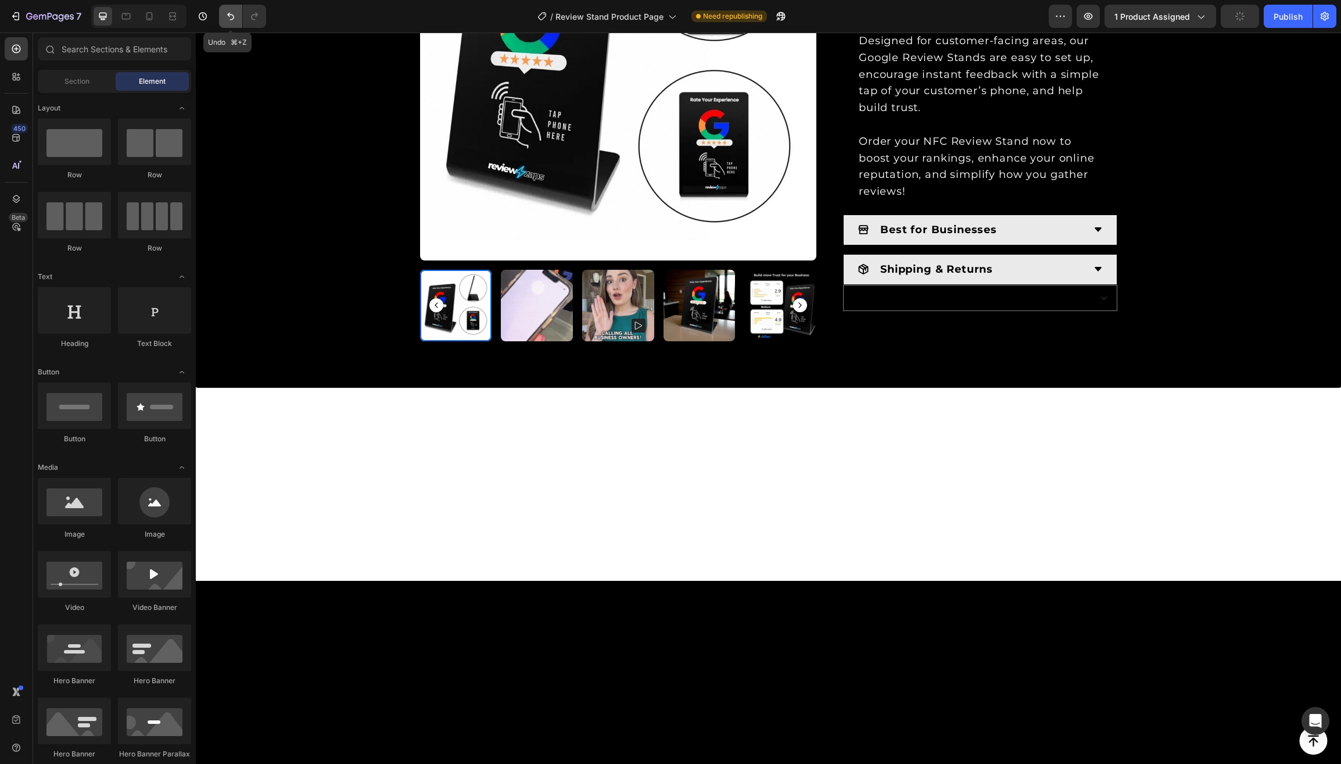
click at [231, 12] on icon "Undo/Redo" at bounding box center [231, 16] width 12 height 12
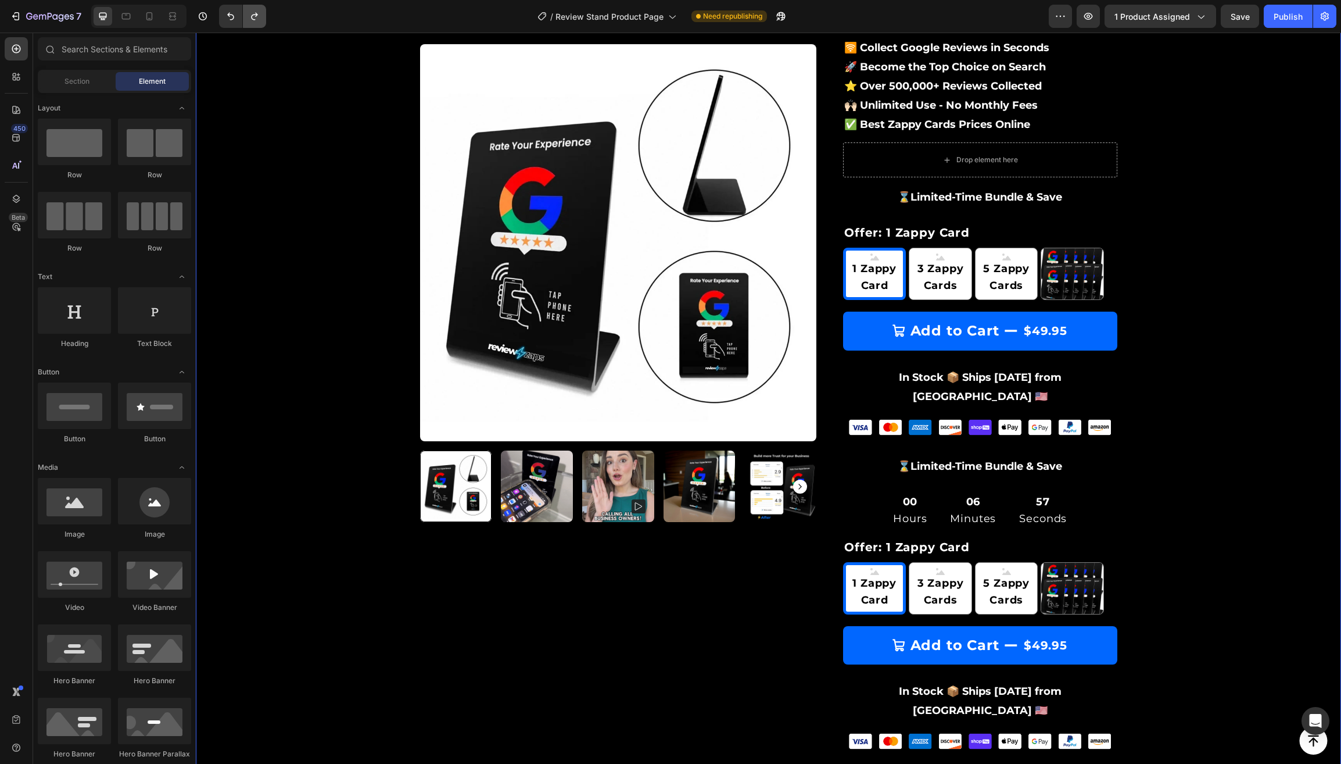
scroll to position [1282, 0]
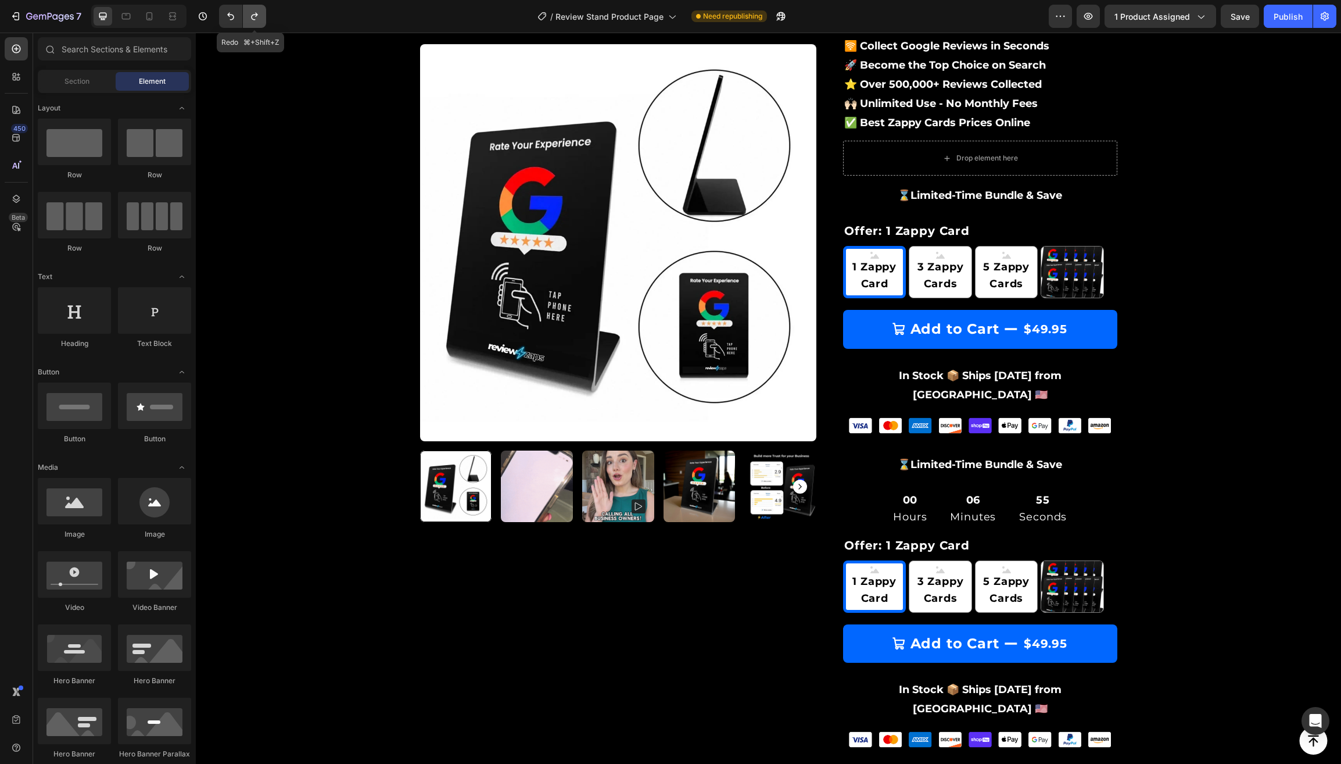
click at [256, 15] on icon "Undo/Redo" at bounding box center [254, 17] width 6 height 8
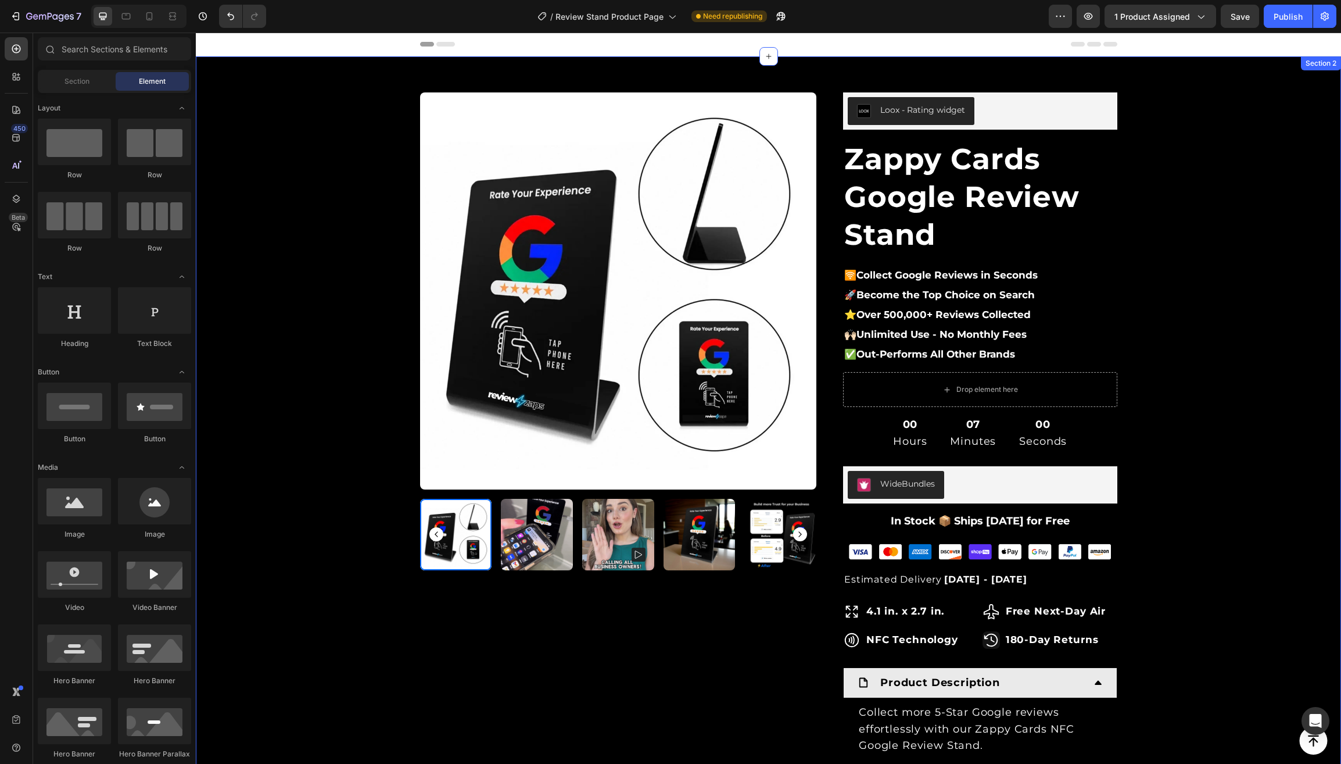
scroll to position [0, 0]
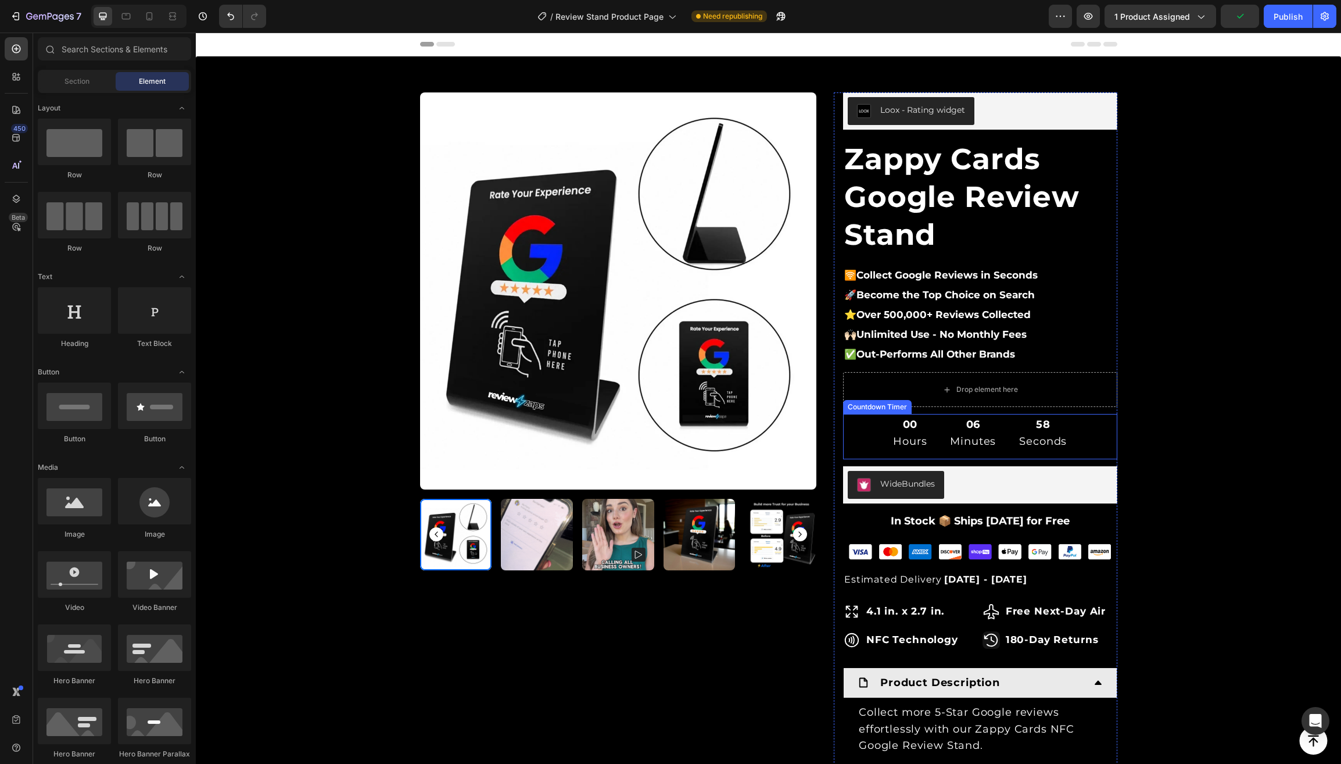
click at [866, 435] on div "00 Hours 06 Minutes 58 Seconds" at bounding box center [980, 433] width 274 height 38
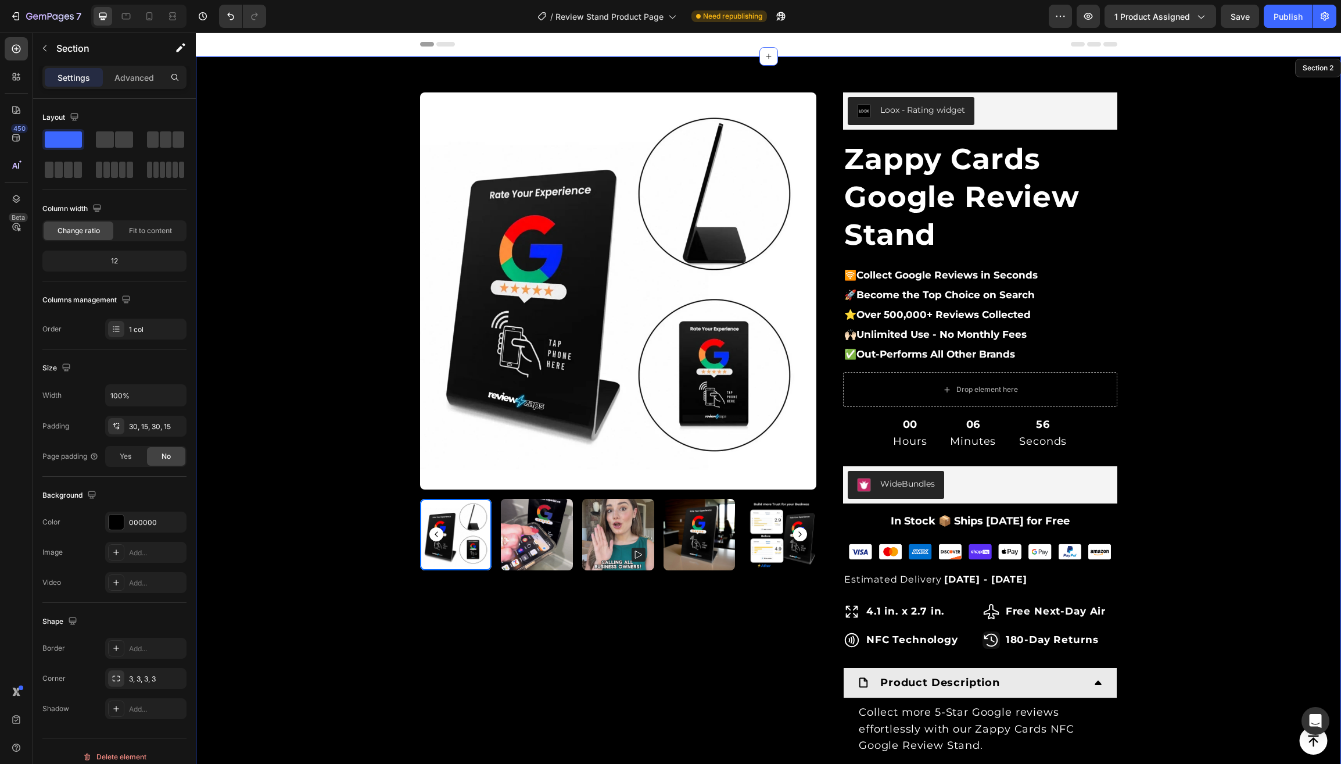
click at [320, 374] on div "Product Images & Gallery Row Loox - Rating widget Loox Zappy Cards Google Revie…" at bounding box center [769, 591] width 1128 height 1034
click at [148, 19] on icon at bounding box center [150, 16] width 12 height 12
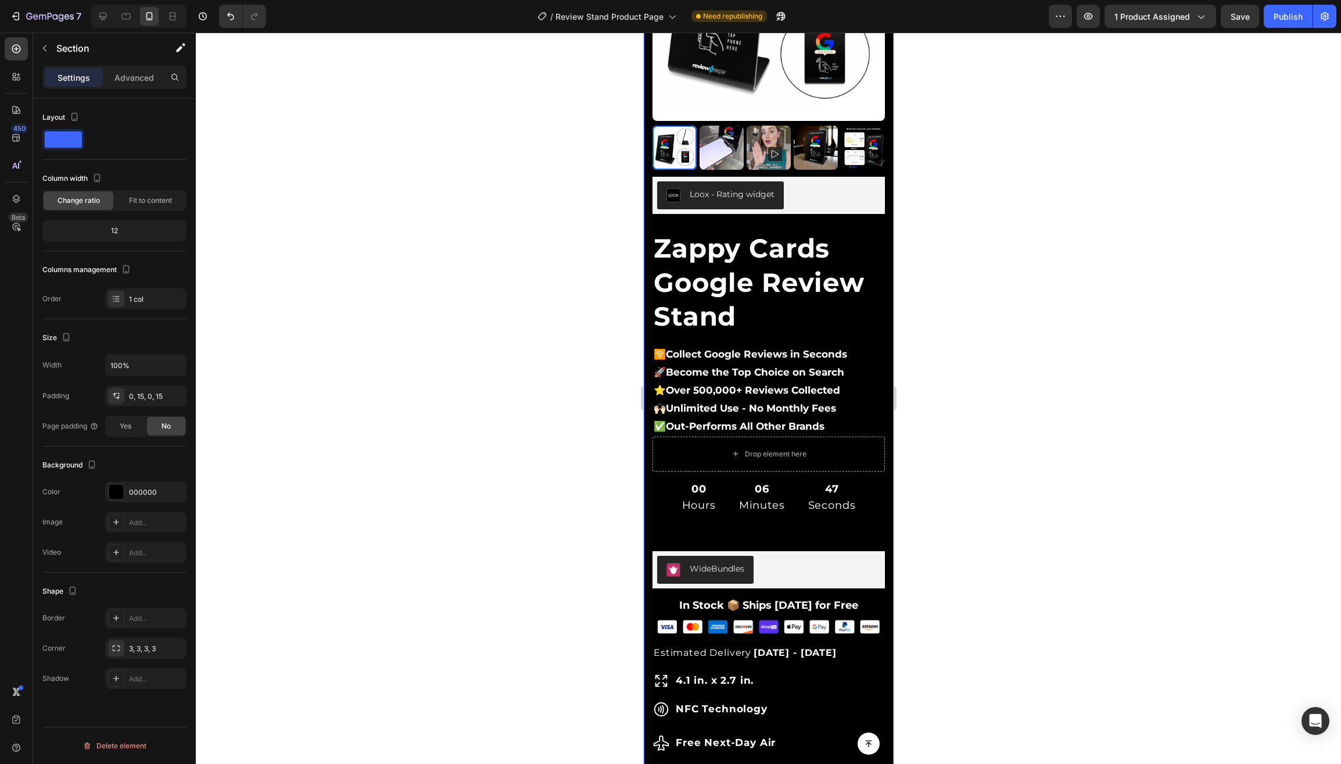
scroll to position [177, 0]
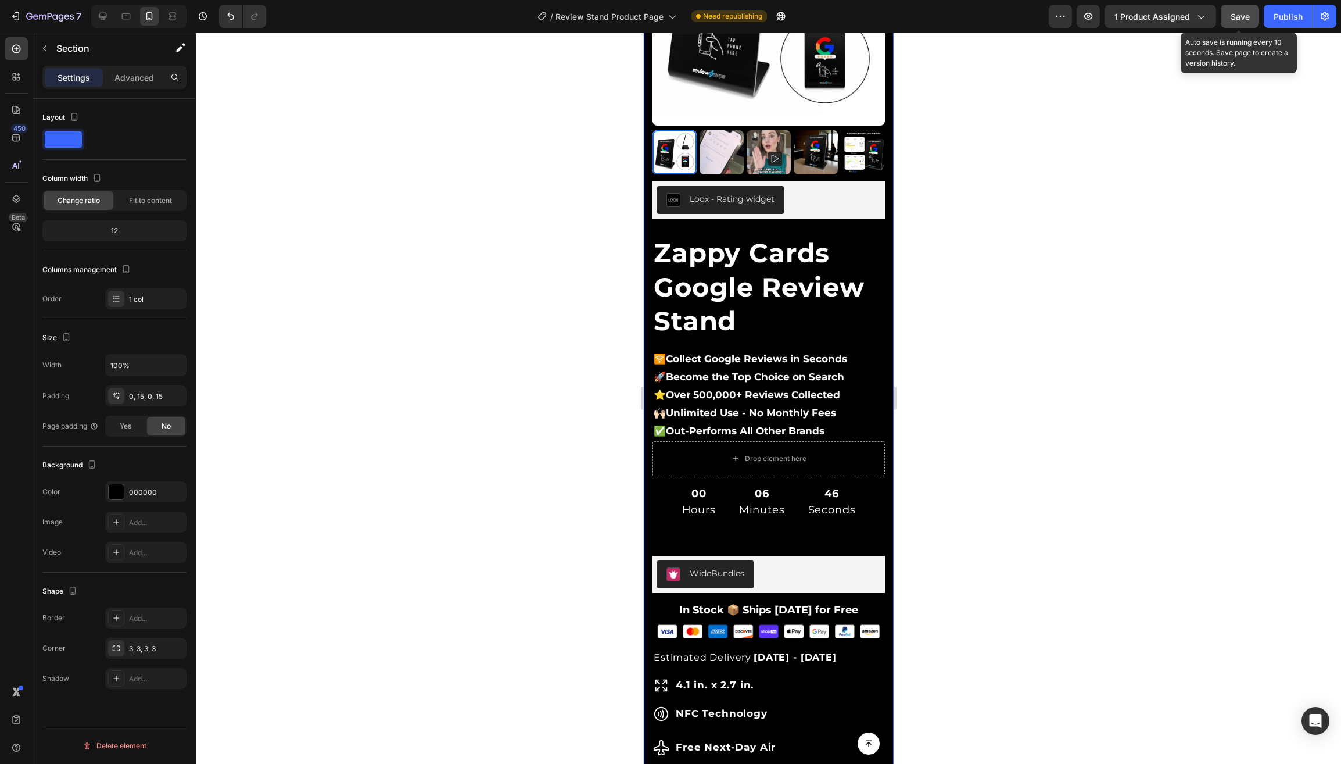
click at [1246, 16] on span "Save" at bounding box center [1240, 17] width 19 height 10
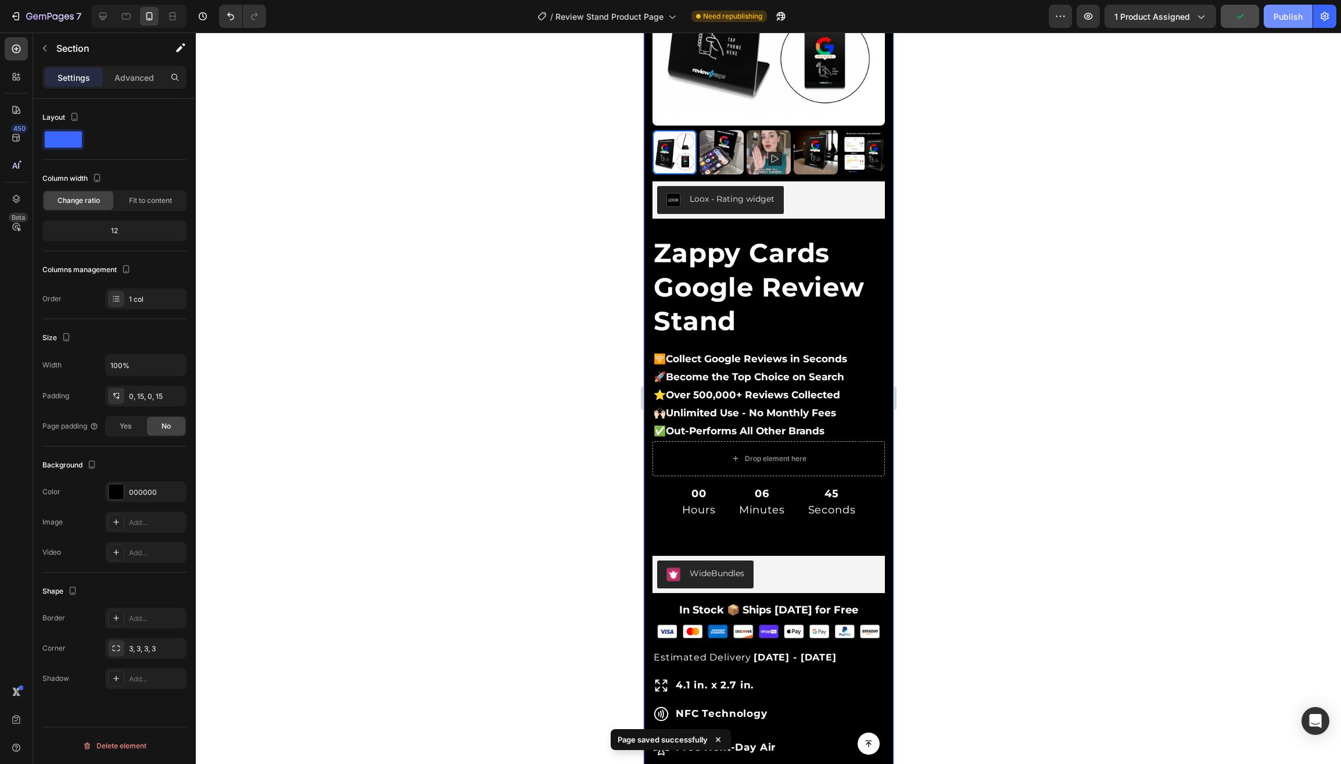
click at [1283, 23] on button "Publish" at bounding box center [1288, 16] width 49 height 23
click at [105, 17] on icon at bounding box center [103, 17] width 8 height 8
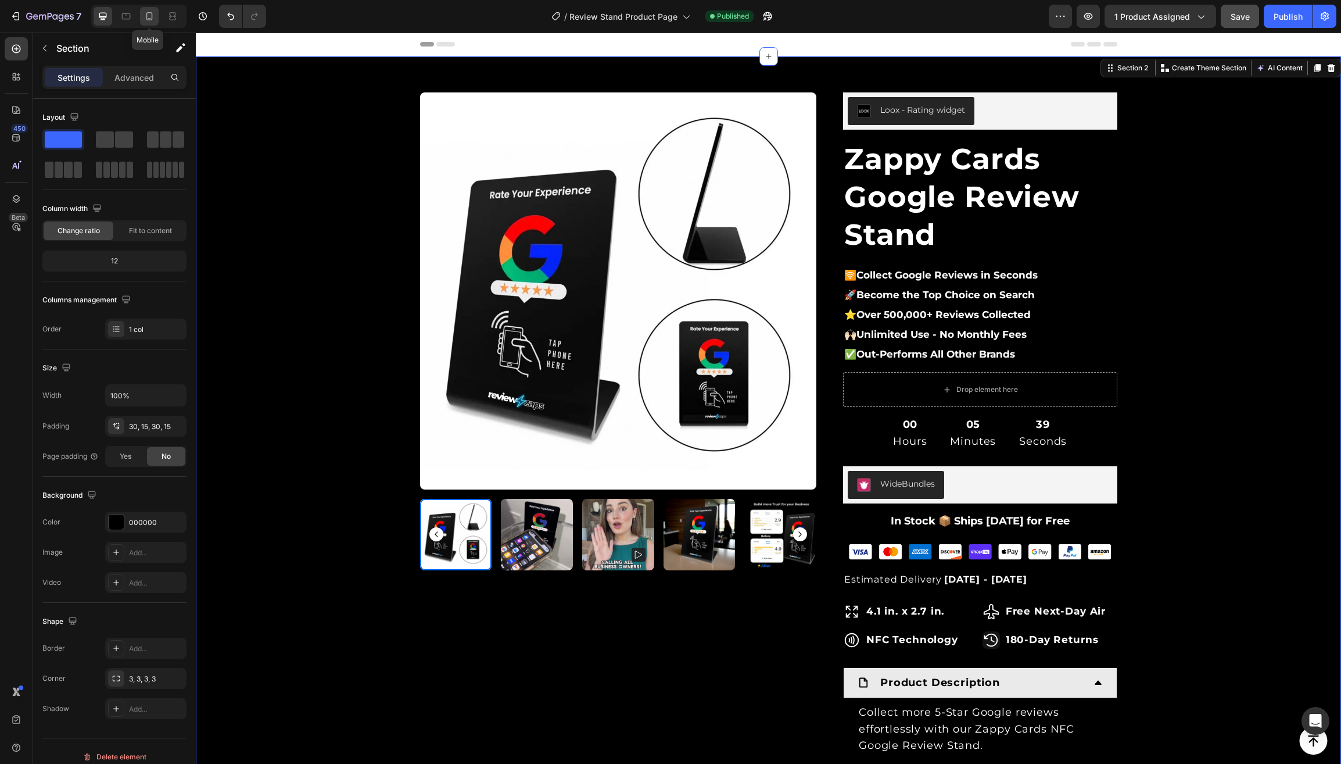
click at [145, 14] on icon at bounding box center [150, 16] width 12 height 12
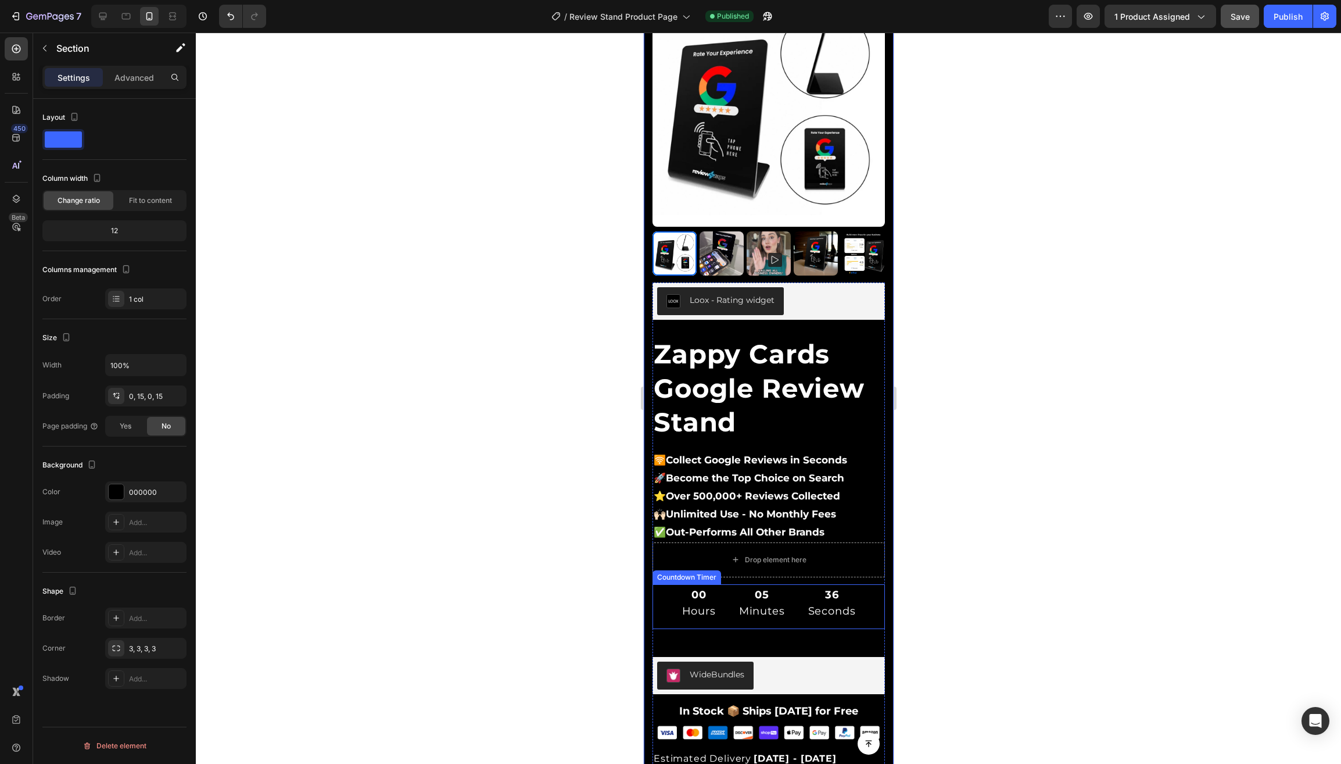
scroll to position [77, 0]
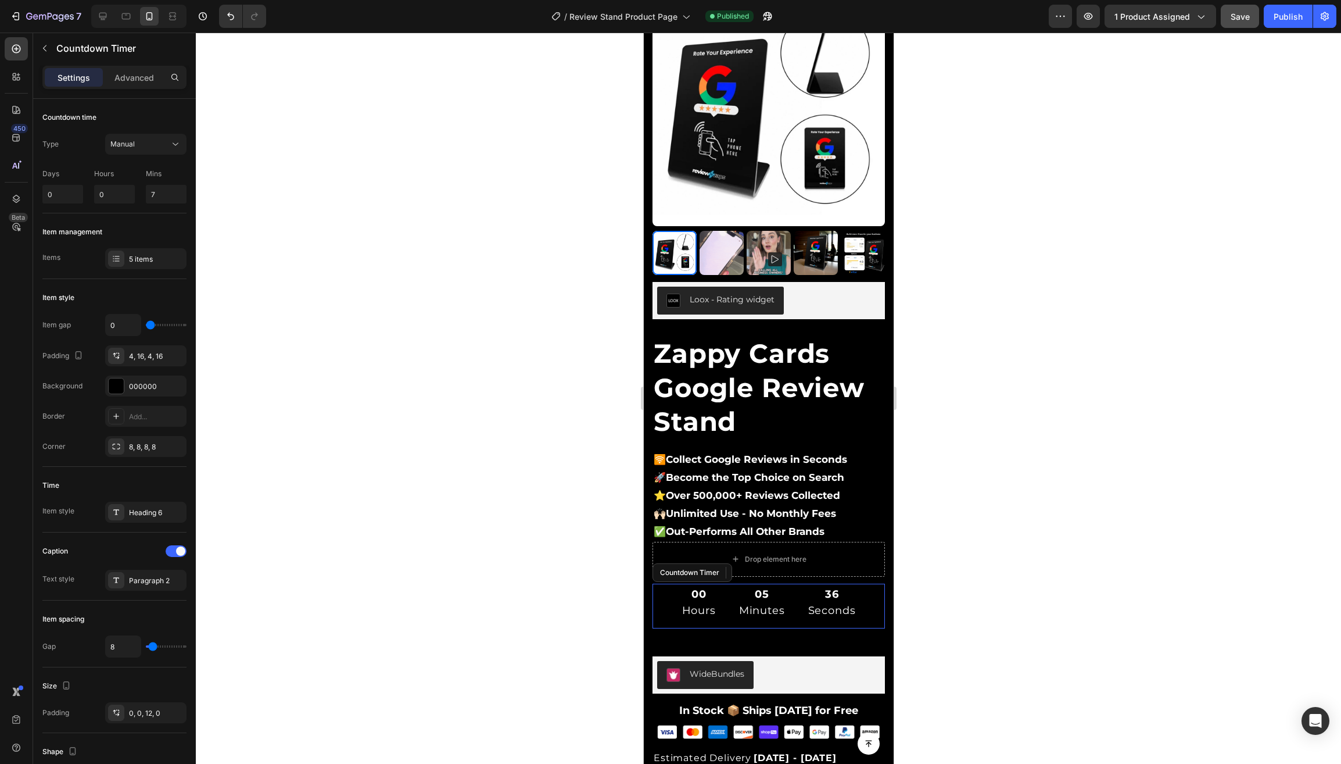
click at [670, 607] on div "00 Hours 05 Minutes 36 Seconds" at bounding box center [768, 602] width 232 height 38
click at [119, 73] on p "Advanced" at bounding box center [134, 77] width 40 height 12
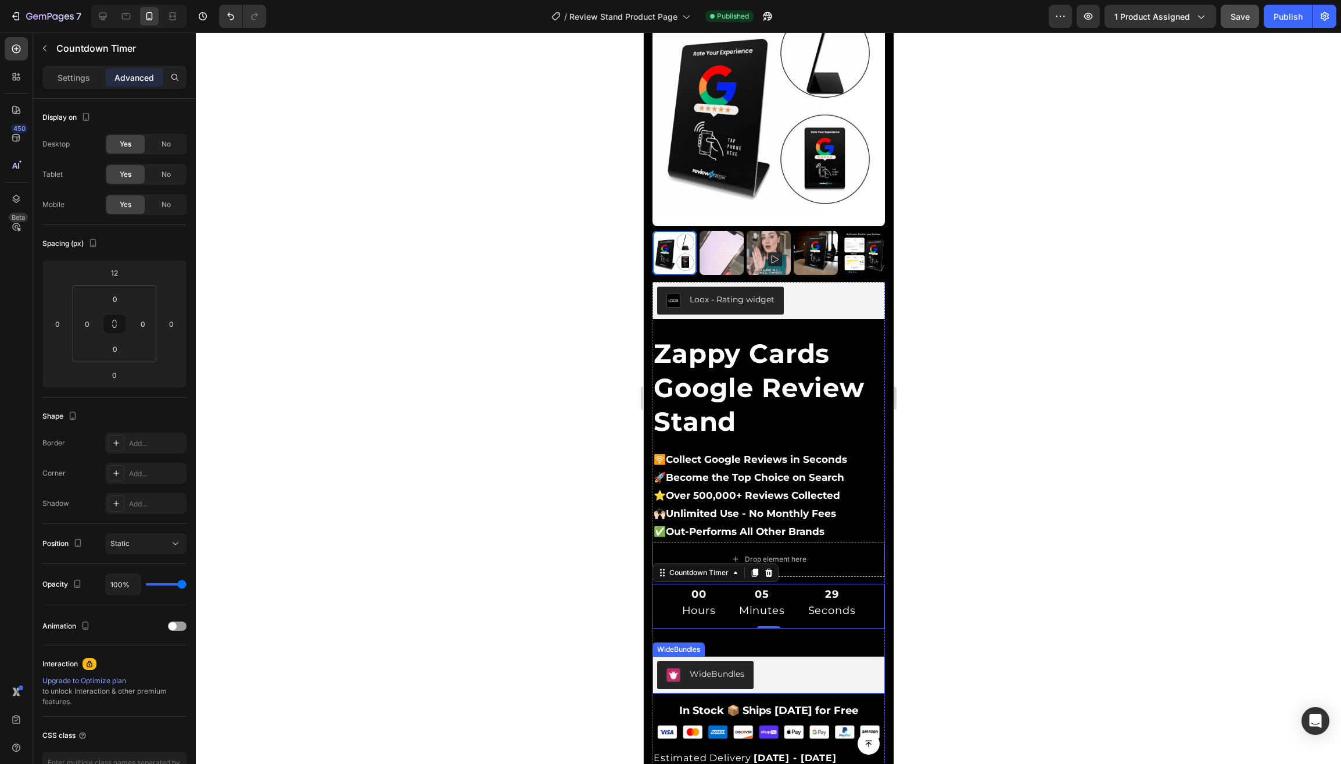
click at [815, 665] on div "WideBundles" at bounding box center [768, 675] width 223 height 28
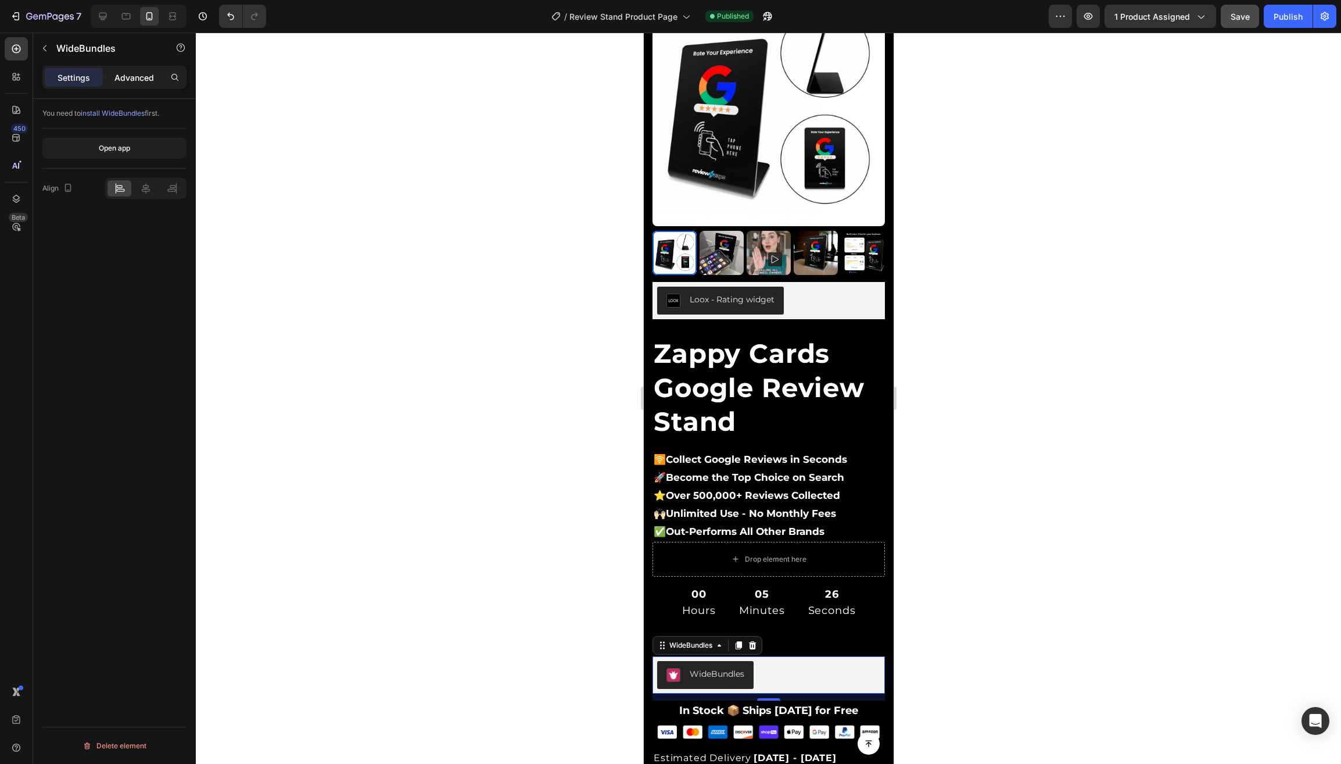
click at [134, 76] on p "Advanced" at bounding box center [134, 77] width 40 height 12
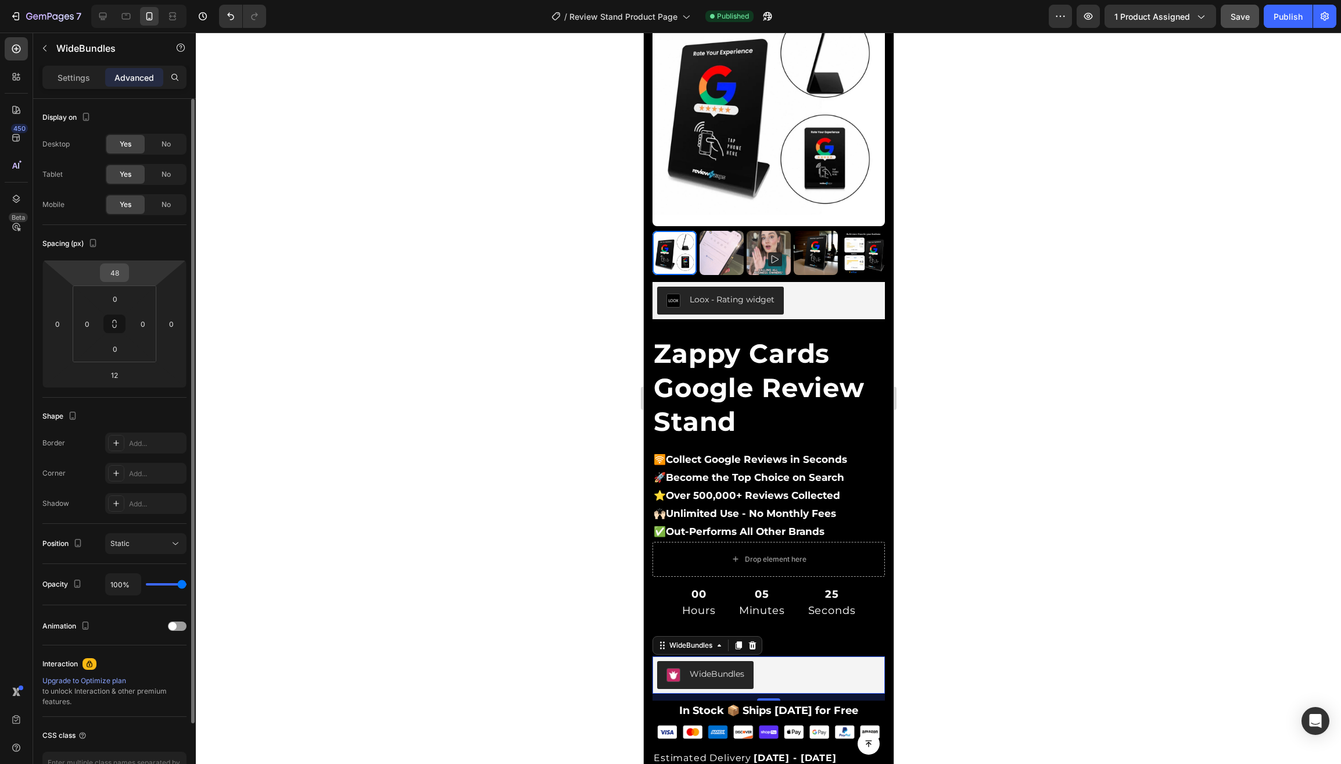
click at [114, 273] on input "48" at bounding box center [114, 272] width 23 height 17
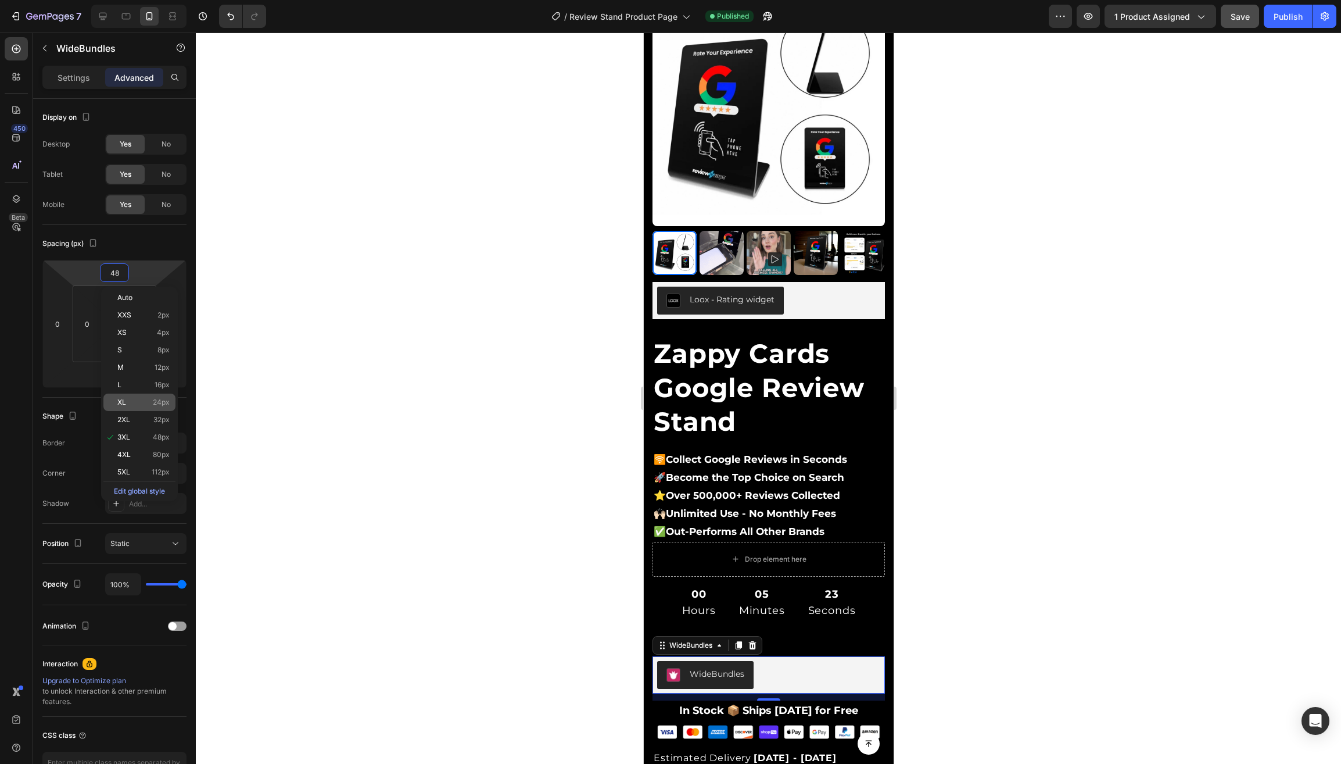
click at [118, 406] on span "XL" at bounding box center [121, 402] width 9 height 8
type input "24"
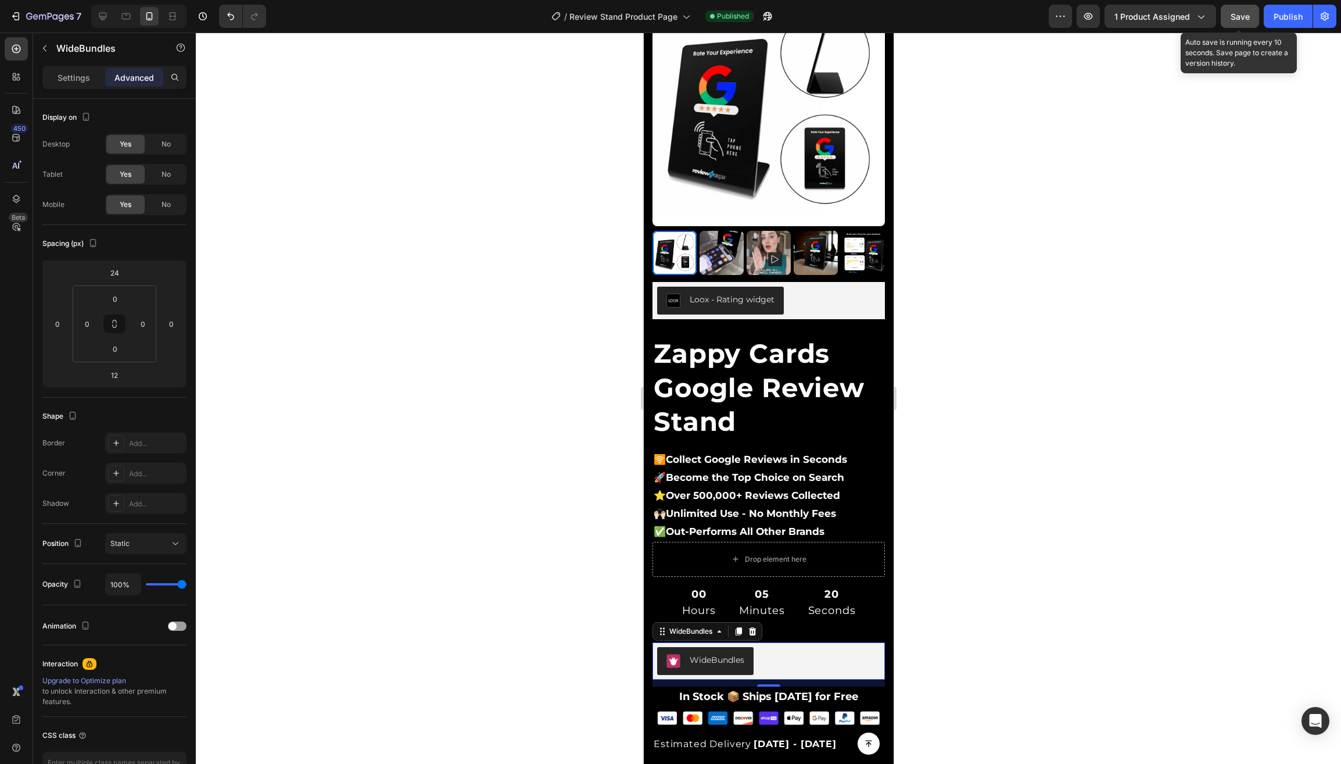
click at [1236, 23] on button "Save" at bounding box center [1240, 16] width 38 height 23
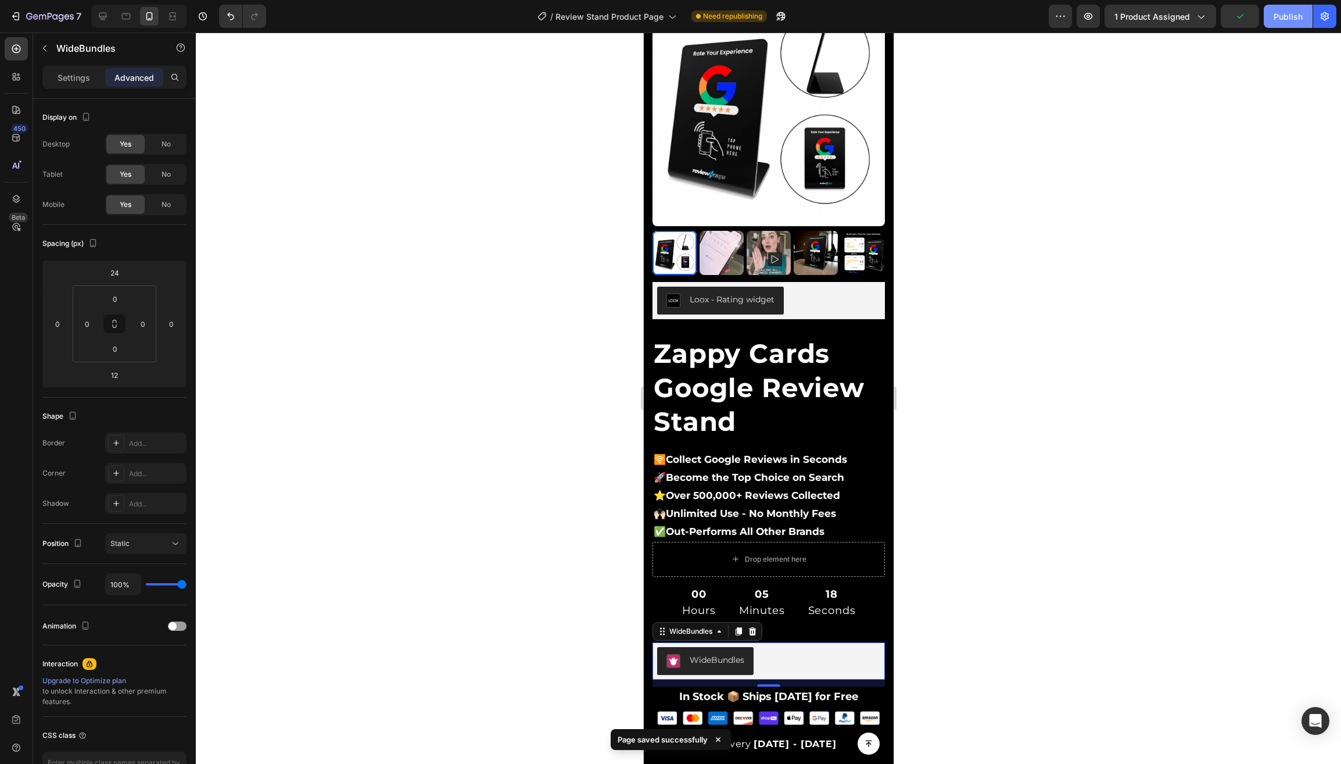
click at [1283, 21] on div "Publish" at bounding box center [1288, 16] width 29 height 12
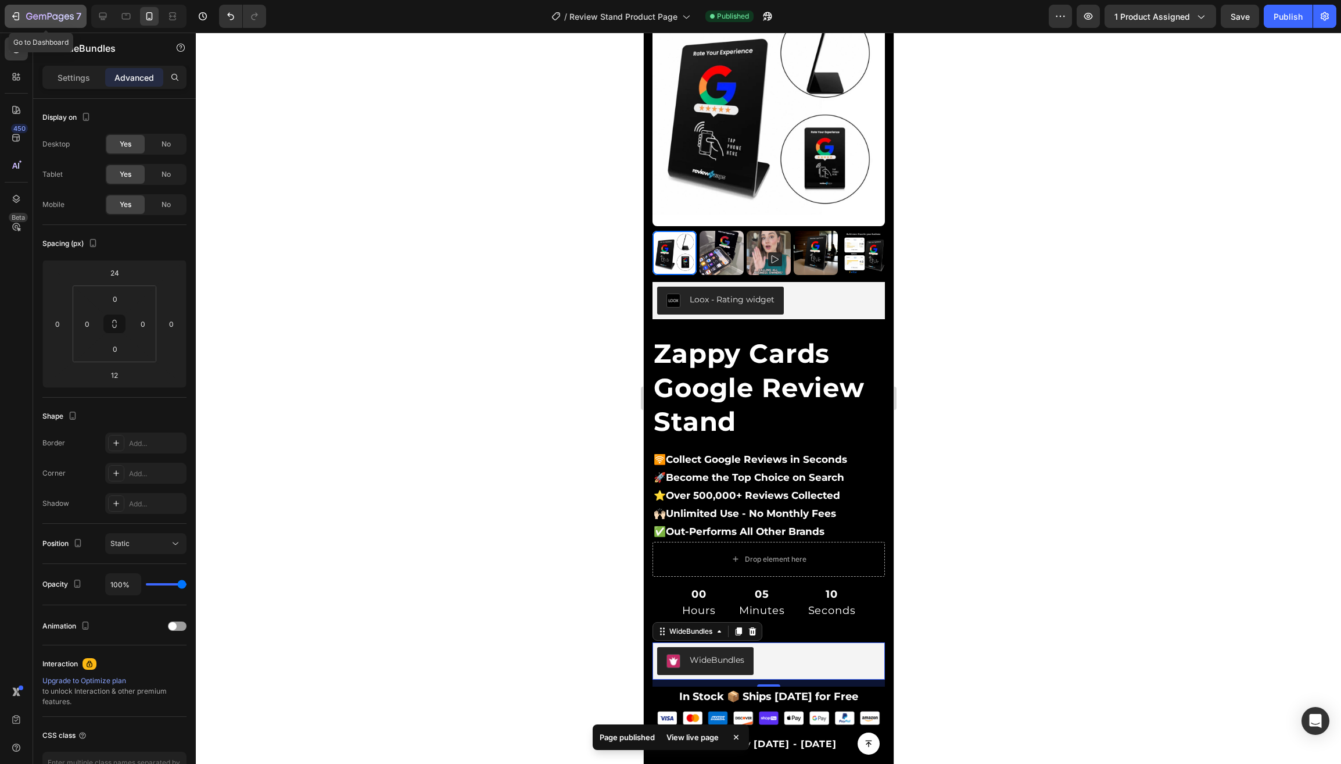
click at [36, 15] on icon "button" at bounding box center [35, 16] width 5 height 5
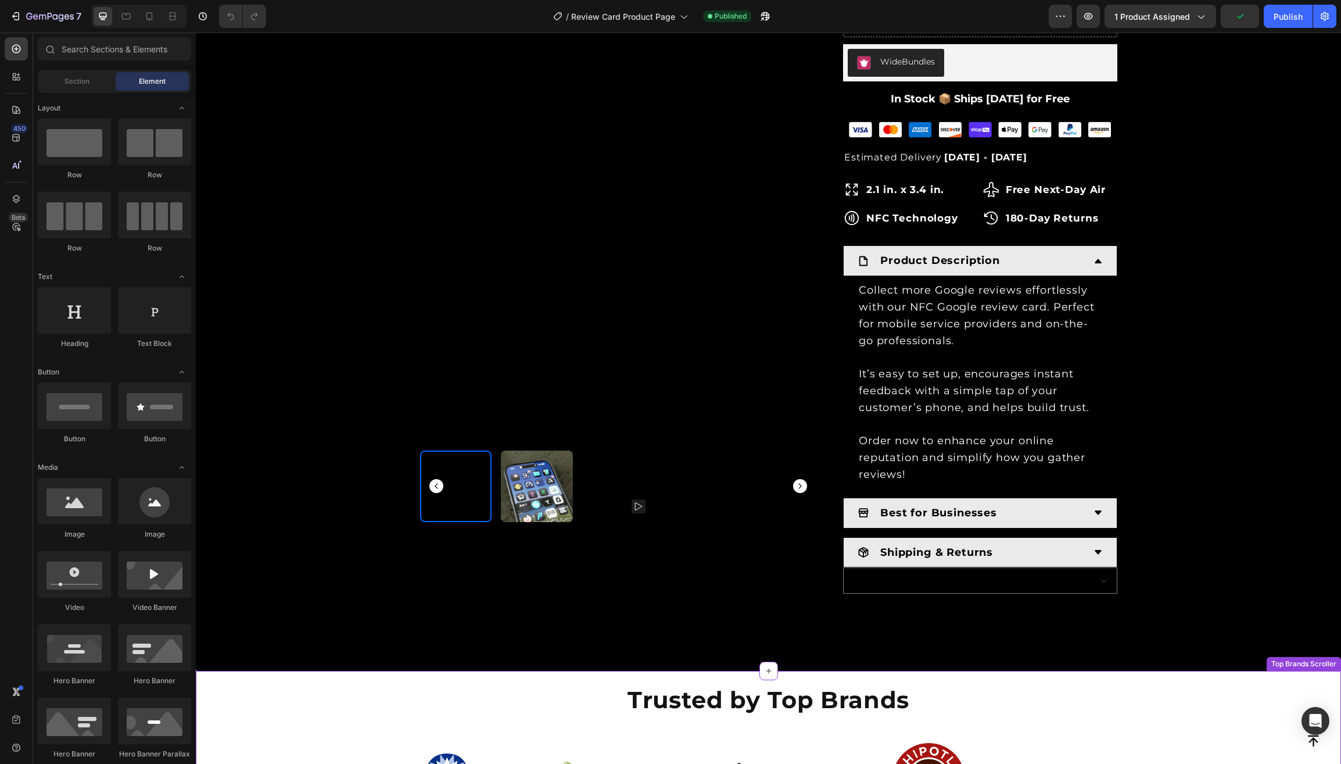
scroll to position [577, 0]
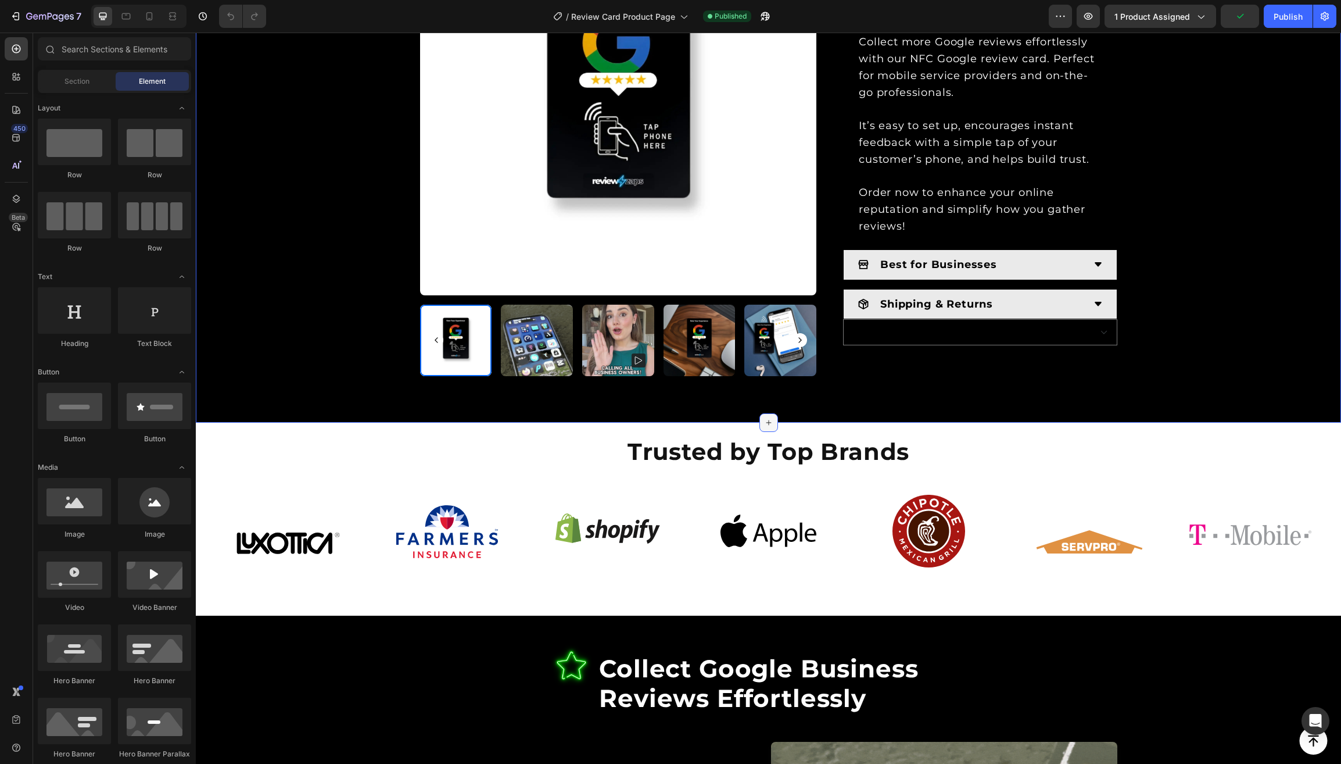
click at [768, 418] on icon at bounding box center [768, 422] width 9 height 9
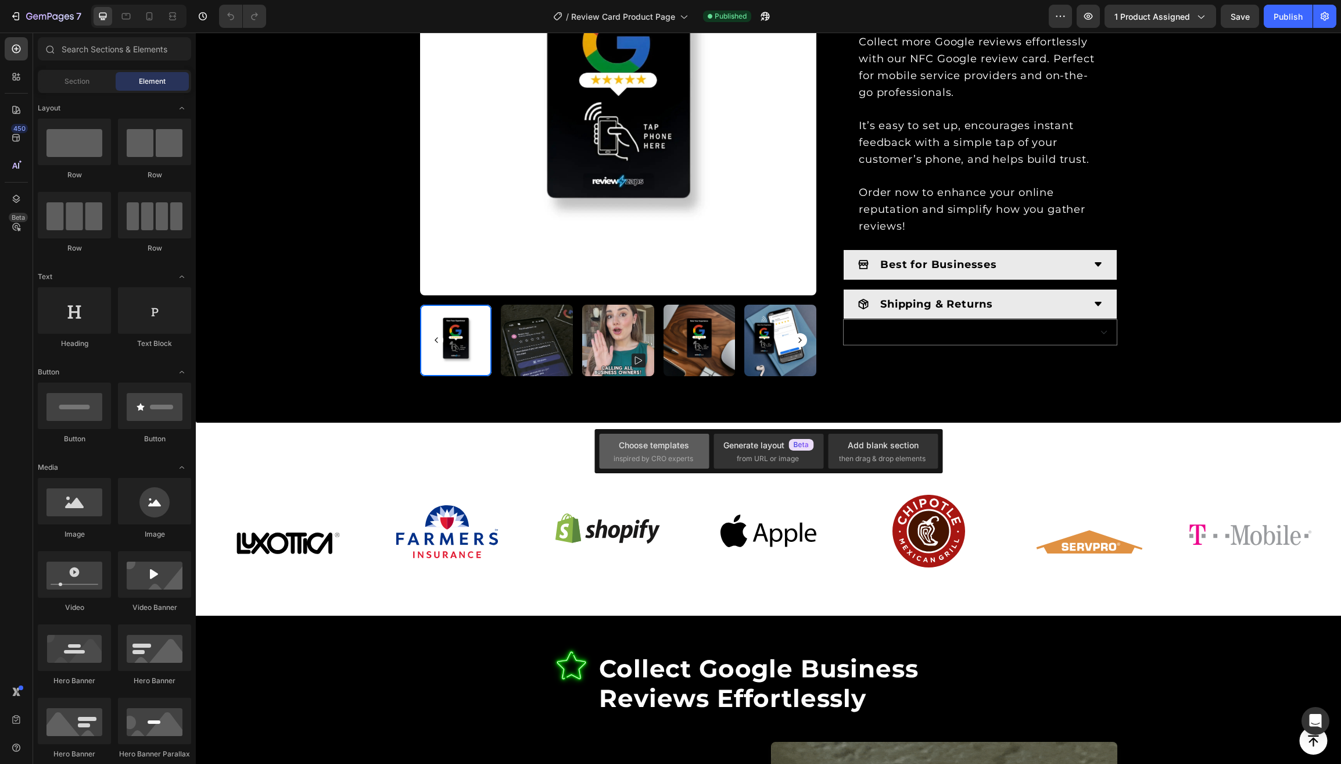
click at [650, 450] on div "Choose templates inspired by CRO experts" at bounding box center [654, 451] width 81 height 25
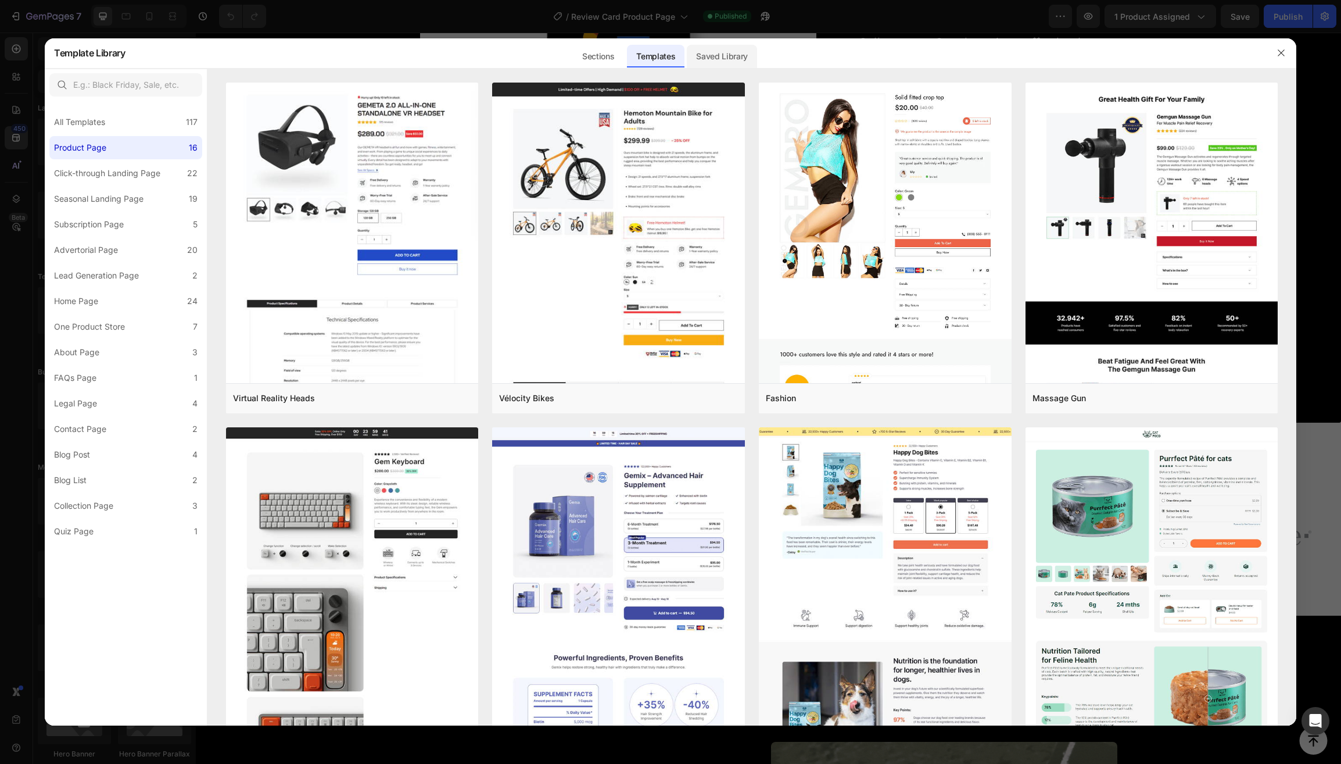
click at [710, 56] on div "Saved Library" at bounding box center [722, 56] width 70 height 23
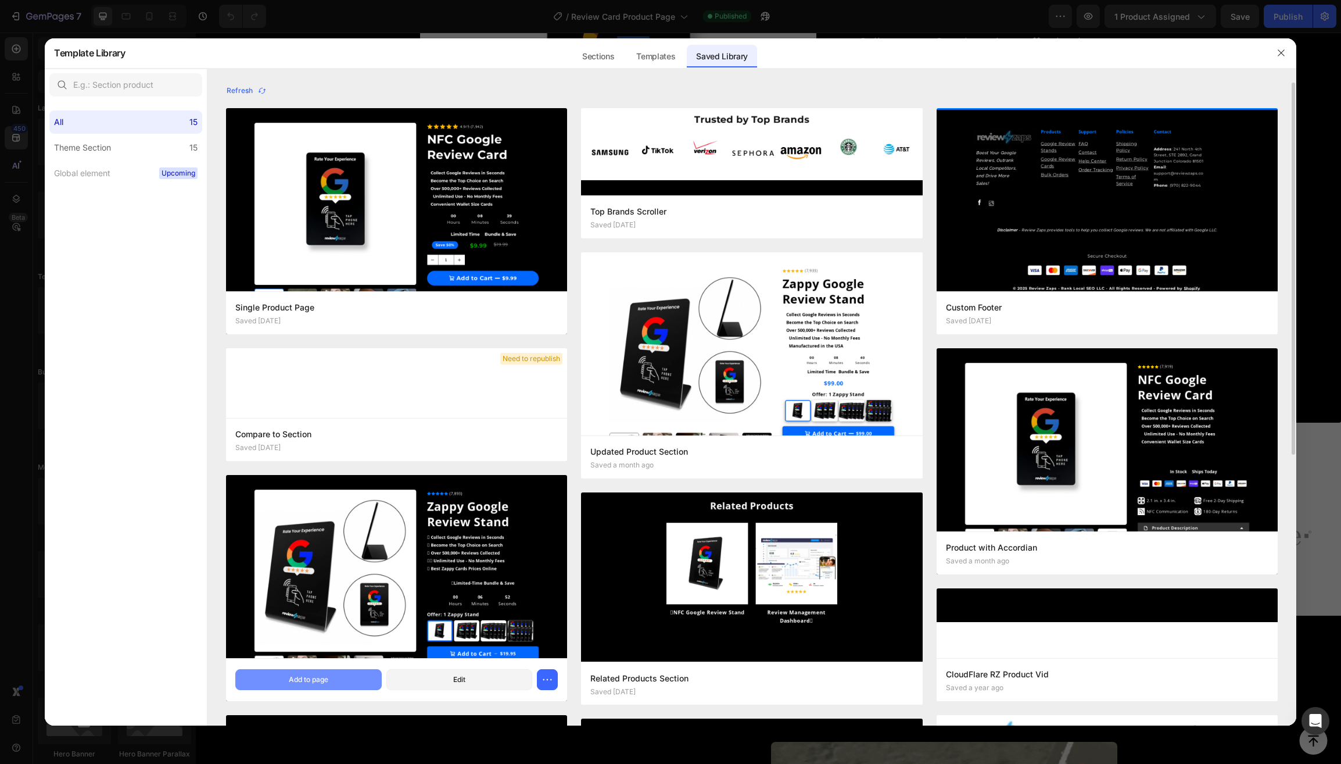
click at [317, 682] on div "Add to page" at bounding box center [309, 679] width 40 height 10
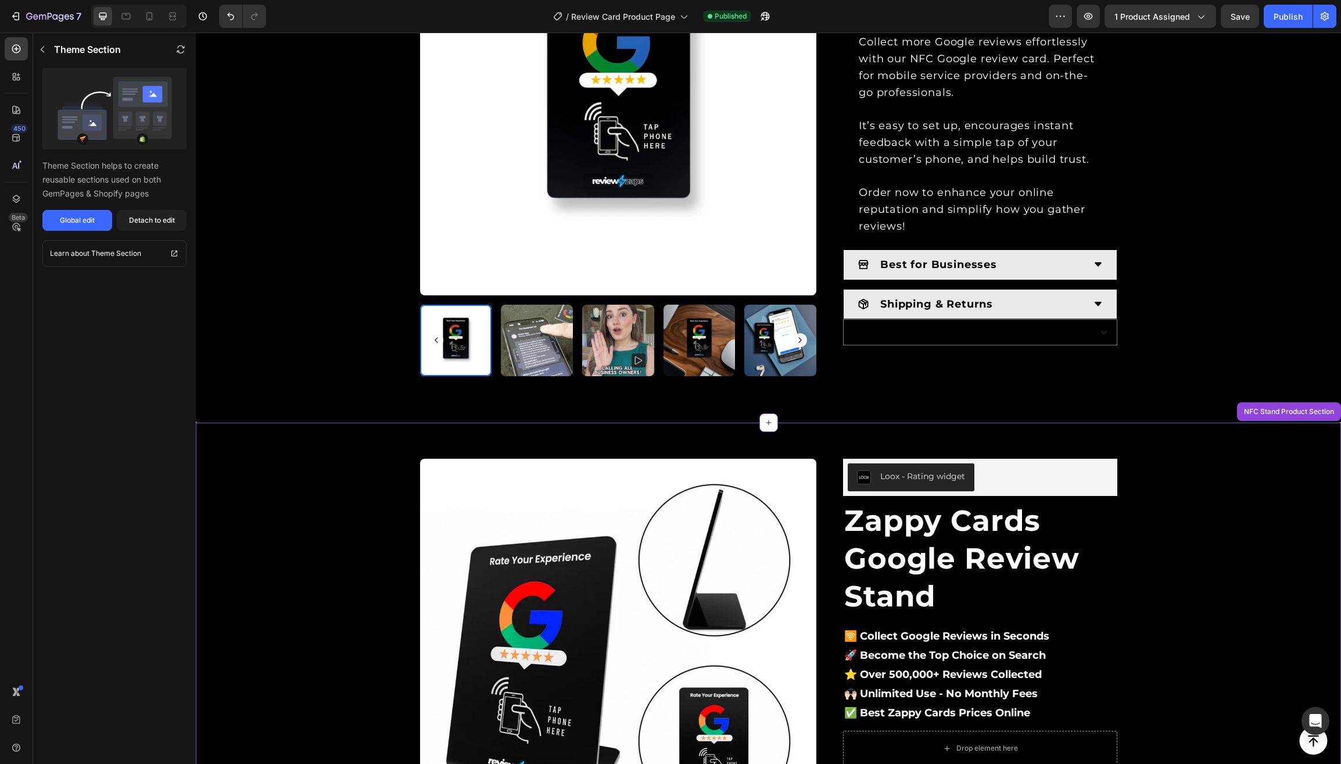
scroll to position [955, 0]
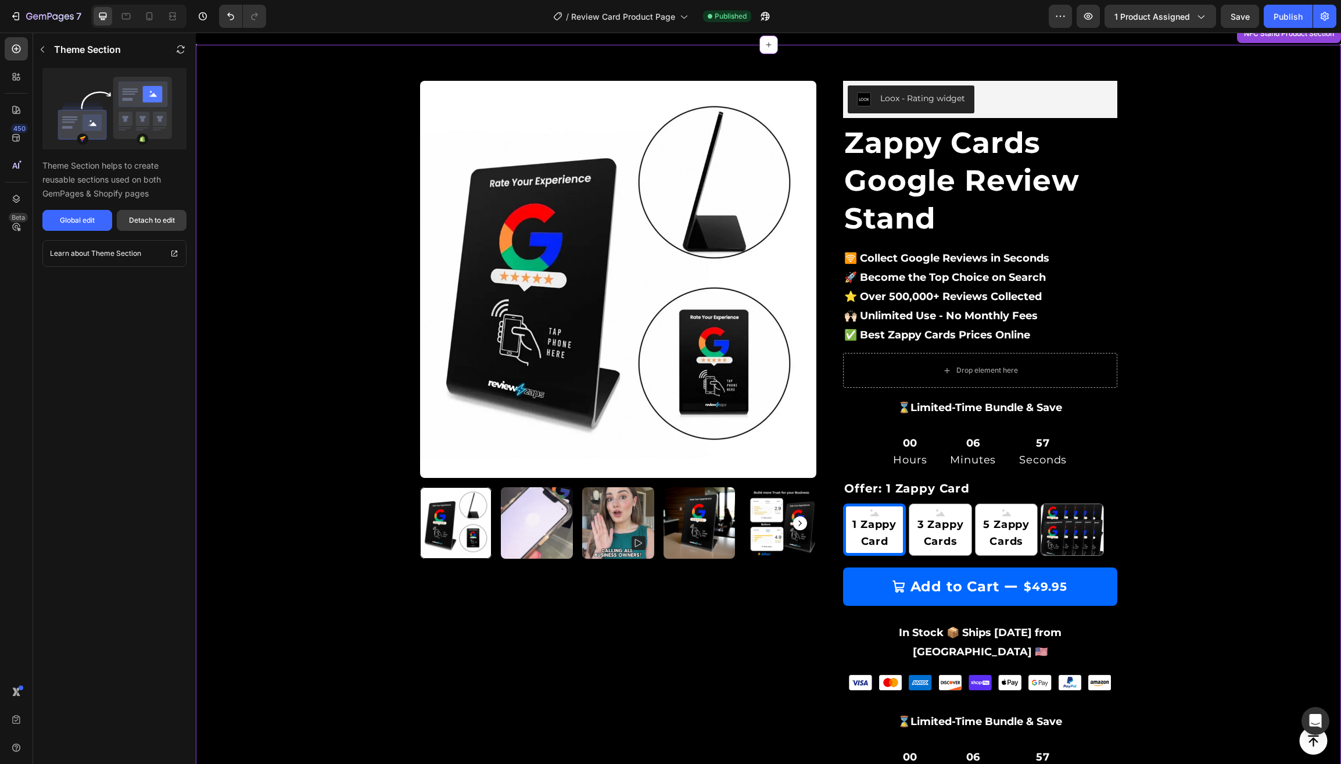
click at [152, 216] on div "Detach to edit" at bounding box center [152, 220] width 46 height 10
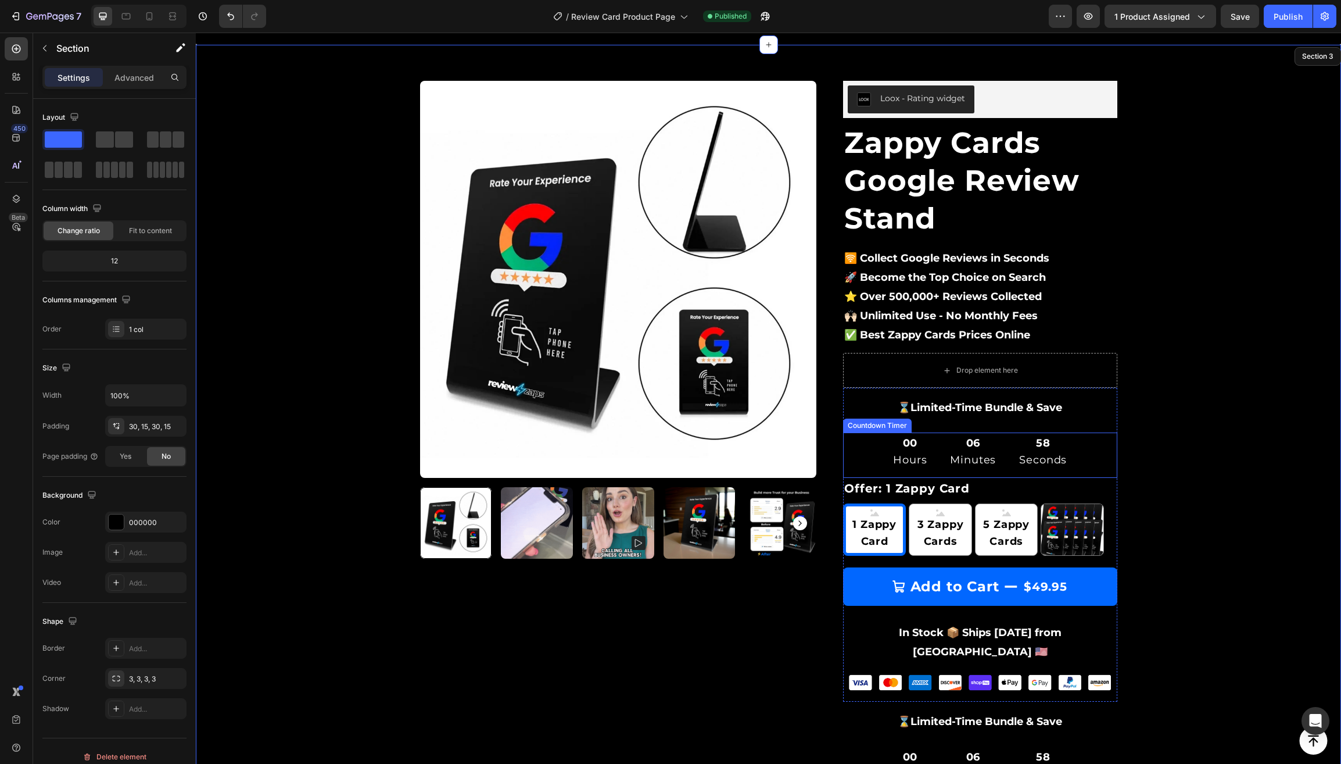
drag, startPoint x: 882, startPoint y: 442, endPoint x: 875, endPoint y: 441, distance: 6.5
click at [882, 442] on div "00 Hours 06 Minutes 58 Seconds" at bounding box center [980, 451] width 274 height 38
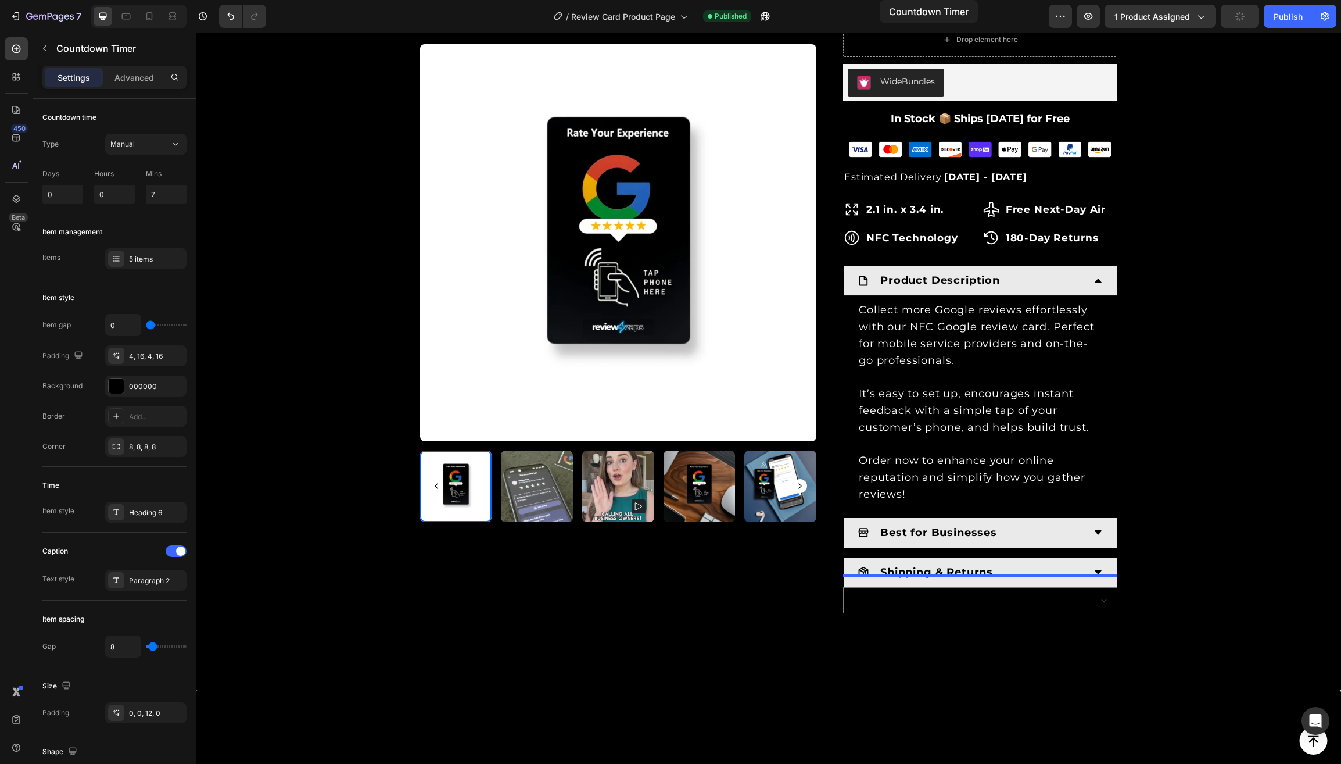
scroll to position [0, 0]
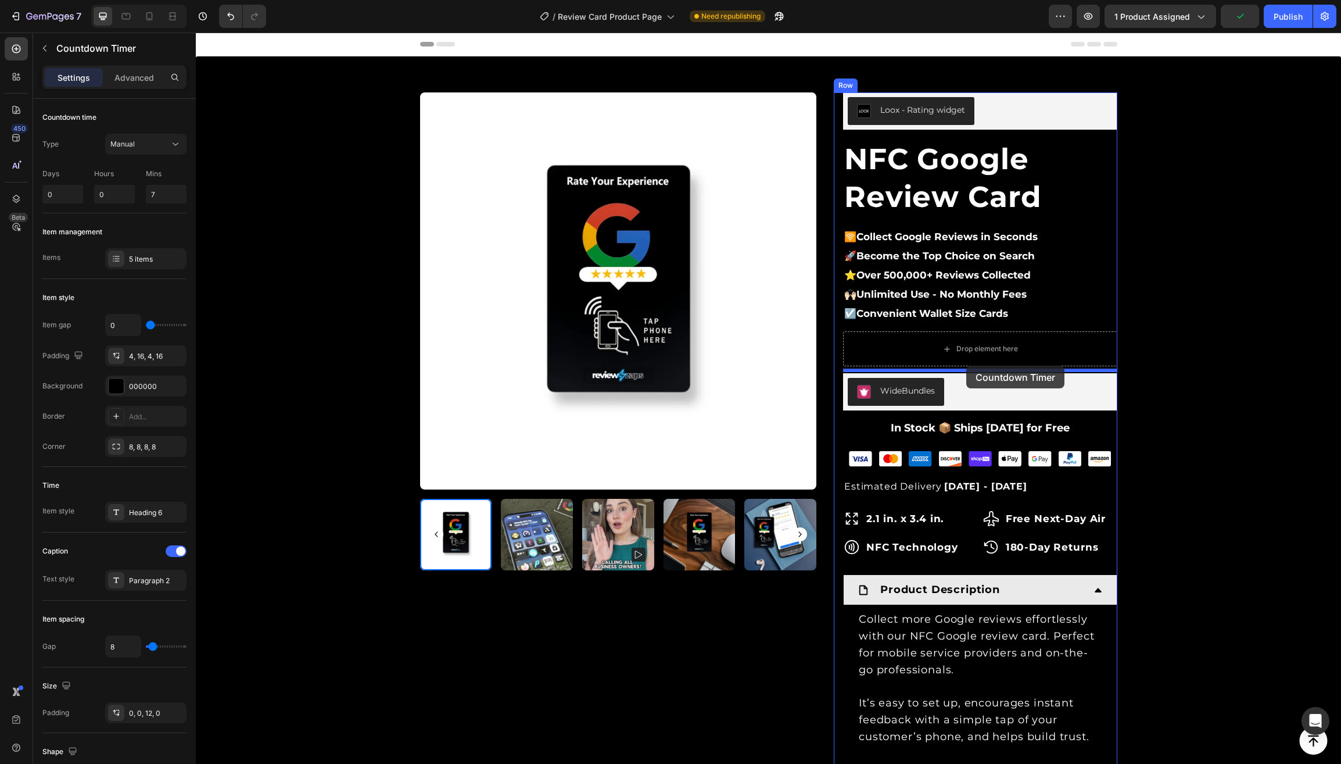
drag, startPoint x: 853, startPoint y: 410, endPoint x: 972, endPoint y: 367, distance: 126.7
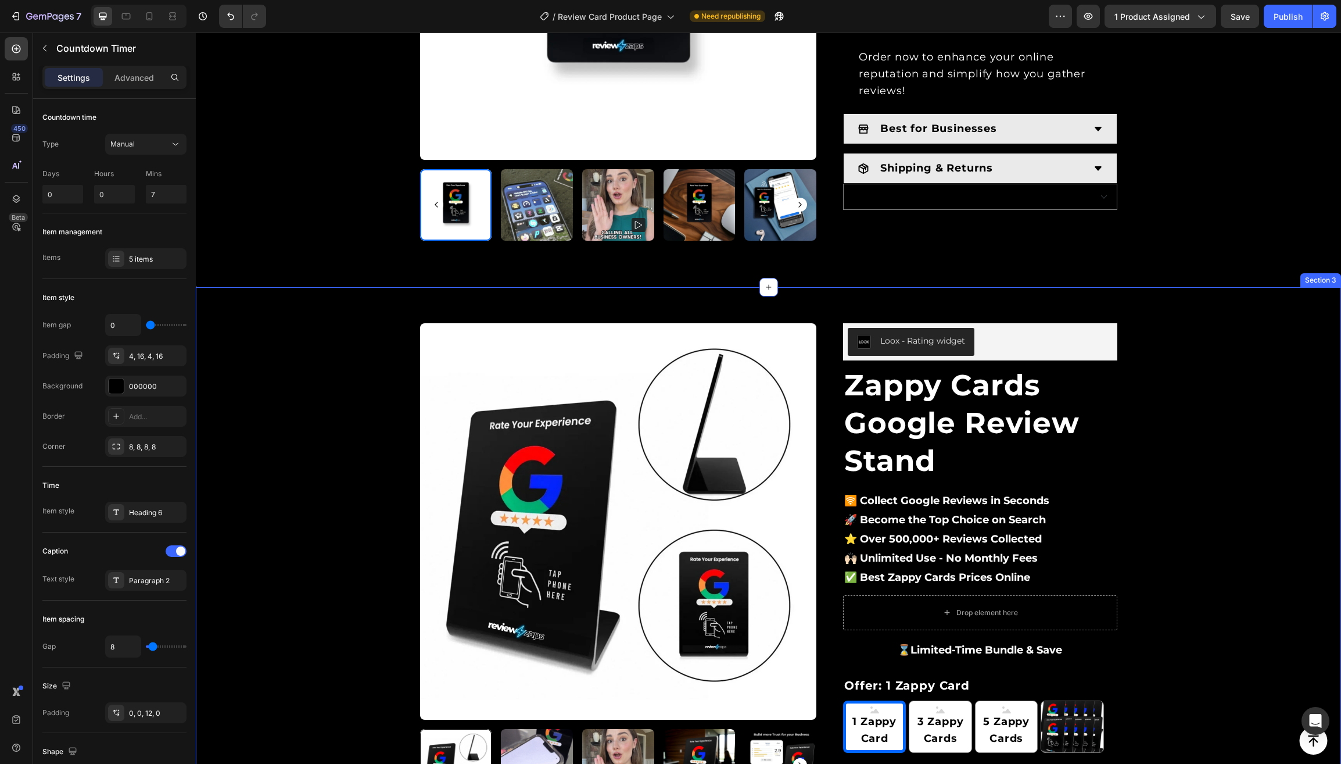
scroll to position [771, 0]
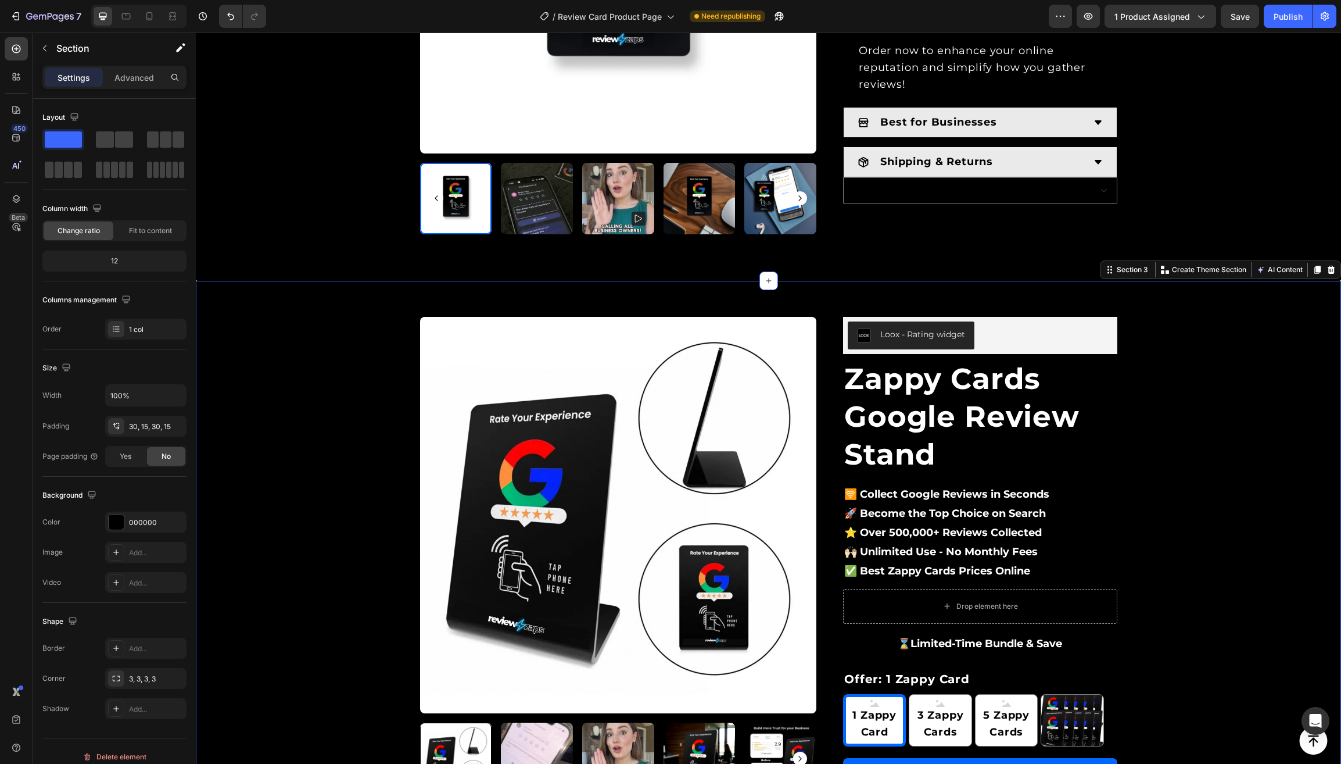
drag, startPoint x: 143, startPoint y: 755, endPoint x: 148, endPoint y: 748, distance: 8.4
click at [144, 755] on div "Delete element" at bounding box center [115, 757] width 64 height 14
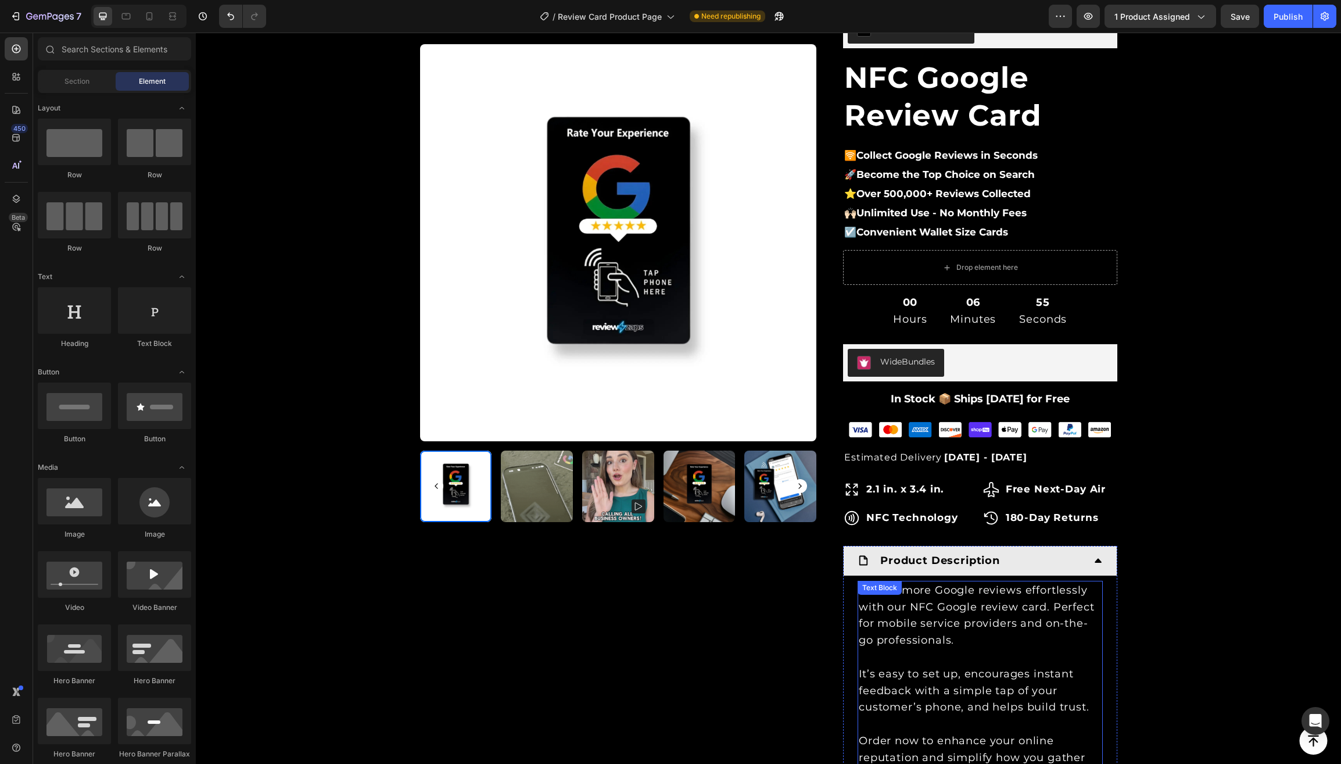
scroll to position [42, 0]
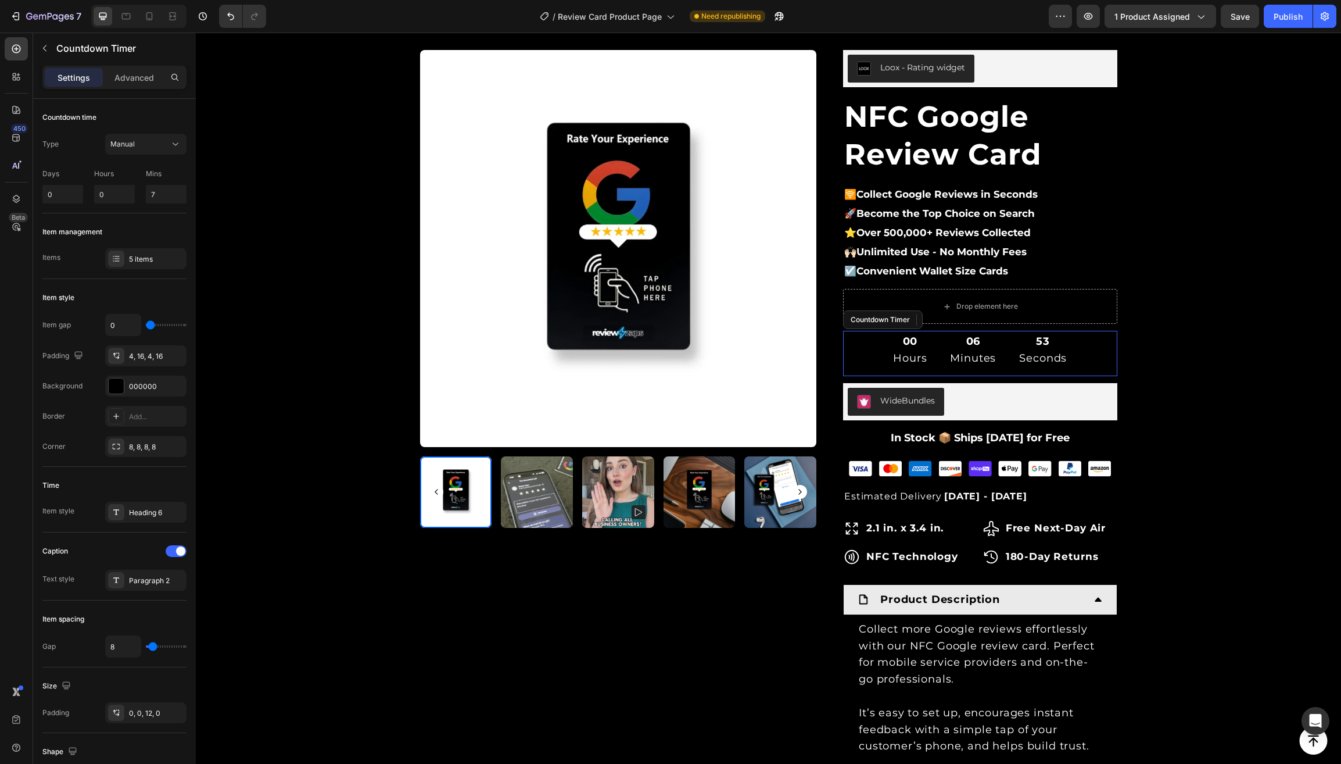
click at [868, 350] on div "00 Hours 06 Minutes 53 Seconds" at bounding box center [980, 350] width 274 height 38
click at [145, 13] on icon at bounding box center [150, 16] width 12 height 12
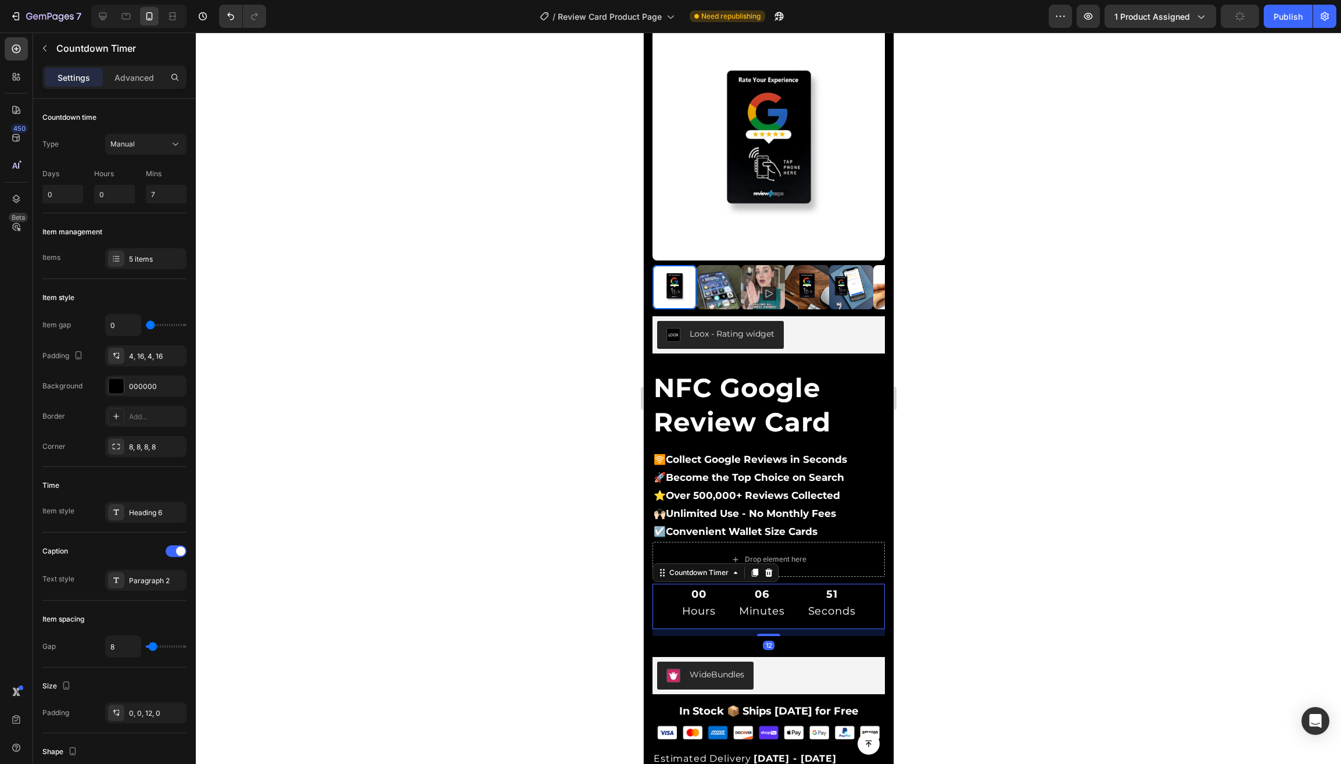
scroll to position [549, 0]
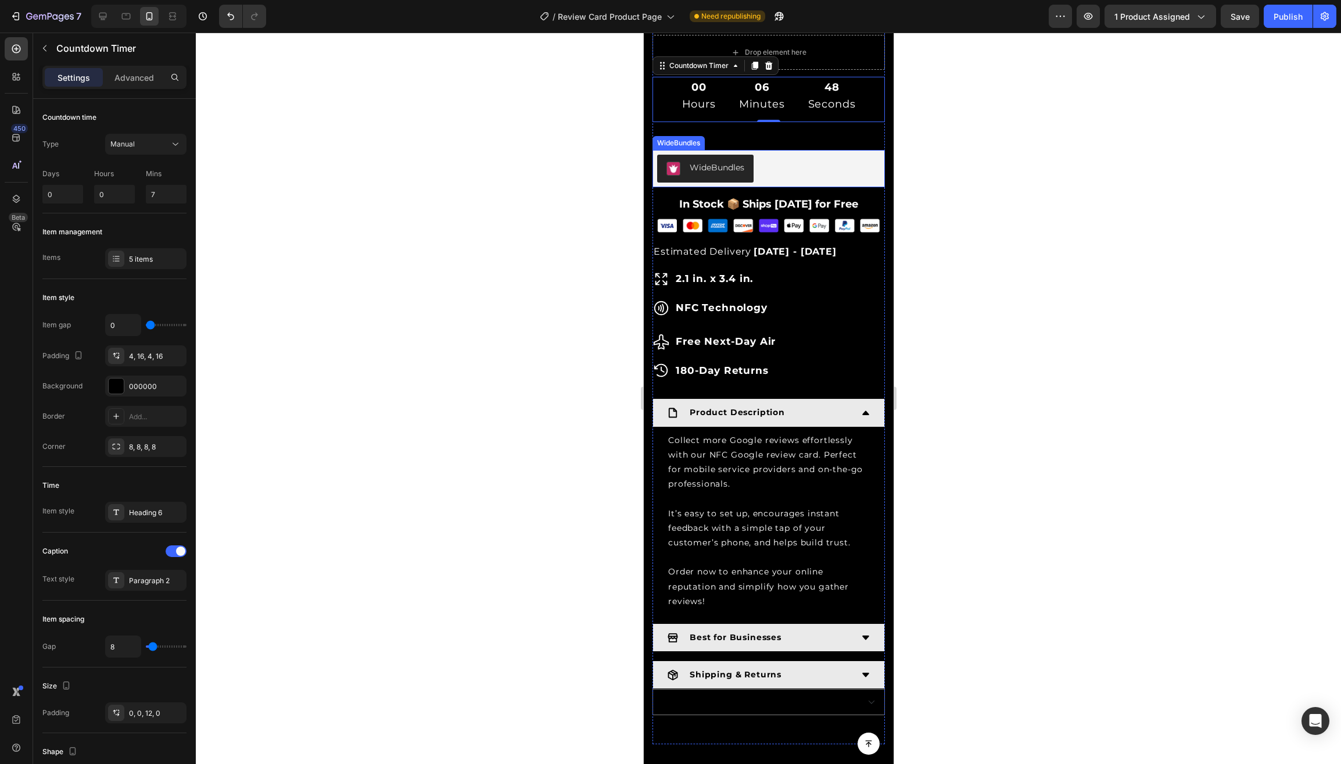
click at [789, 169] on div "WideBundles" at bounding box center [768, 169] width 223 height 28
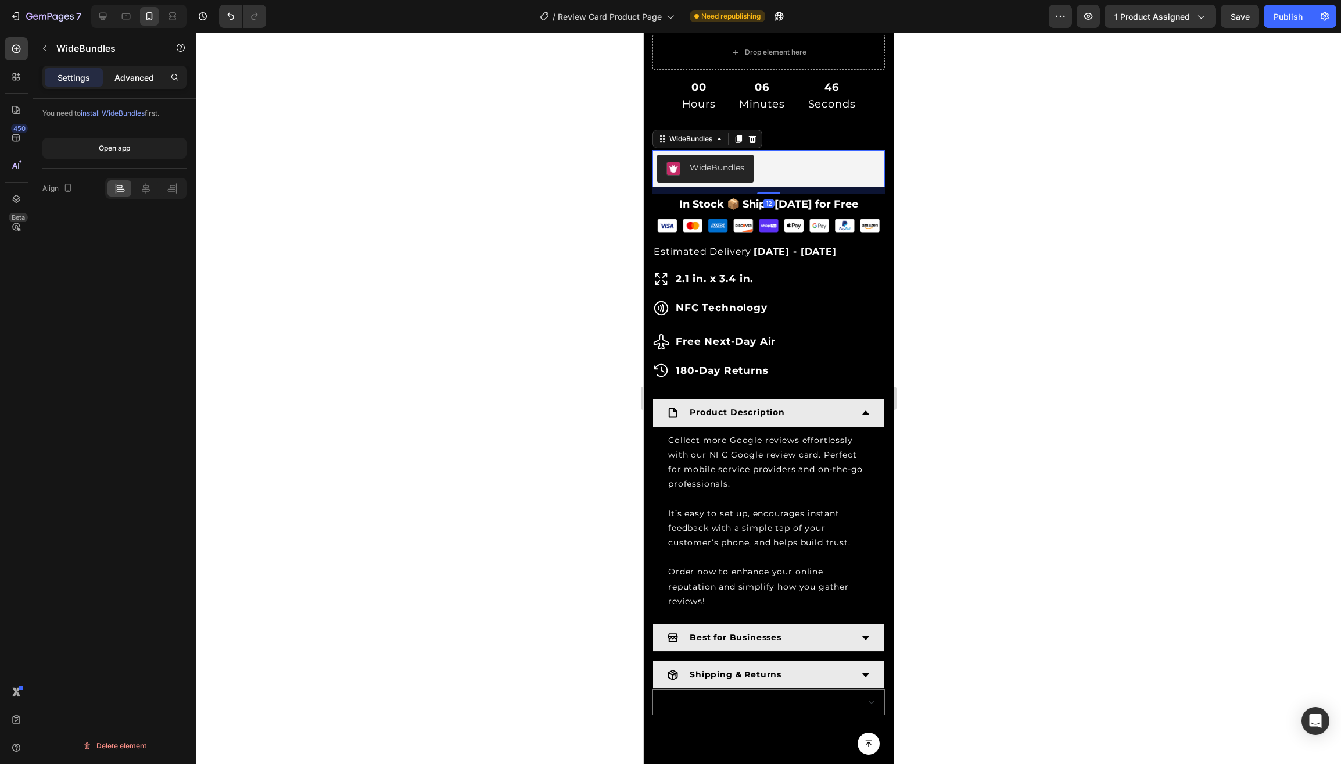
click at [121, 78] on p "Advanced" at bounding box center [134, 77] width 40 height 12
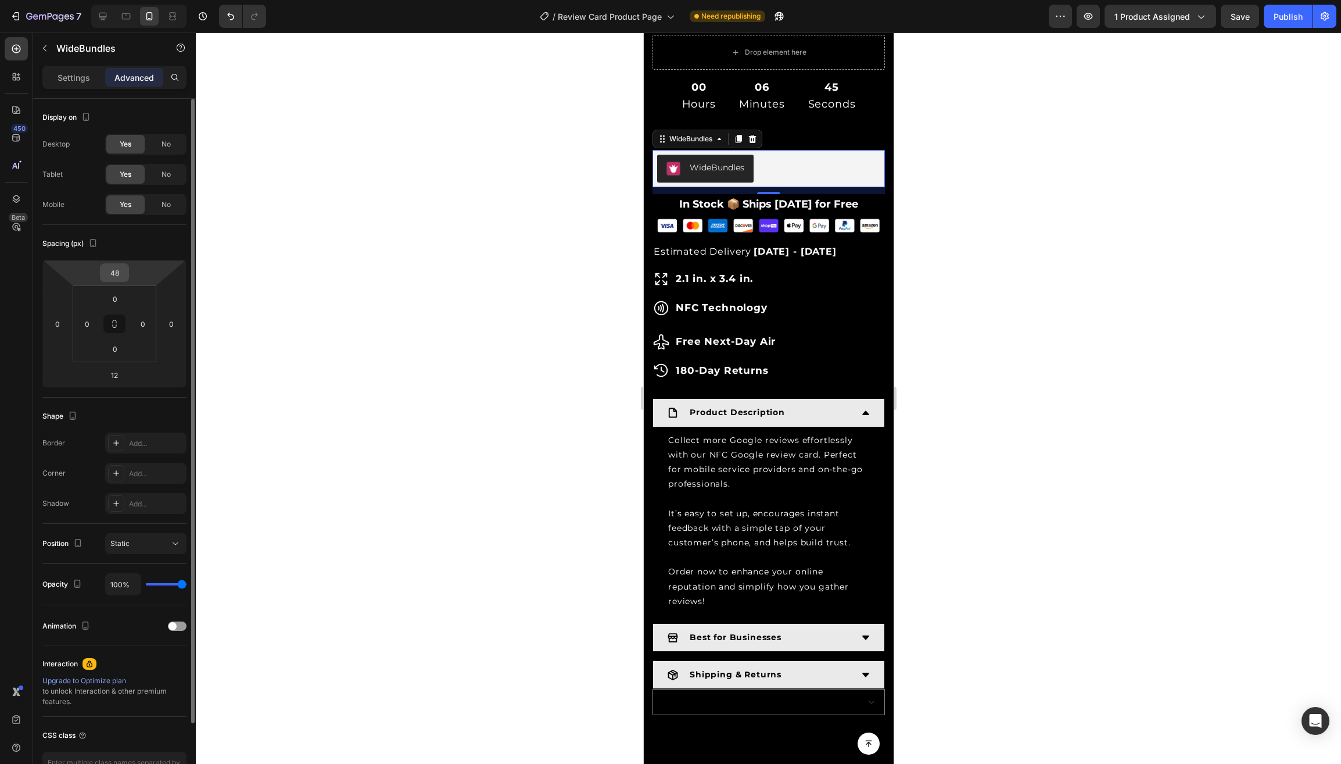
click at [116, 271] on input "48" at bounding box center [114, 272] width 23 height 17
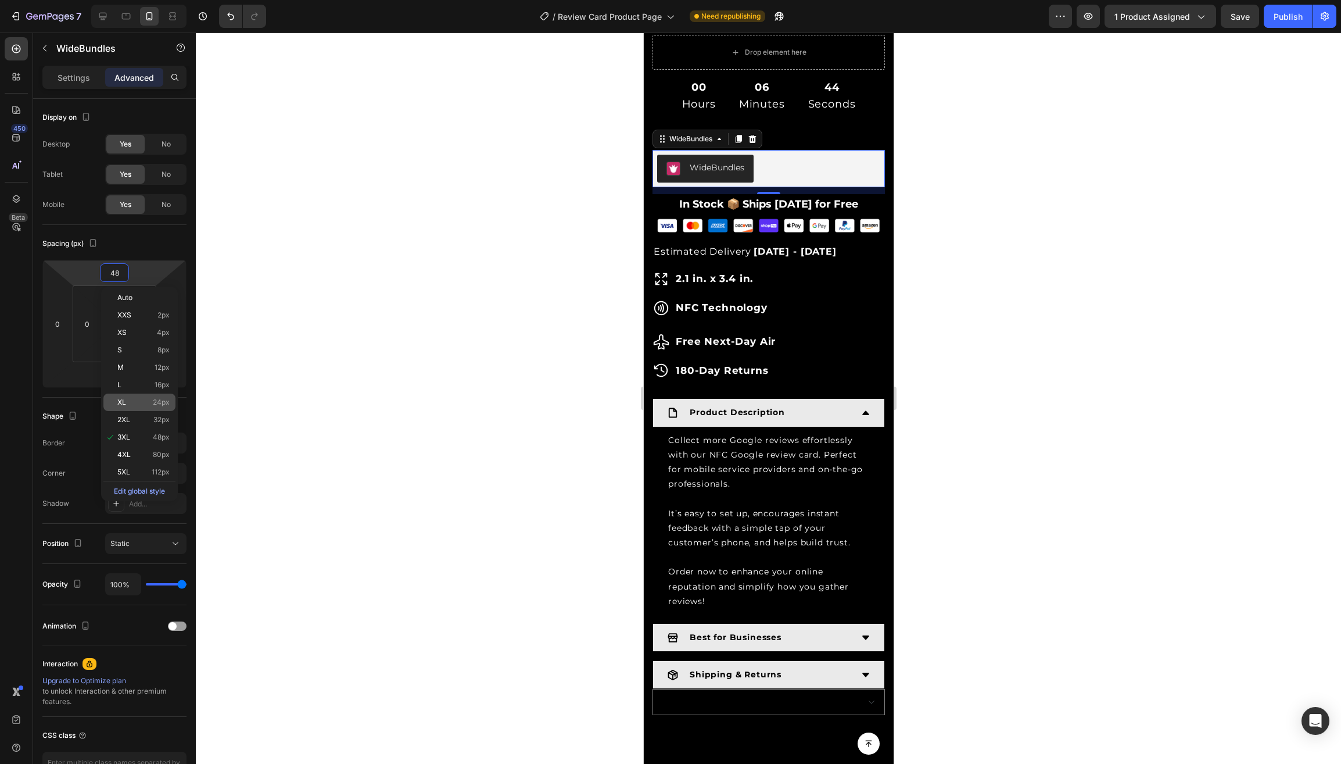
click at [122, 406] on span "XL" at bounding box center [121, 402] width 9 height 8
type input "24"
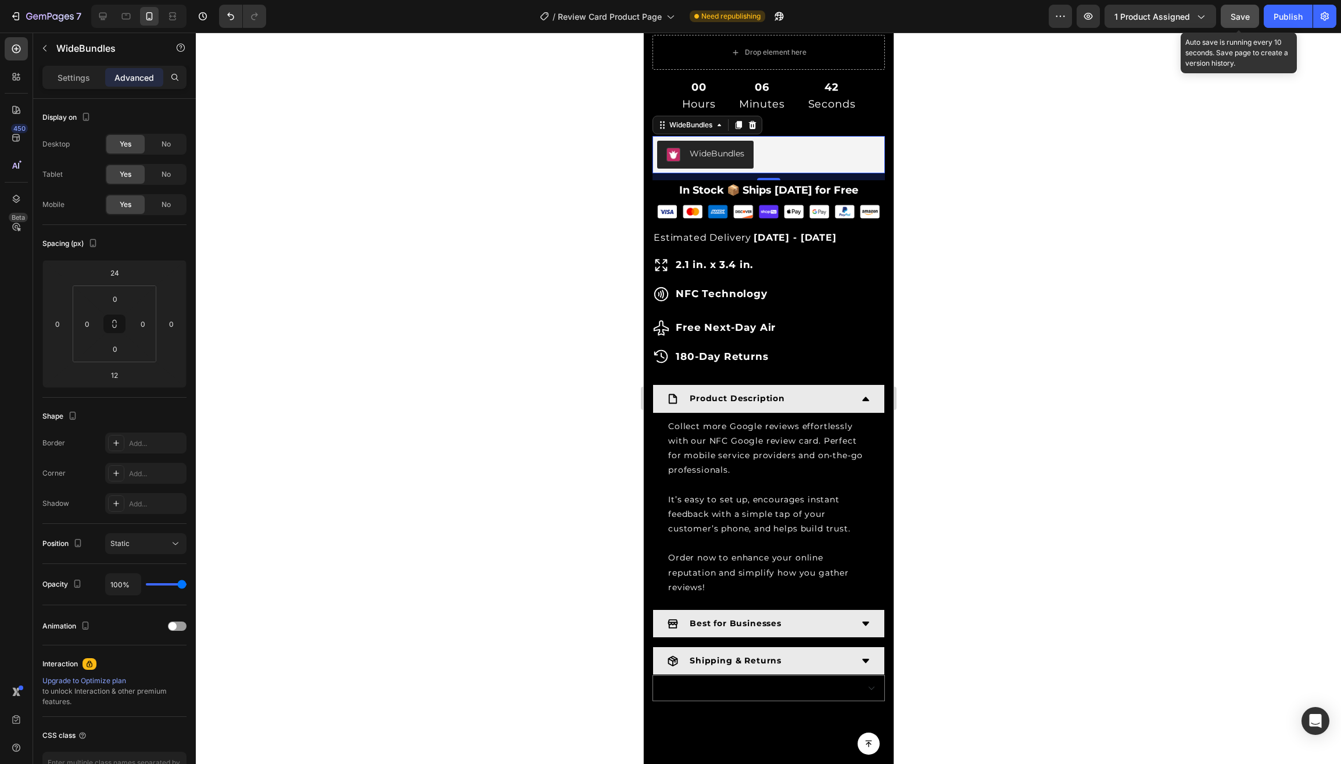
click at [1239, 19] on span "Save" at bounding box center [1240, 17] width 19 height 10
click at [1278, 17] on div "Publish" at bounding box center [1288, 16] width 29 height 12
click at [675, 92] on div "00 Hours" at bounding box center [698, 96] width 52 height 38
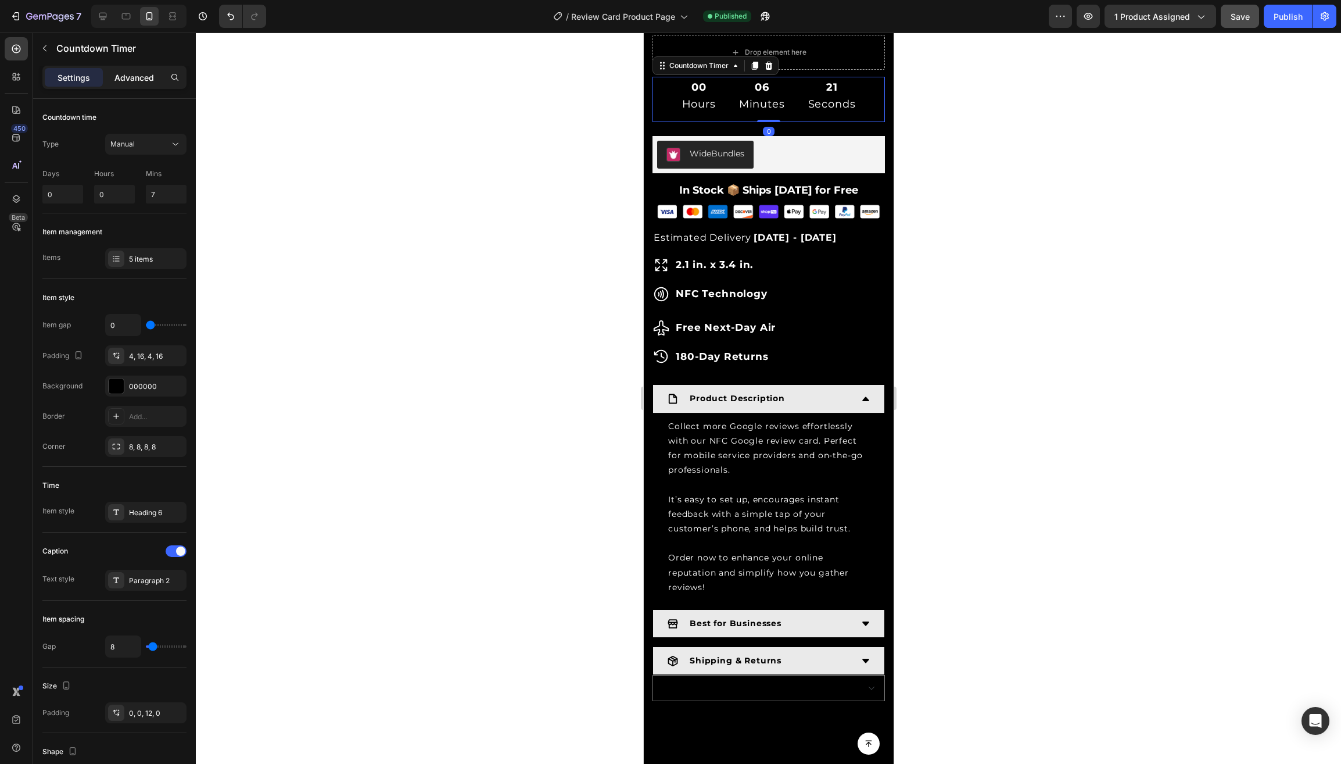
click at [117, 76] on p "Advanced" at bounding box center [134, 77] width 40 height 12
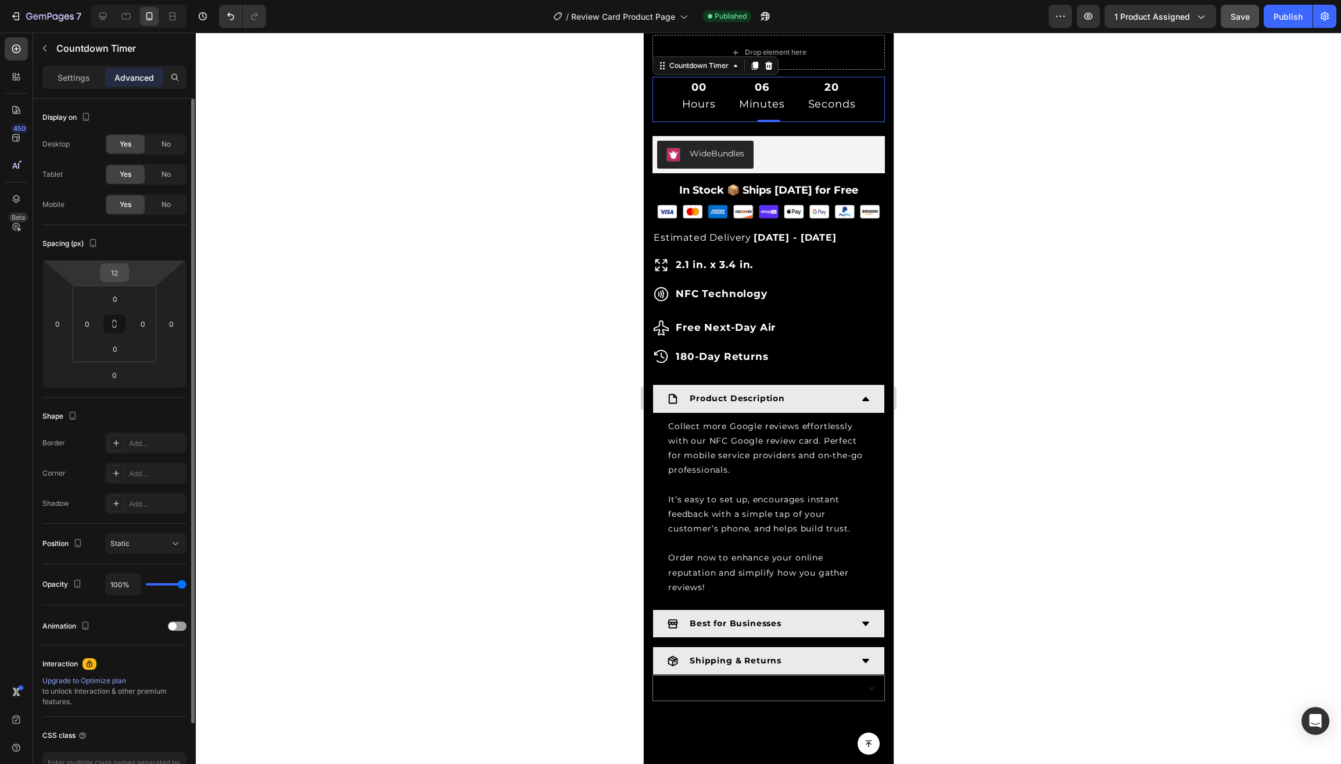
click at [111, 267] on input "12" at bounding box center [114, 272] width 23 height 17
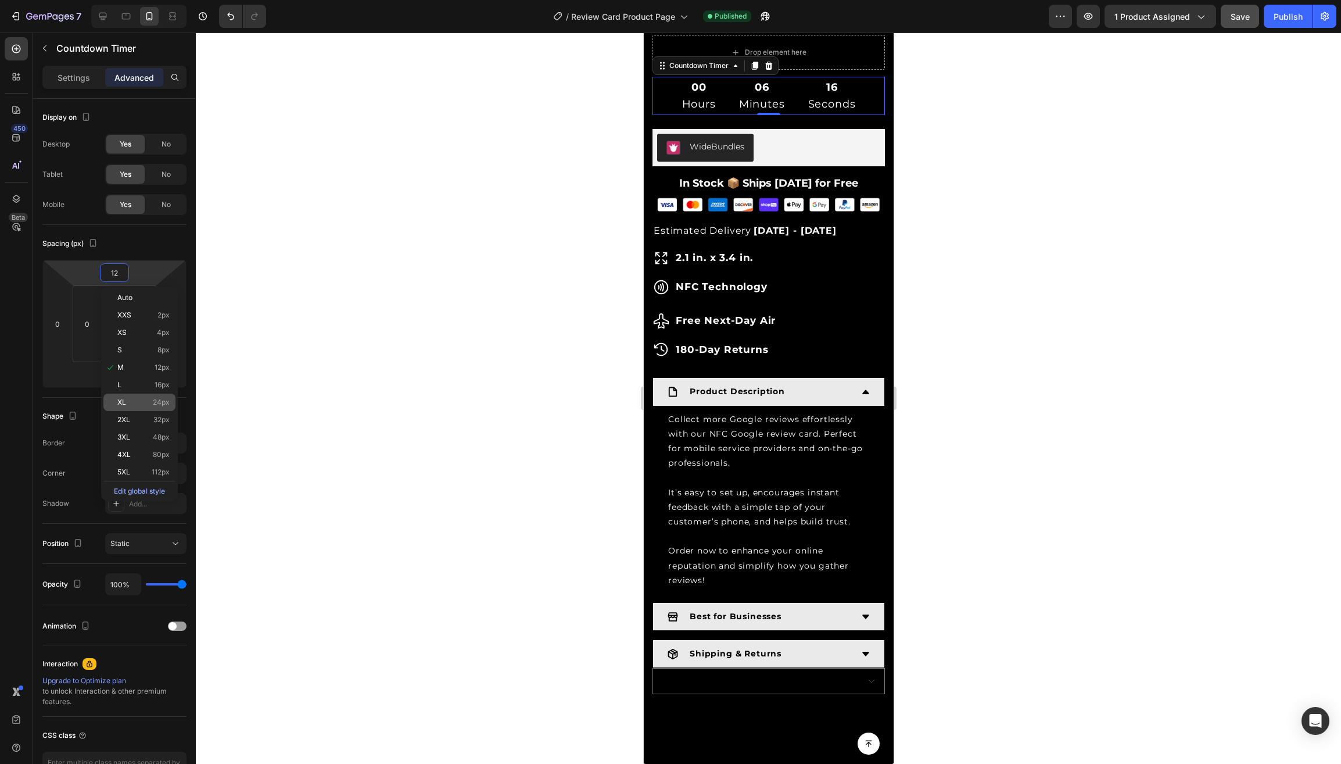
click at [115, 411] on div "XL 24px" at bounding box center [139, 401] width 72 height 17
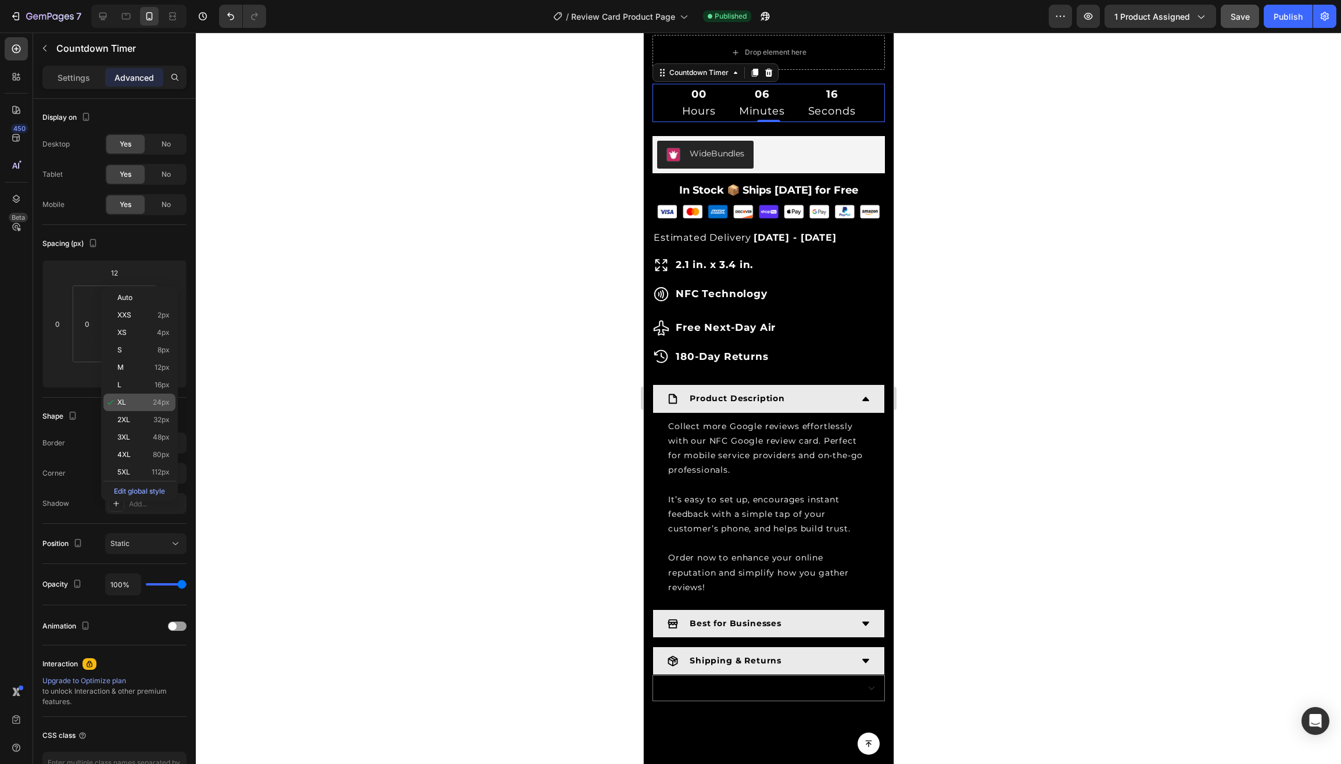
type input "24"
drag, startPoint x: 1240, startPoint y: 13, endPoint x: 1262, endPoint y: 13, distance: 21.5
click at [1243, 13] on span "Save" at bounding box center [1240, 17] width 19 height 10
click at [1272, 14] on button "Publish" at bounding box center [1288, 16] width 49 height 23
click at [38, 20] on icon "button" at bounding box center [50, 17] width 48 height 10
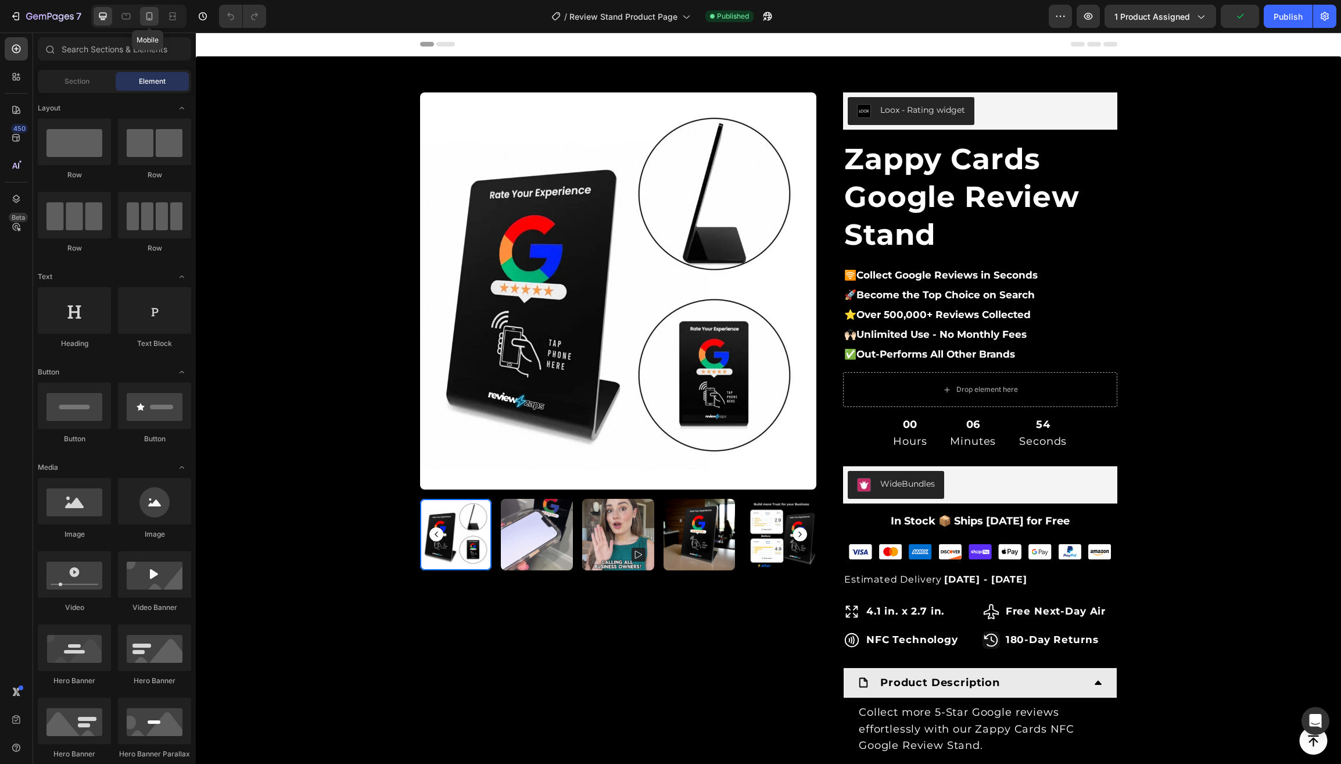
click at [150, 15] on icon at bounding box center [150, 16] width 12 height 12
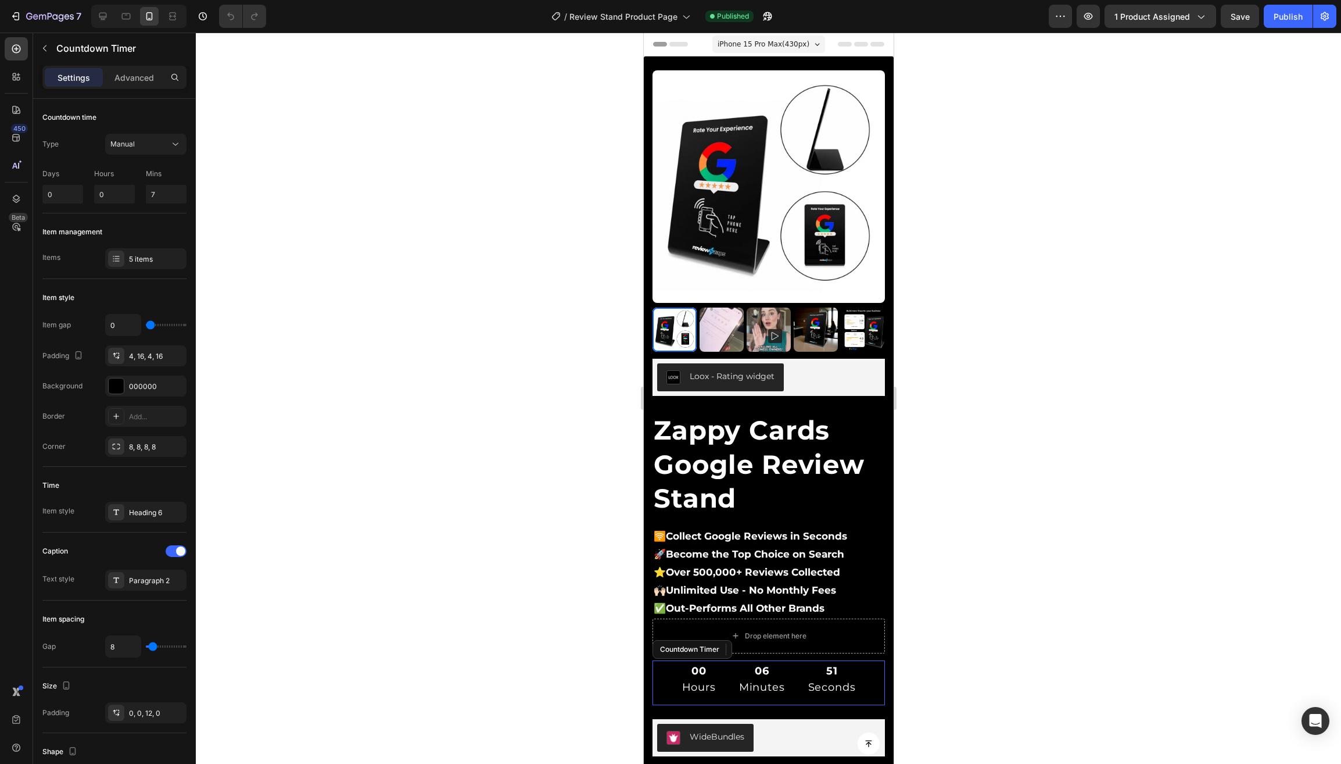
click at [670, 680] on div "00 Hours 06 Minutes 51 Seconds" at bounding box center [768, 679] width 232 height 38
click at [133, 74] on p "Advanced" at bounding box center [134, 77] width 40 height 12
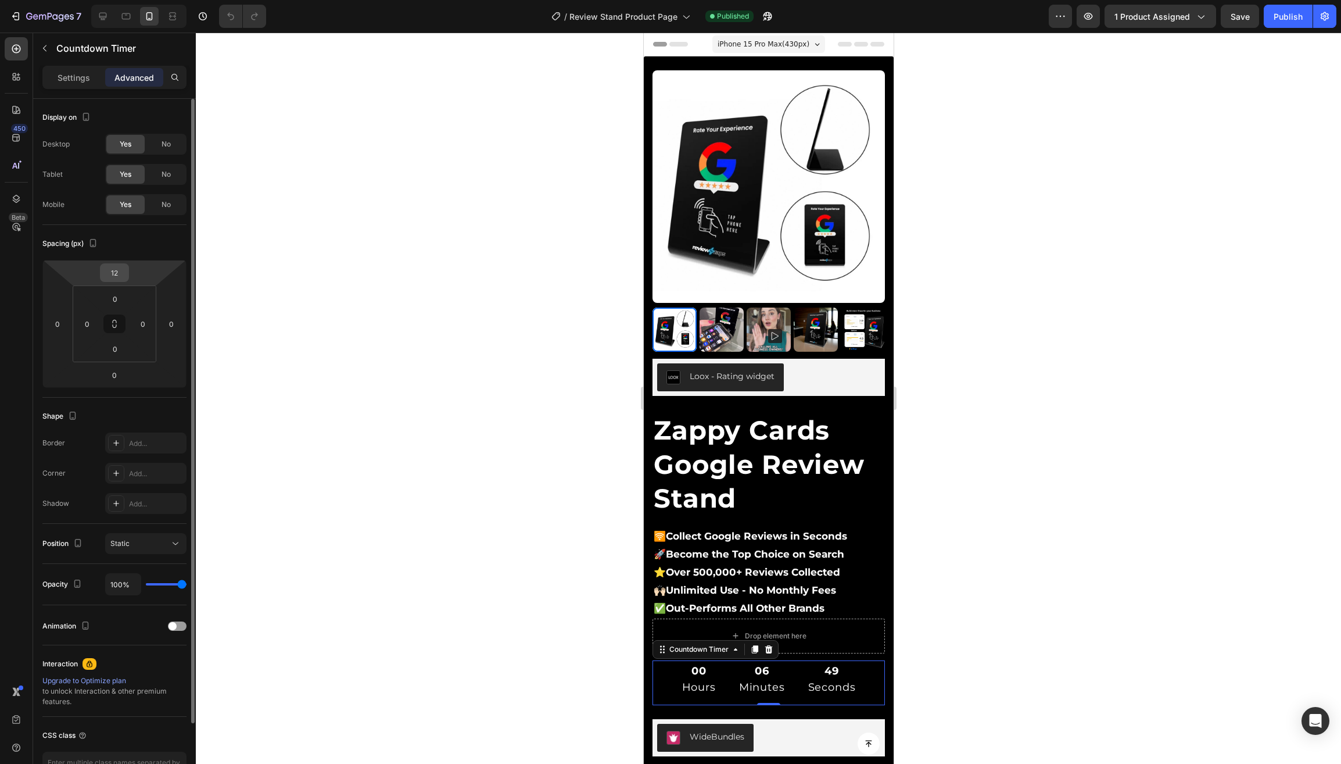
click at [110, 273] on input "12" at bounding box center [114, 272] width 23 height 17
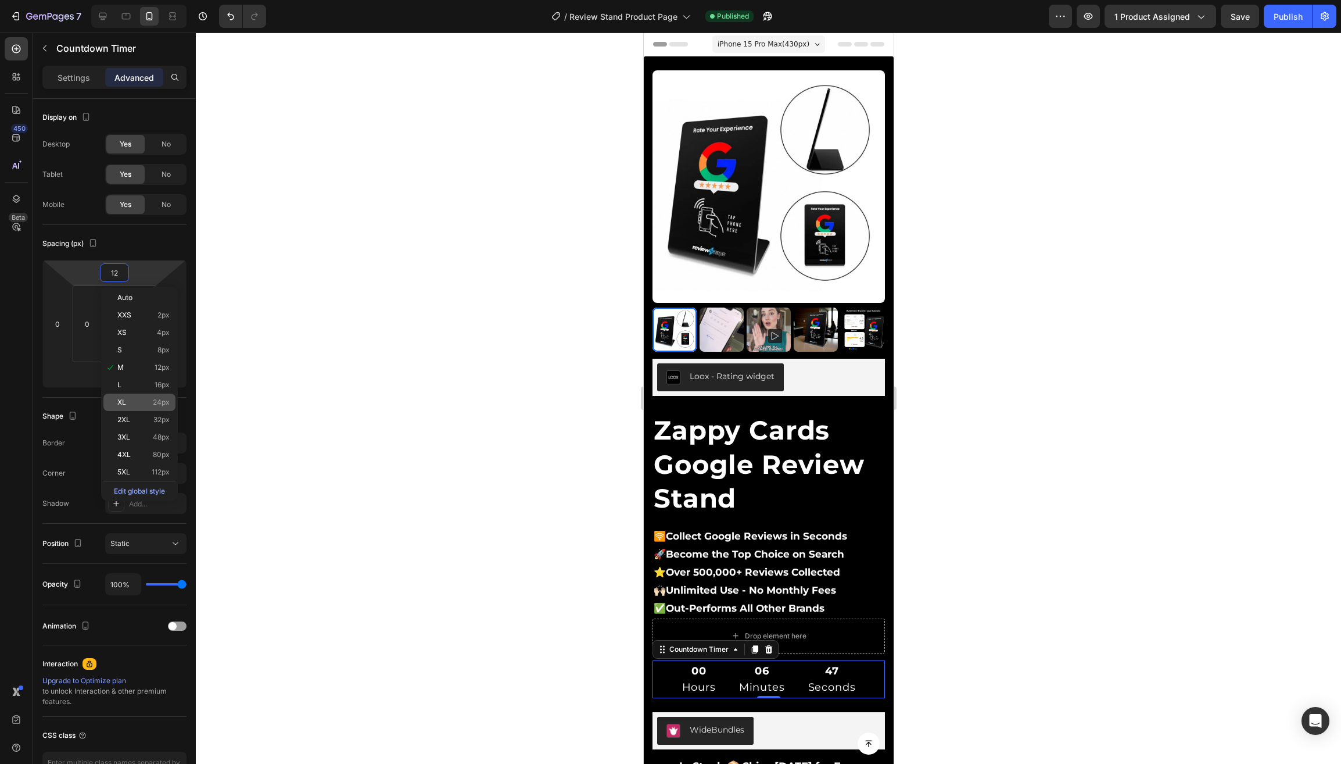
click at [116, 411] on div "XL 24px" at bounding box center [139, 401] width 72 height 17
type input "24"
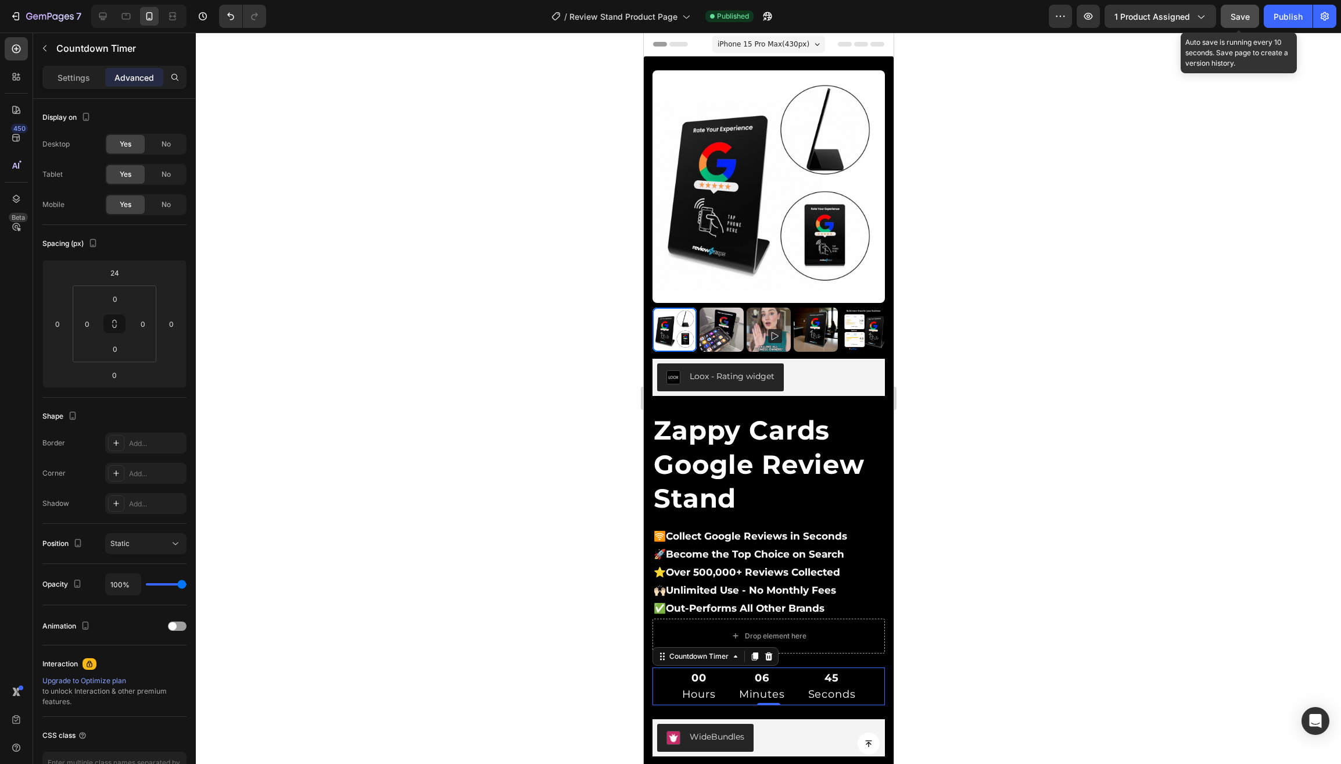
click at [1241, 20] on span "Save" at bounding box center [1240, 17] width 19 height 10
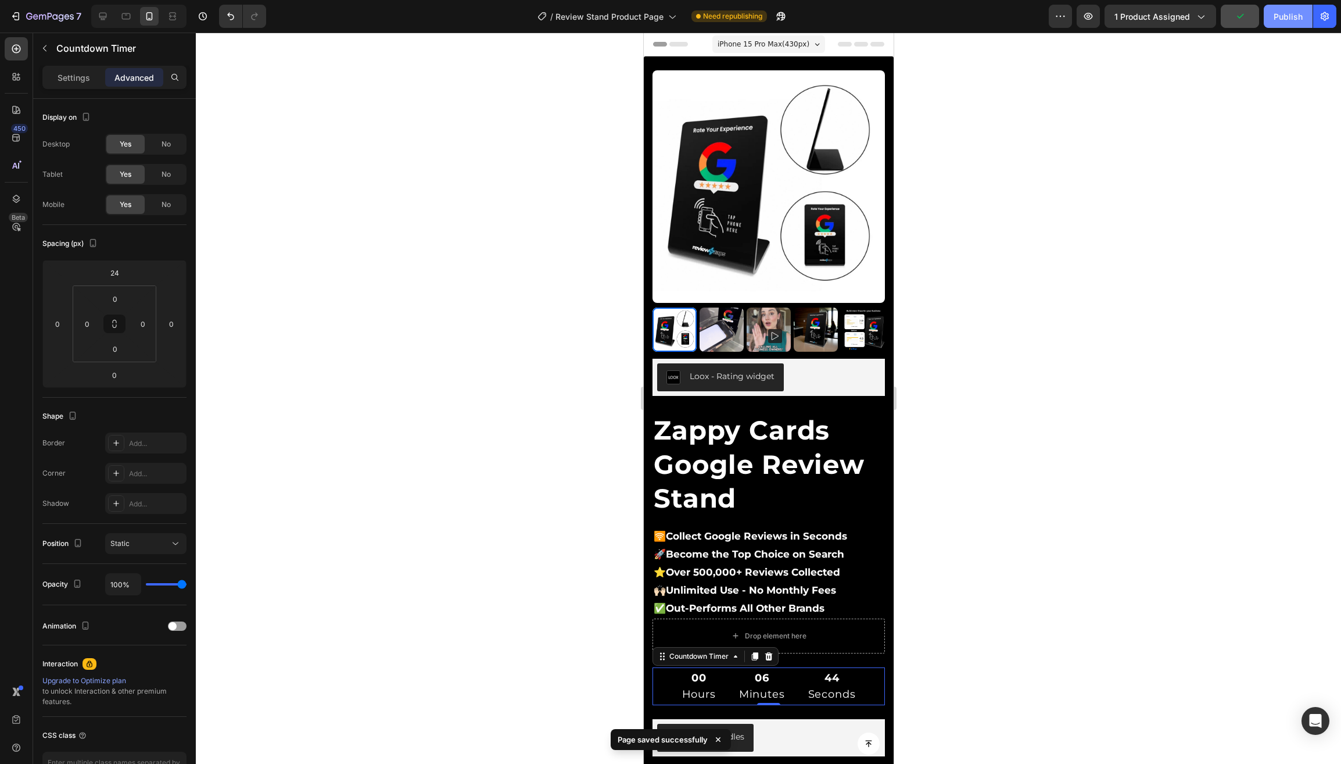
click at [1277, 22] on div "Publish" at bounding box center [1288, 16] width 29 height 12
drag, startPoint x: 41, startPoint y: 16, endPoint x: 58, endPoint y: 12, distance: 17.5
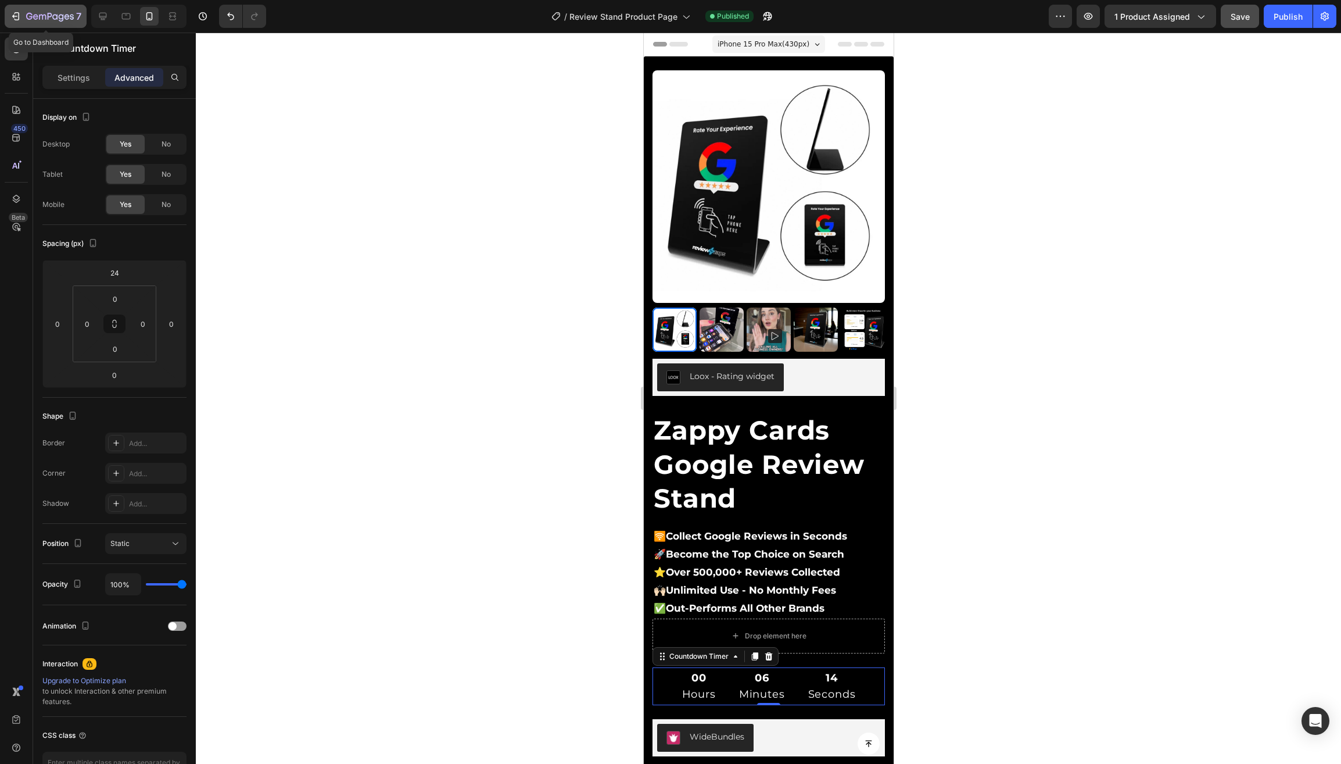
click at [41, 16] on icon "button" at bounding box center [50, 17] width 48 height 10
